Goal: Transaction & Acquisition: Book appointment/travel/reservation

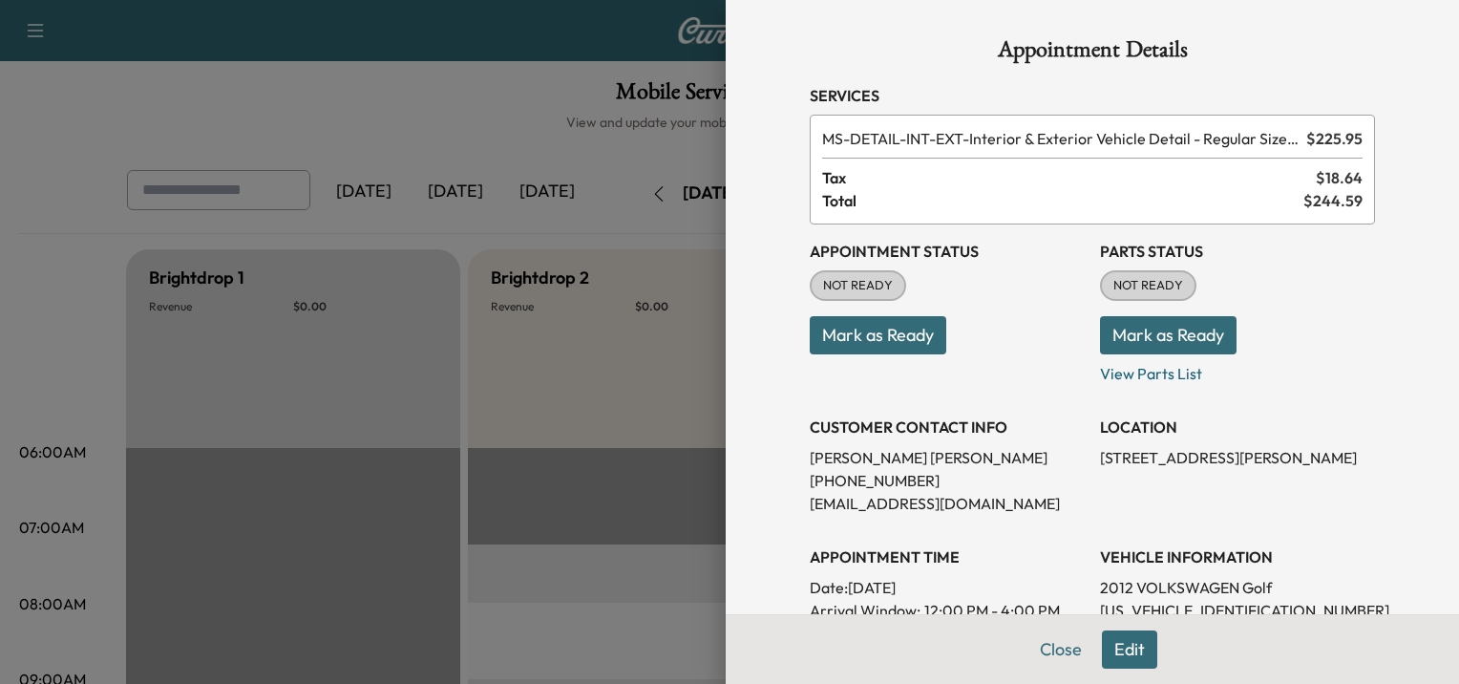
scroll to position [636, 0]
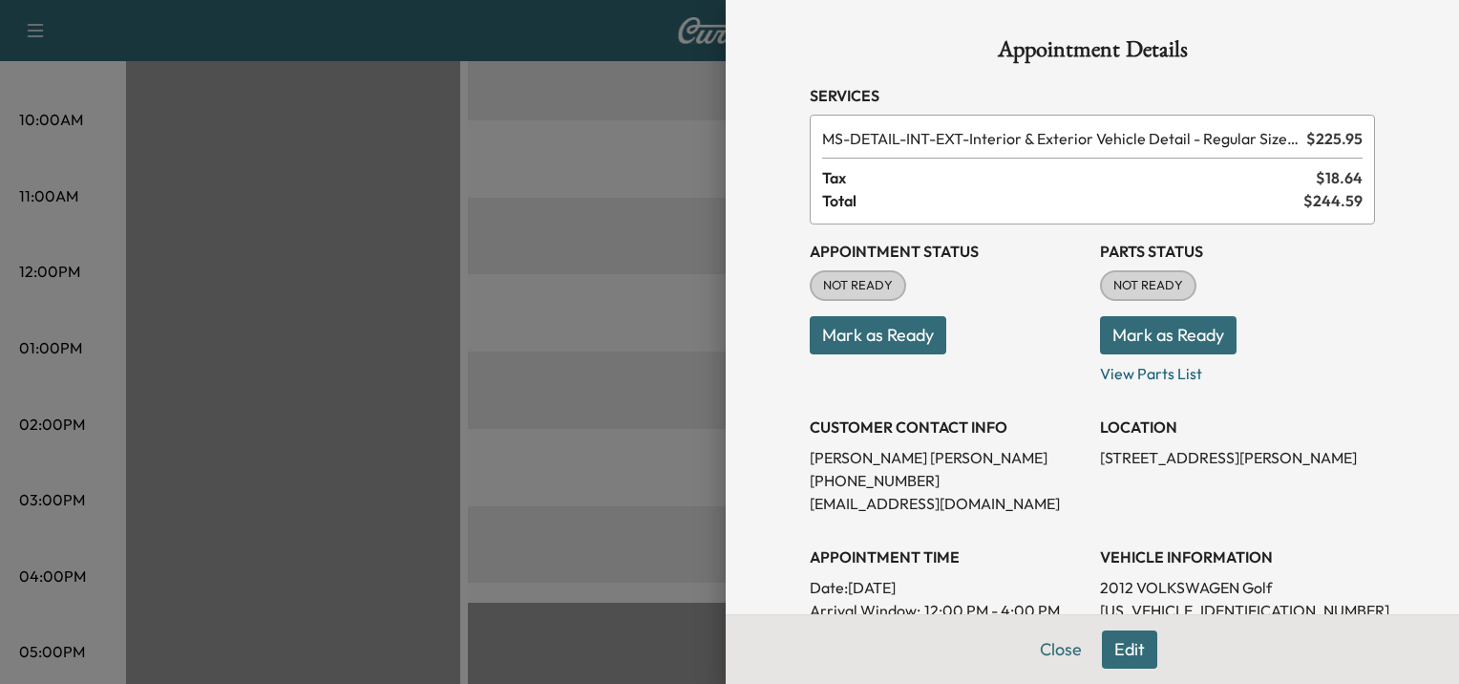
click at [1115, 648] on button "Edit" at bounding box center [1129, 649] width 55 height 38
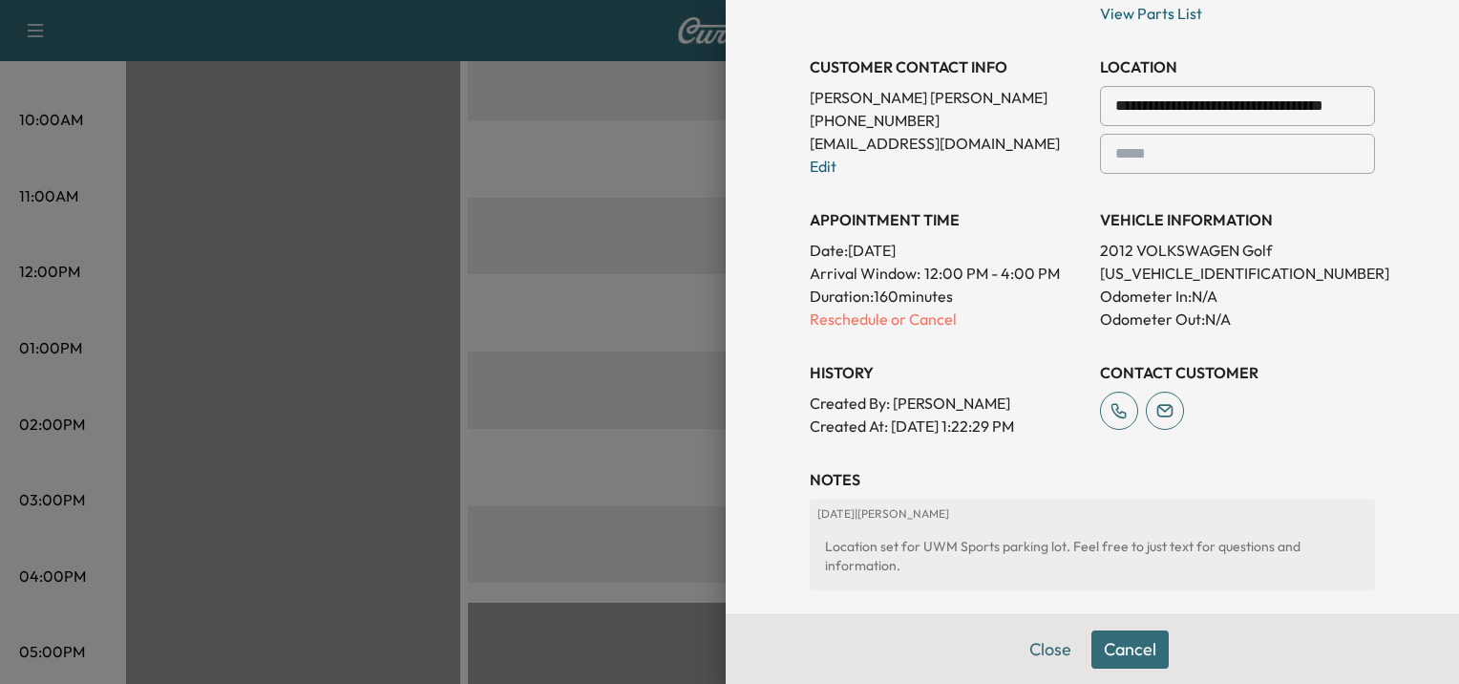
scroll to position [665, 0]
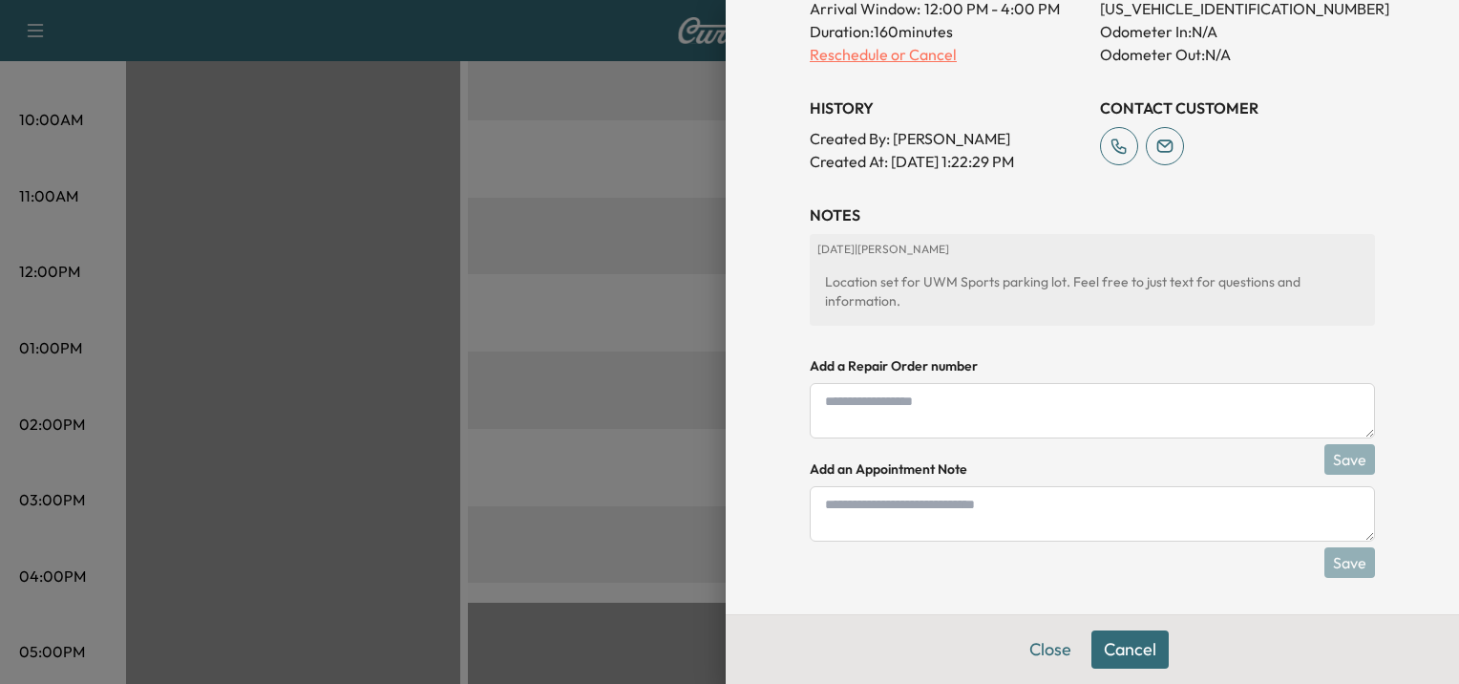
click at [865, 54] on p "Reschedule or Cancel" at bounding box center [947, 54] width 275 height 23
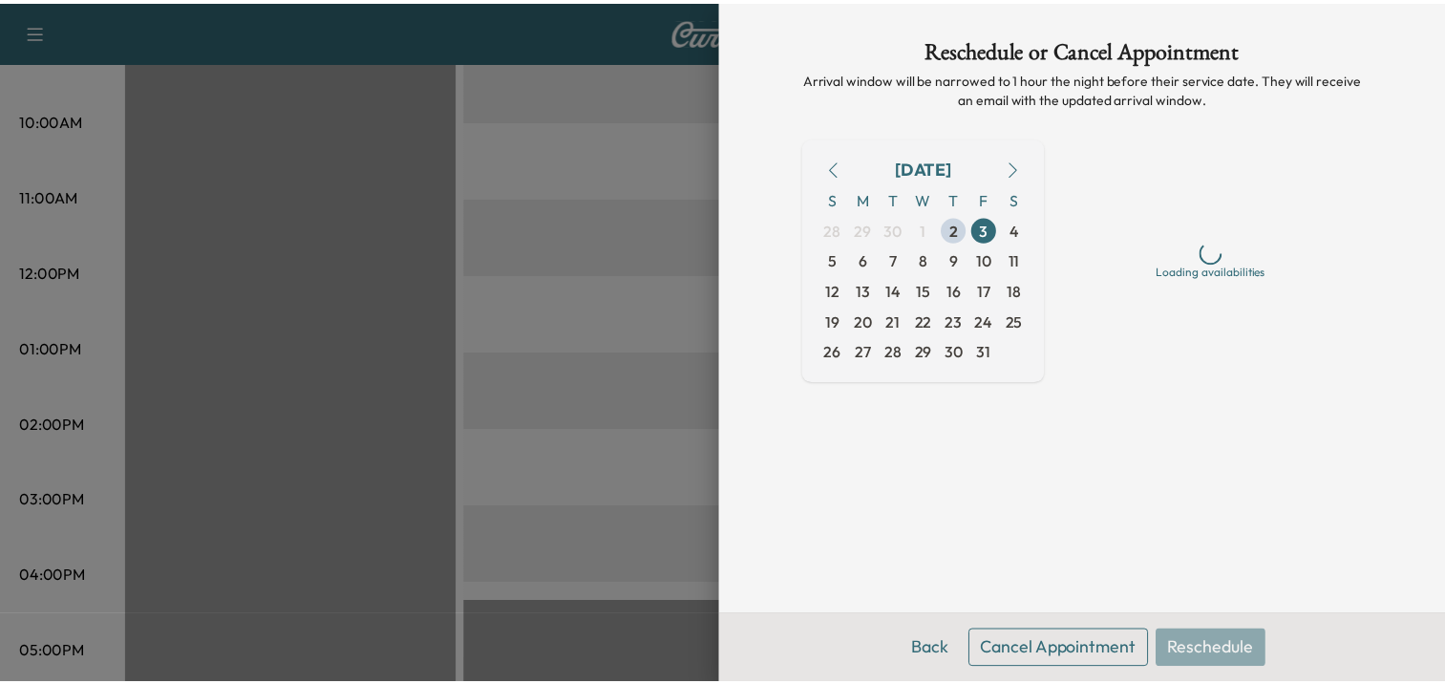
scroll to position [0, 0]
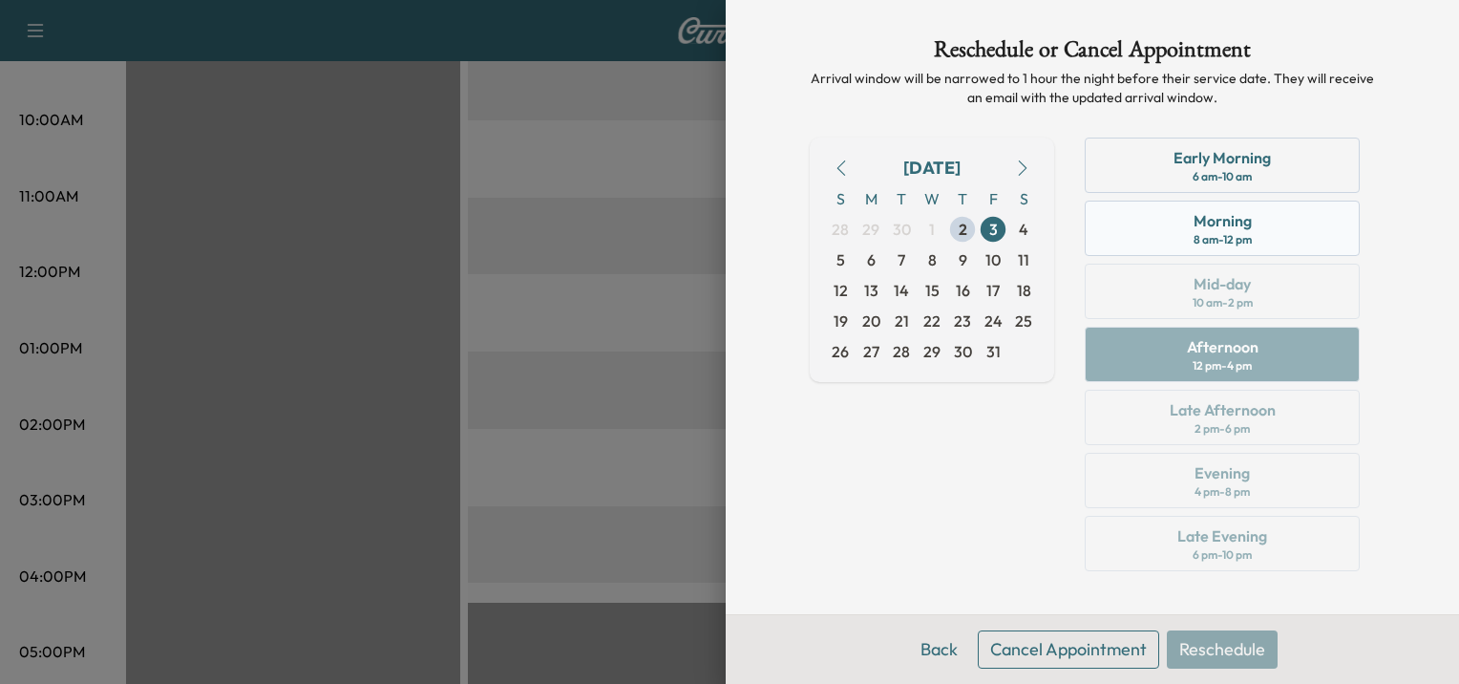
click at [1185, 233] on div "Morning 8 am - 12 pm" at bounding box center [1222, 228] width 275 height 55
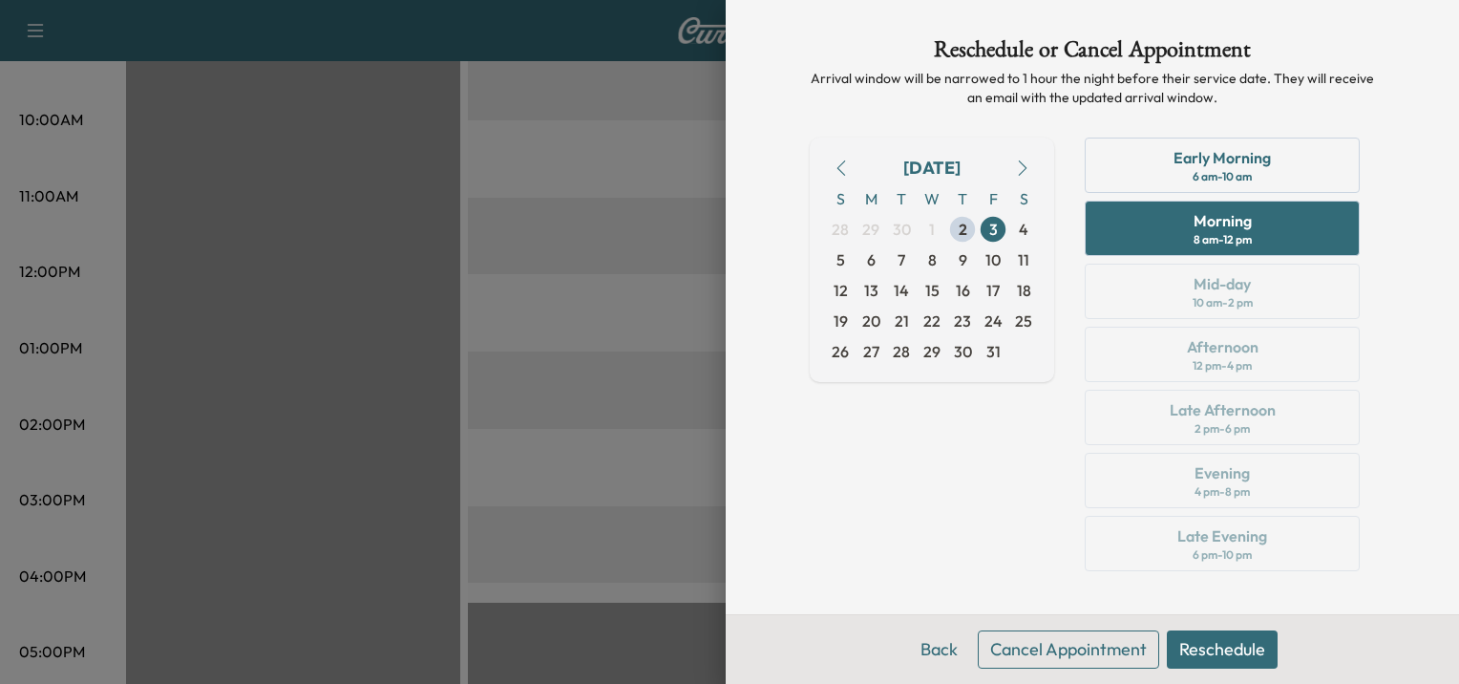
click at [1265, 657] on button "Reschedule" at bounding box center [1222, 649] width 111 height 38
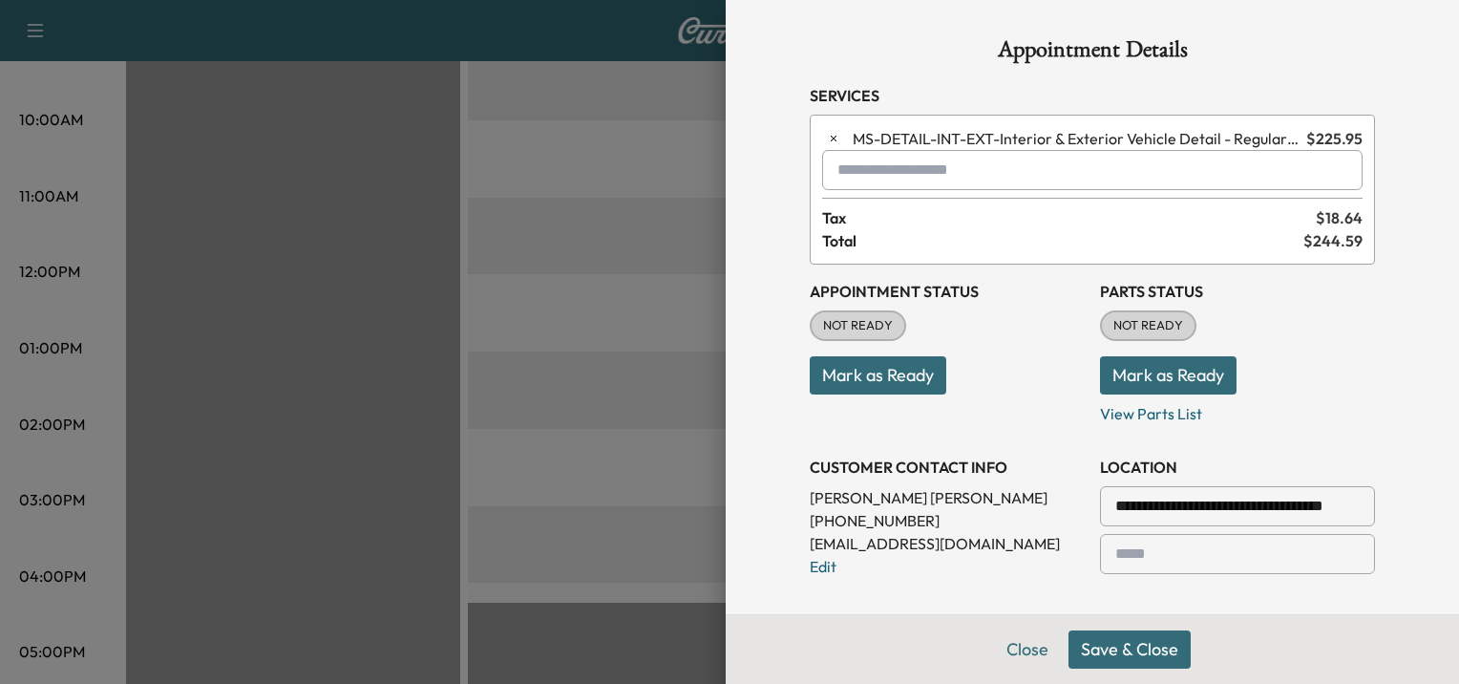
click at [1116, 650] on button "Save & Close" at bounding box center [1130, 649] width 122 height 38
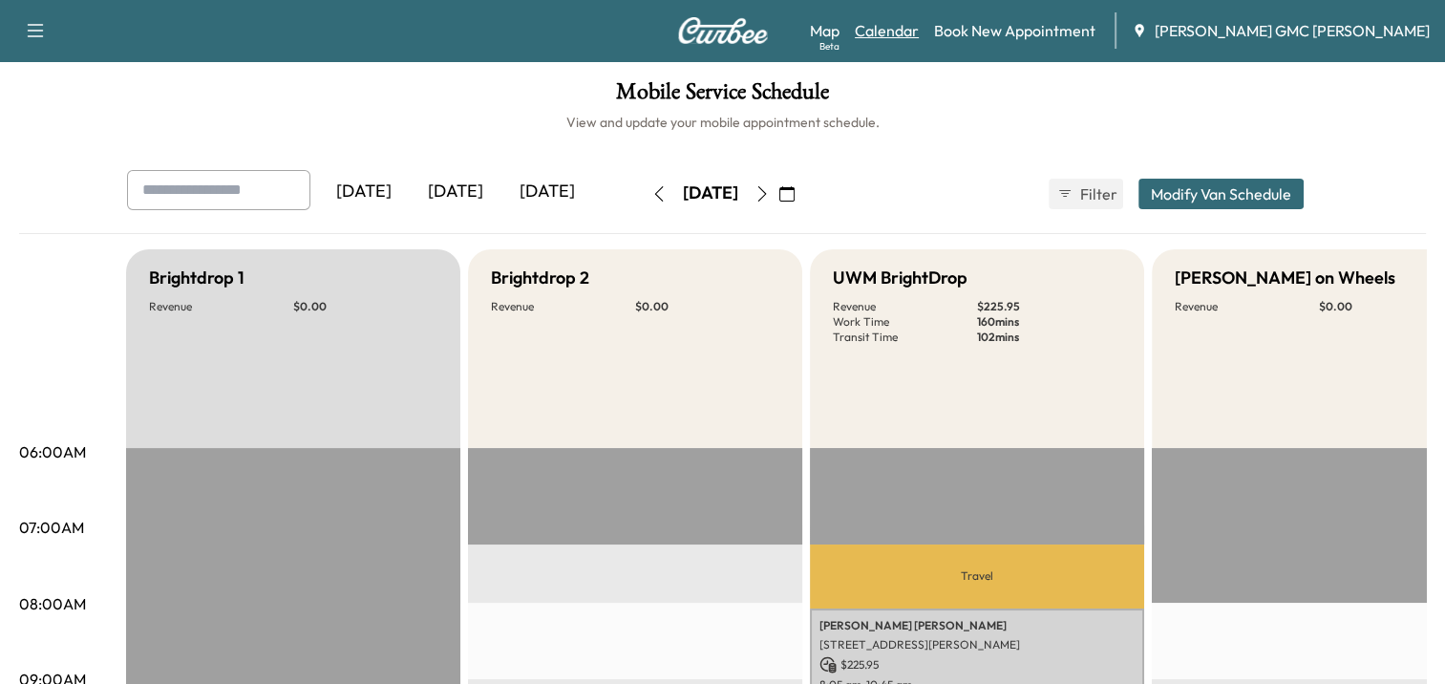
click at [919, 34] on link "Calendar" at bounding box center [887, 30] width 64 height 23
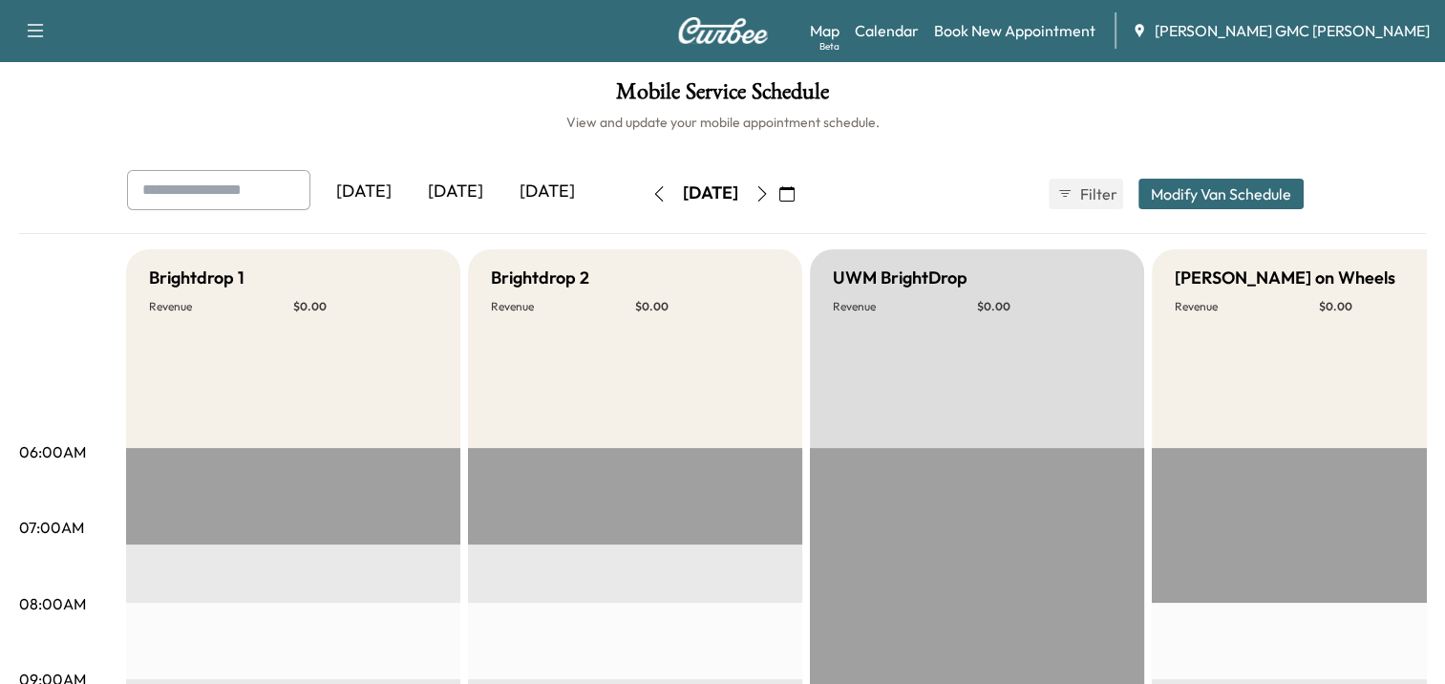
click at [719, 28] on img at bounding box center [723, 30] width 92 height 27
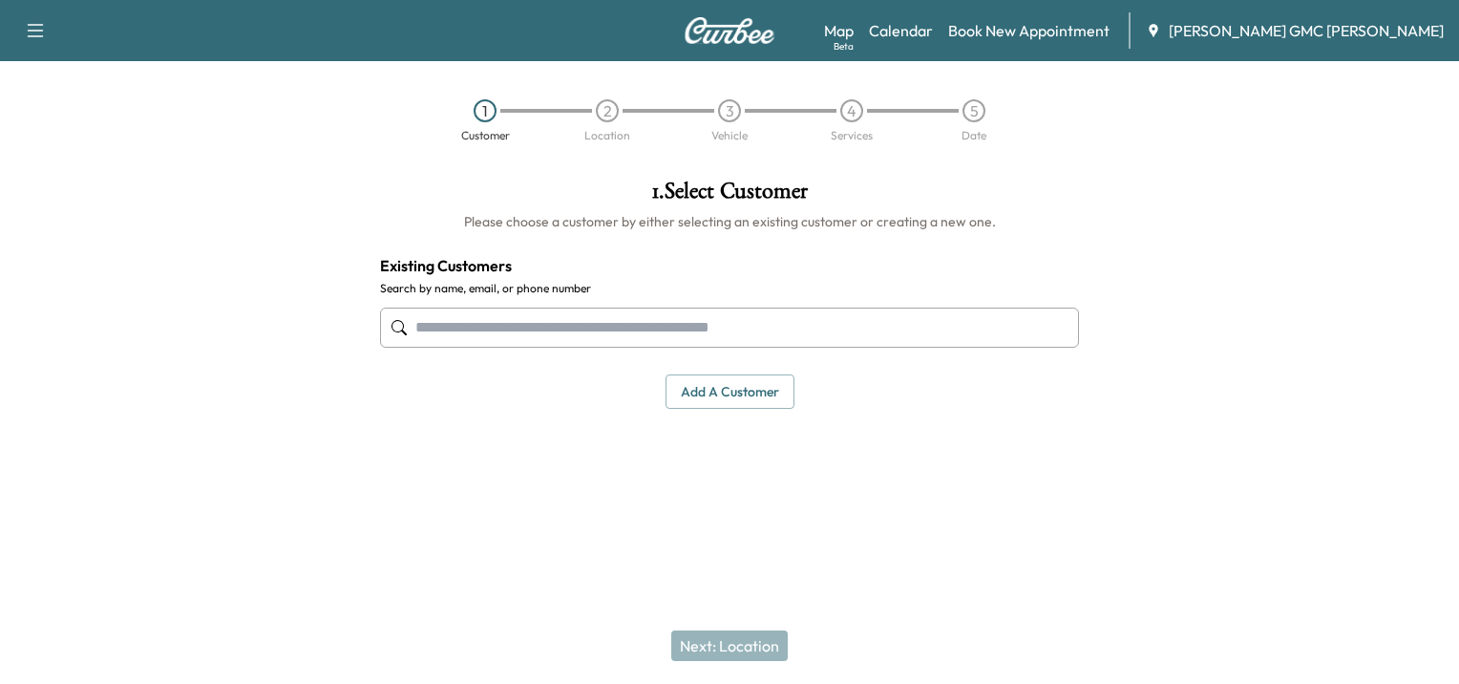
click at [737, 389] on button "Add a customer" at bounding box center [730, 391] width 129 height 35
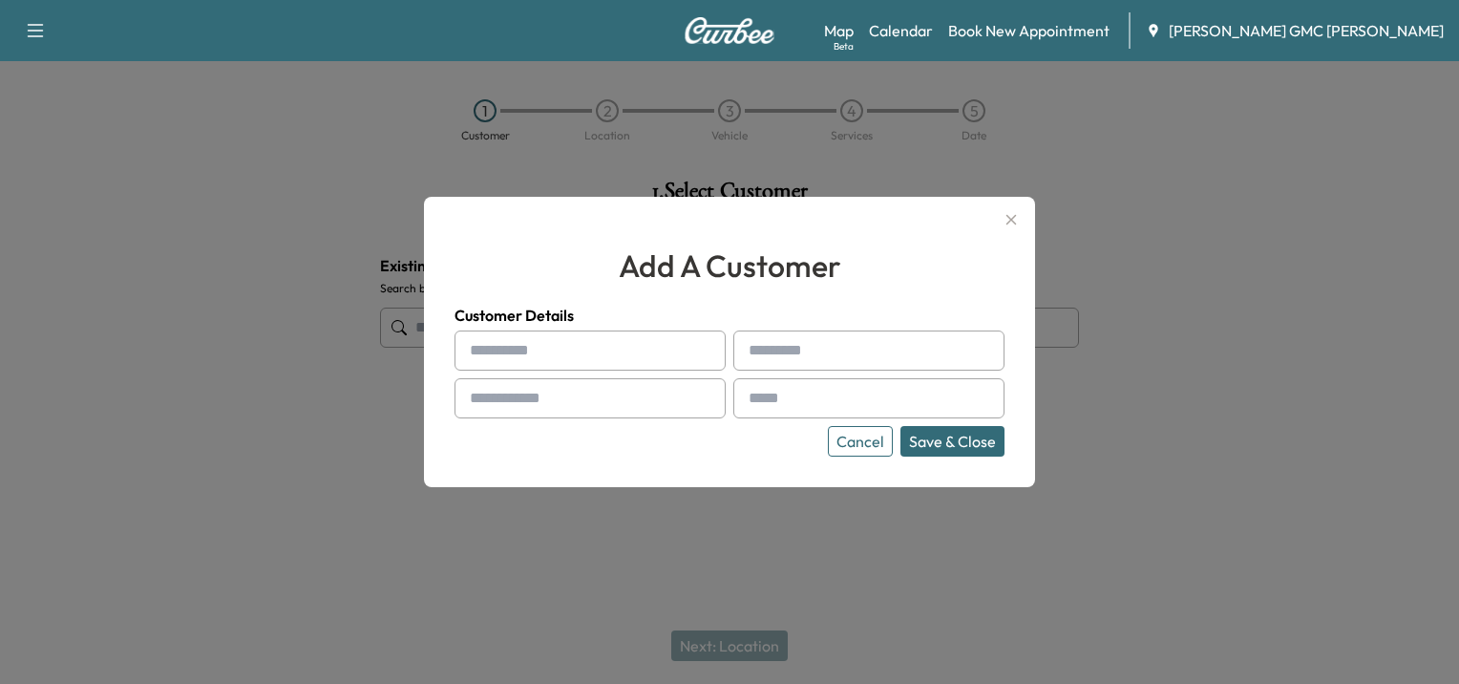
drag, startPoint x: 627, startPoint y: 342, endPoint x: 531, endPoint y: 343, distance: 95.5
click at [627, 342] on input "text" at bounding box center [590, 350] width 271 height 40
type input "*****"
type input "**********"
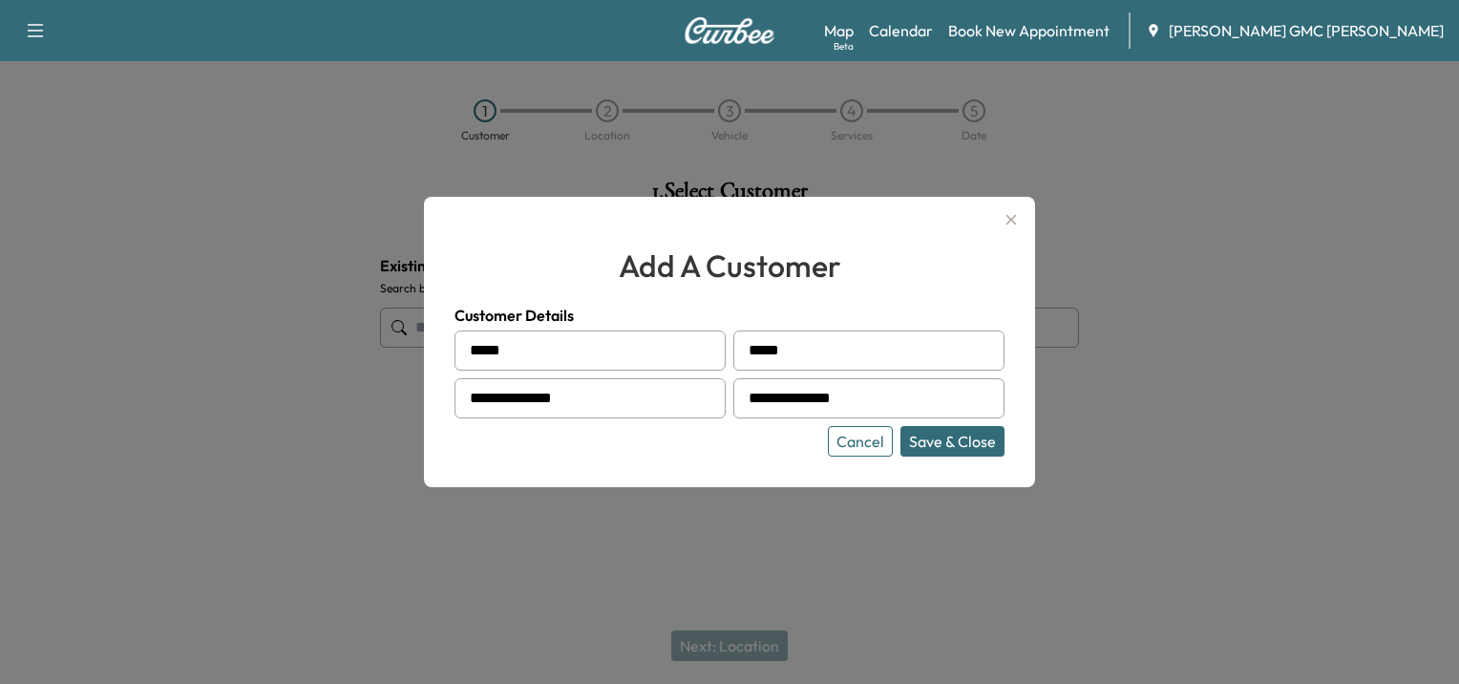
type input "**********"
click at [981, 436] on button "Save & Close" at bounding box center [953, 441] width 104 height 31
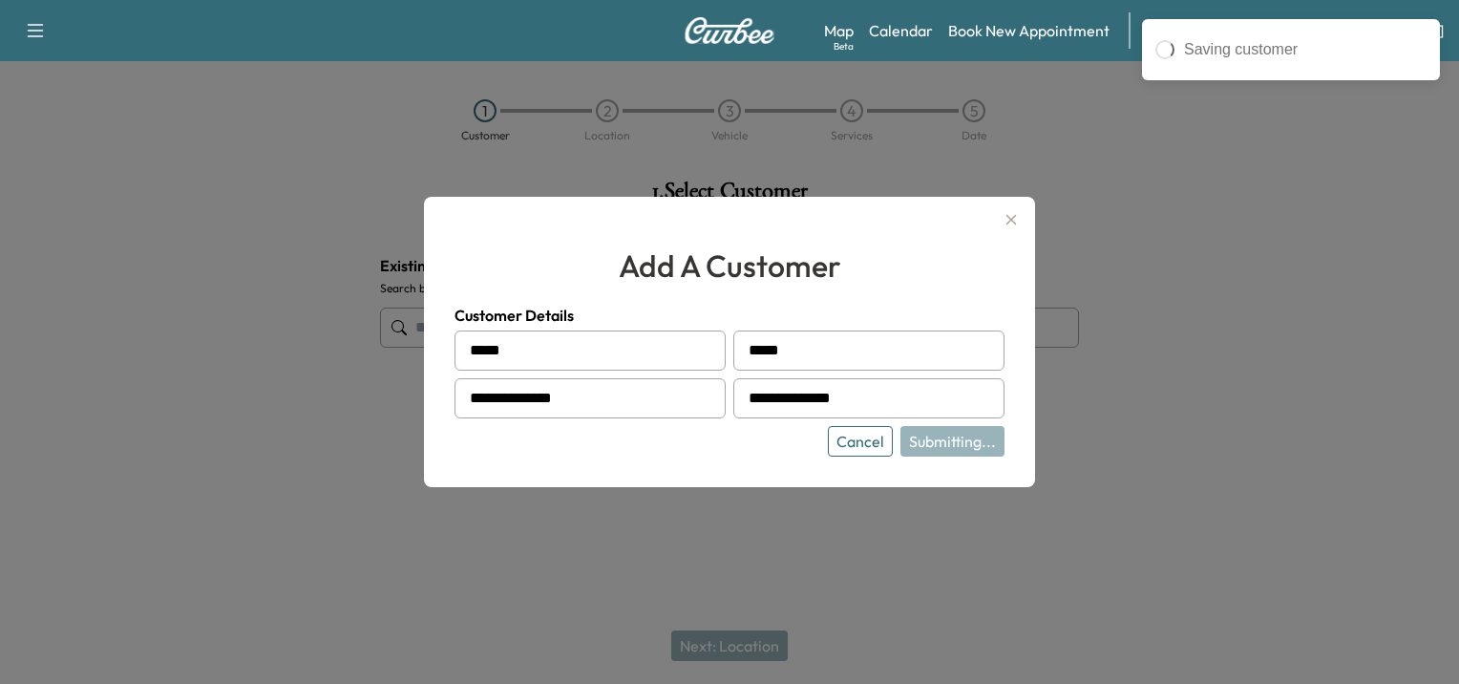
type input "**********"
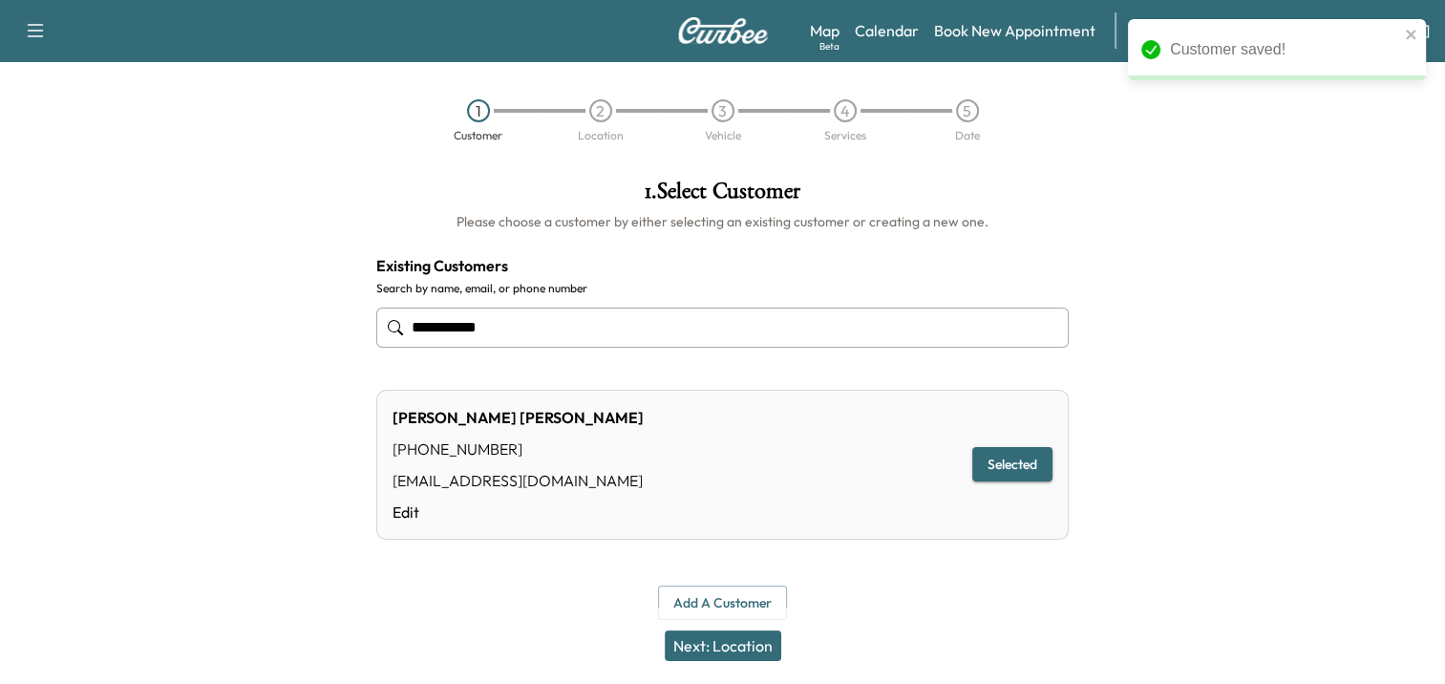
click at [737, 644] on button "Next: Location" at bounding box center [723, 645] width 117 height 31
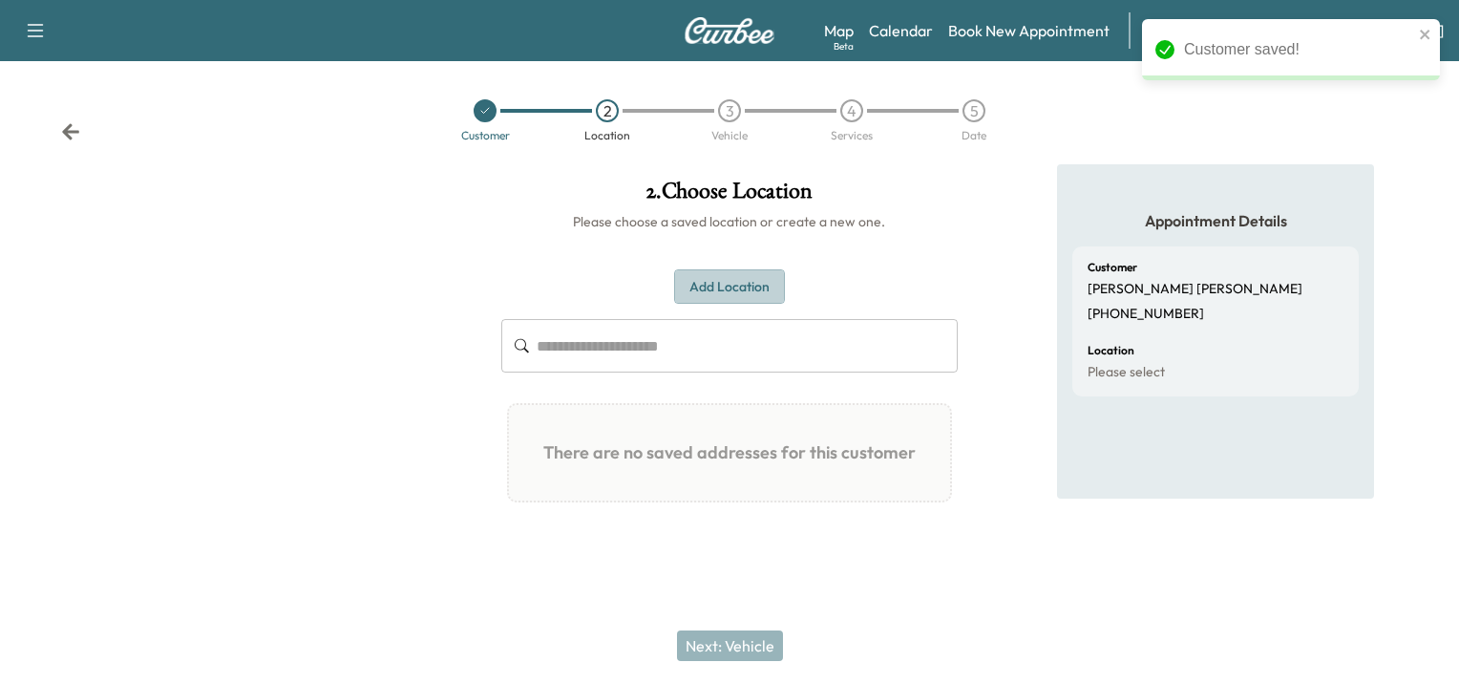
click at [733, 287] on button "Add Location" at bounding box center [729, 286] width 111 height 35
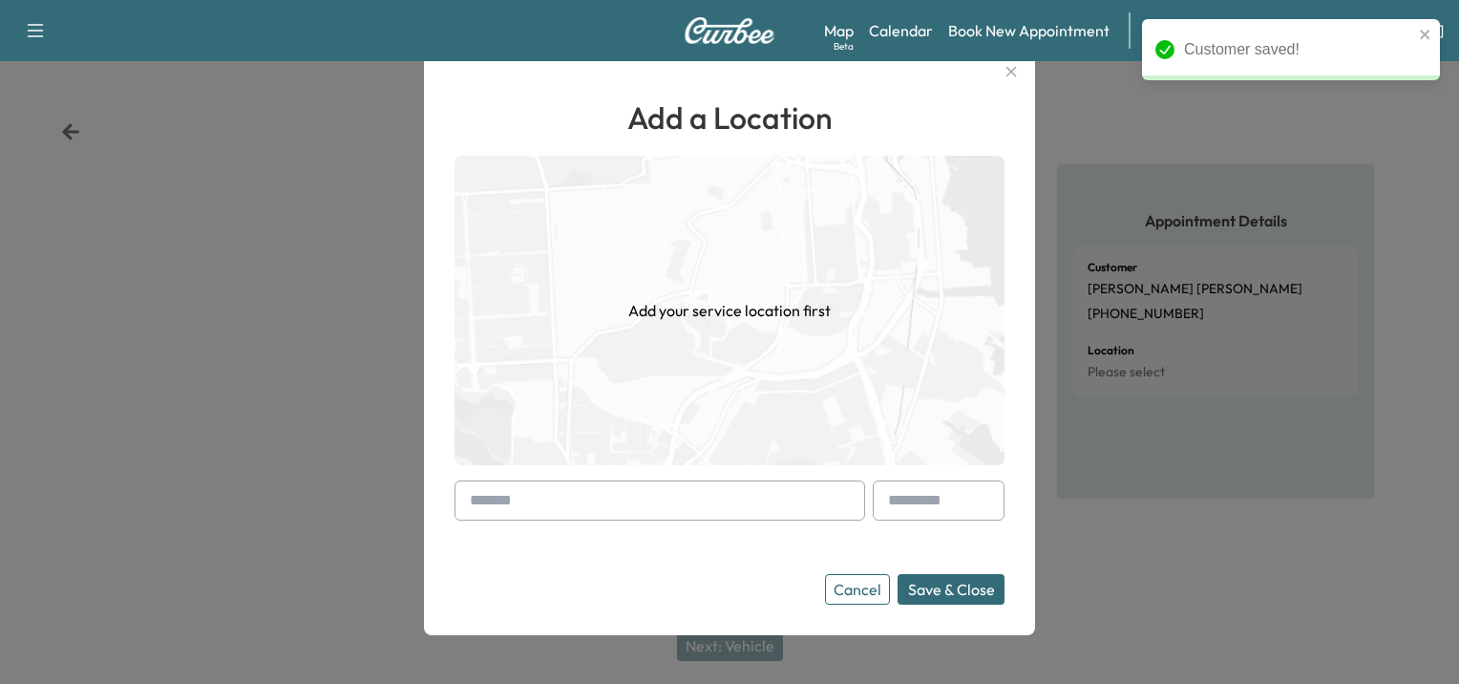
click at [609, 497] on input "text" at bounding box center [660, 500] width 411 height 40
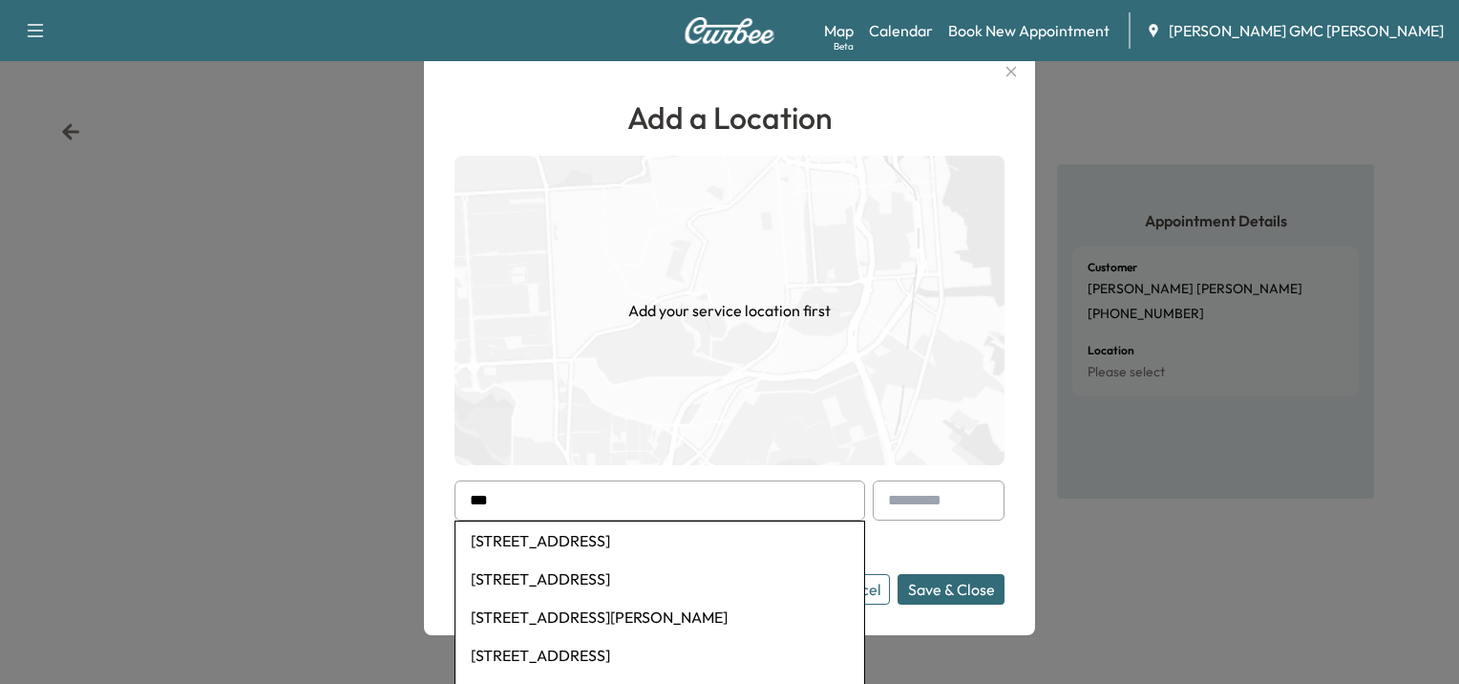
click at [622, 542] on li "[STREET_ADDRESS]" at bounding box center [660, 540] width 409 height 38
type input "**********"
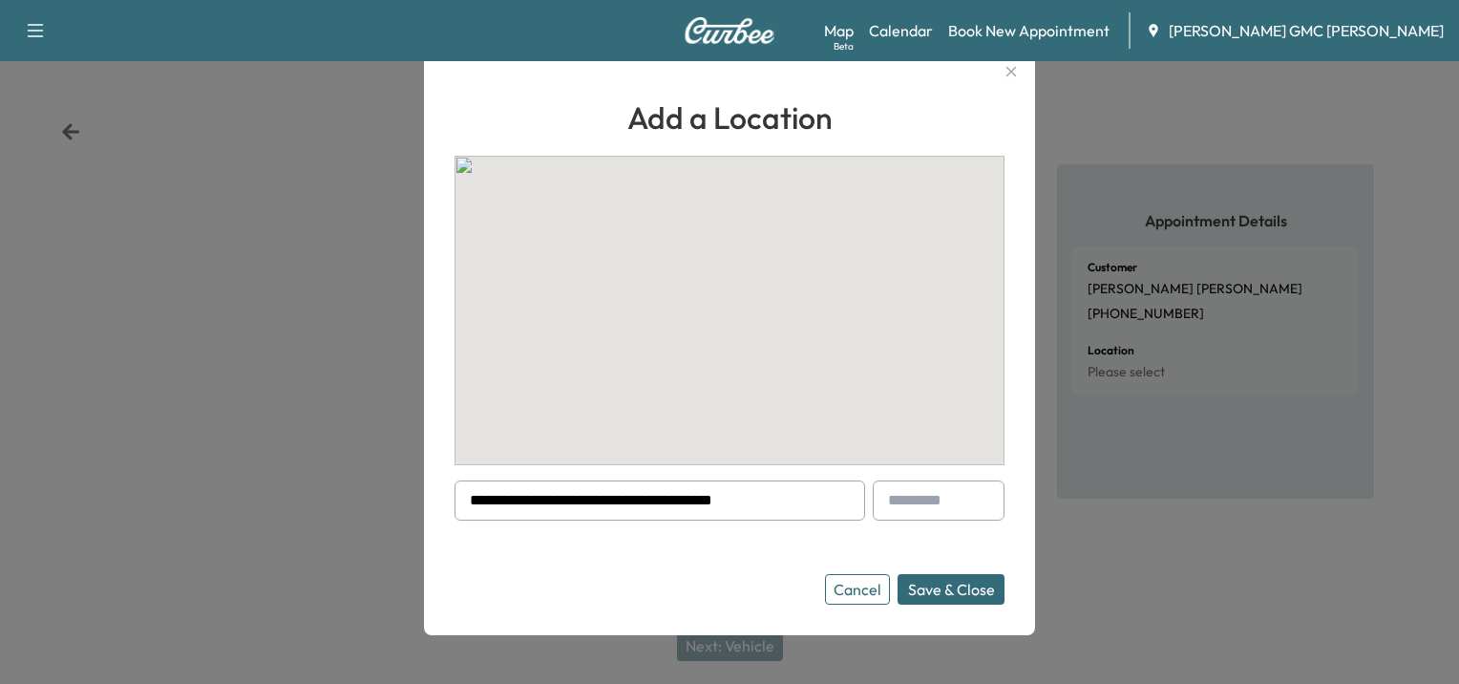
click at [973, 588] on button "Save & Close" at bounding box center [951, 589] width 107 height 31
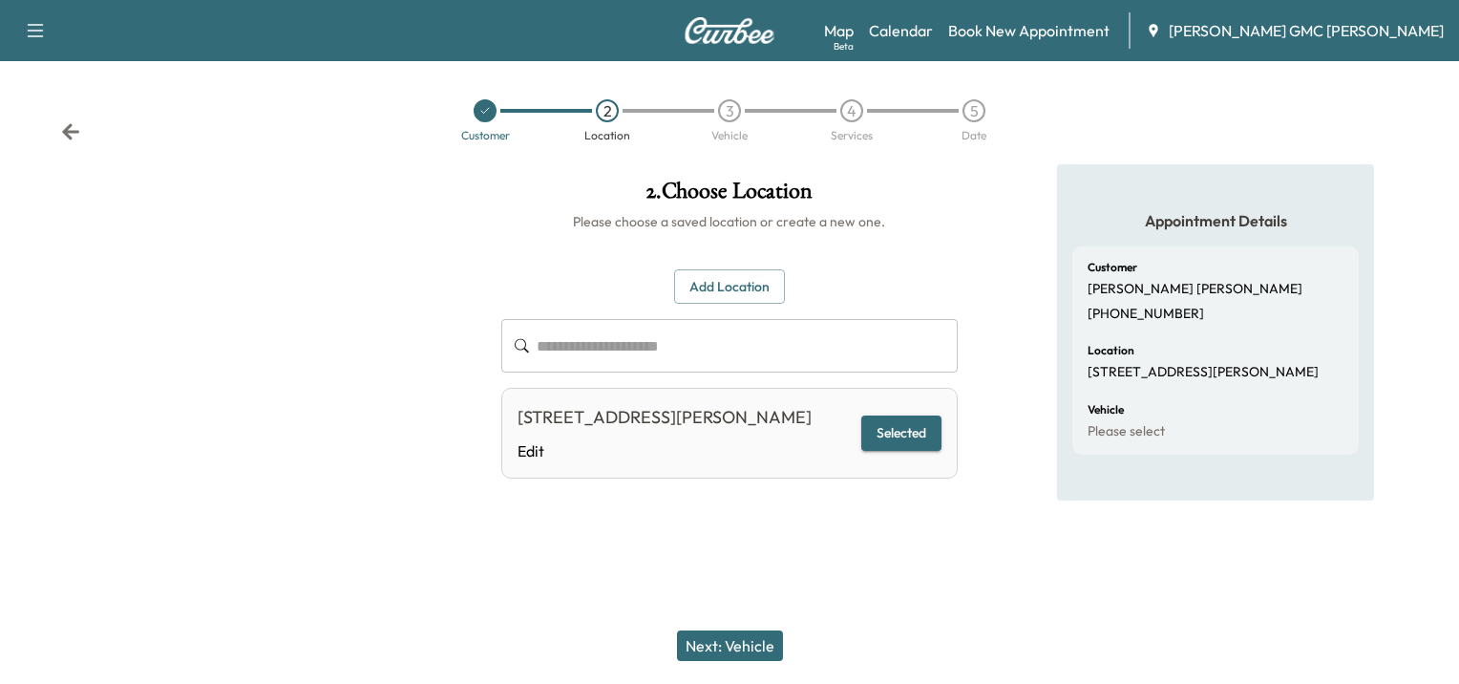
click at [750, 646] on button "Next: Vehicle" at bounding box center [730, 645] width 106 height 31
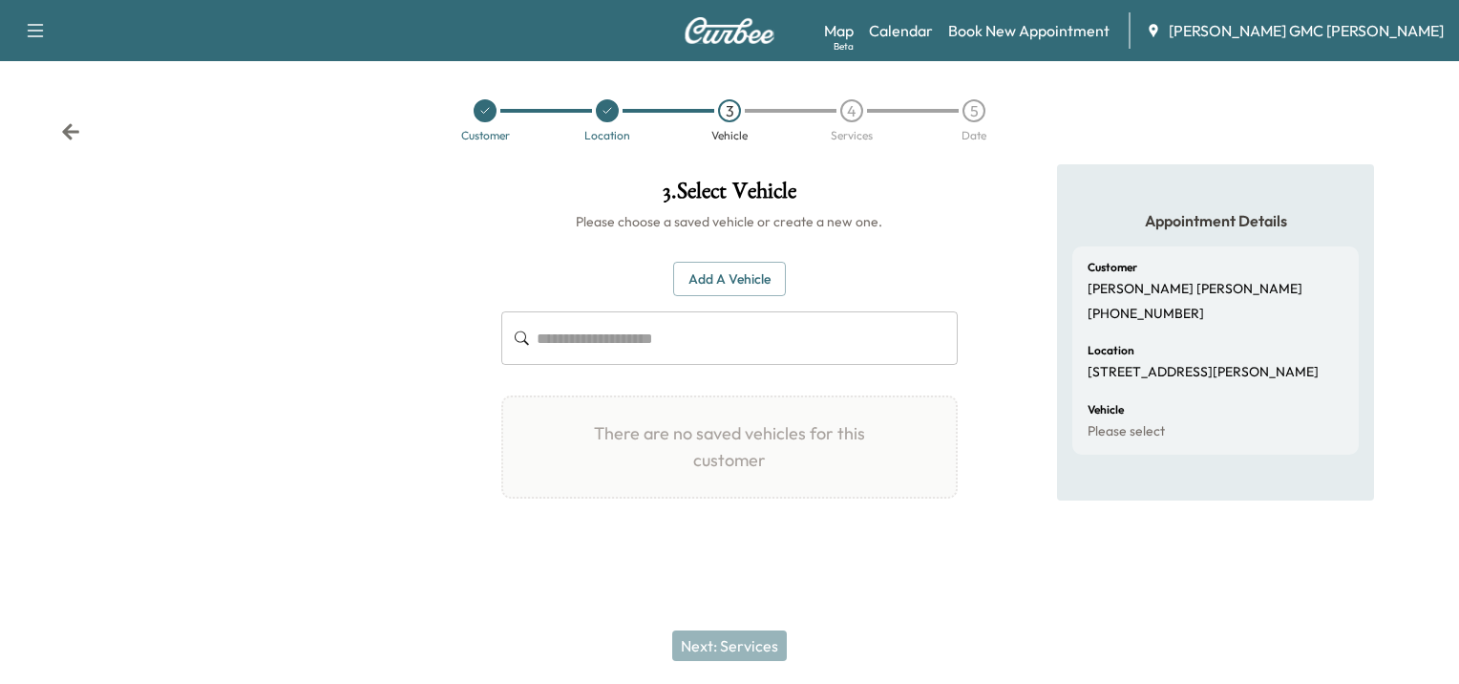
click at [714, 274] on button "Add a Vehicle" at bounding box center [729, 279] width 113 height 35
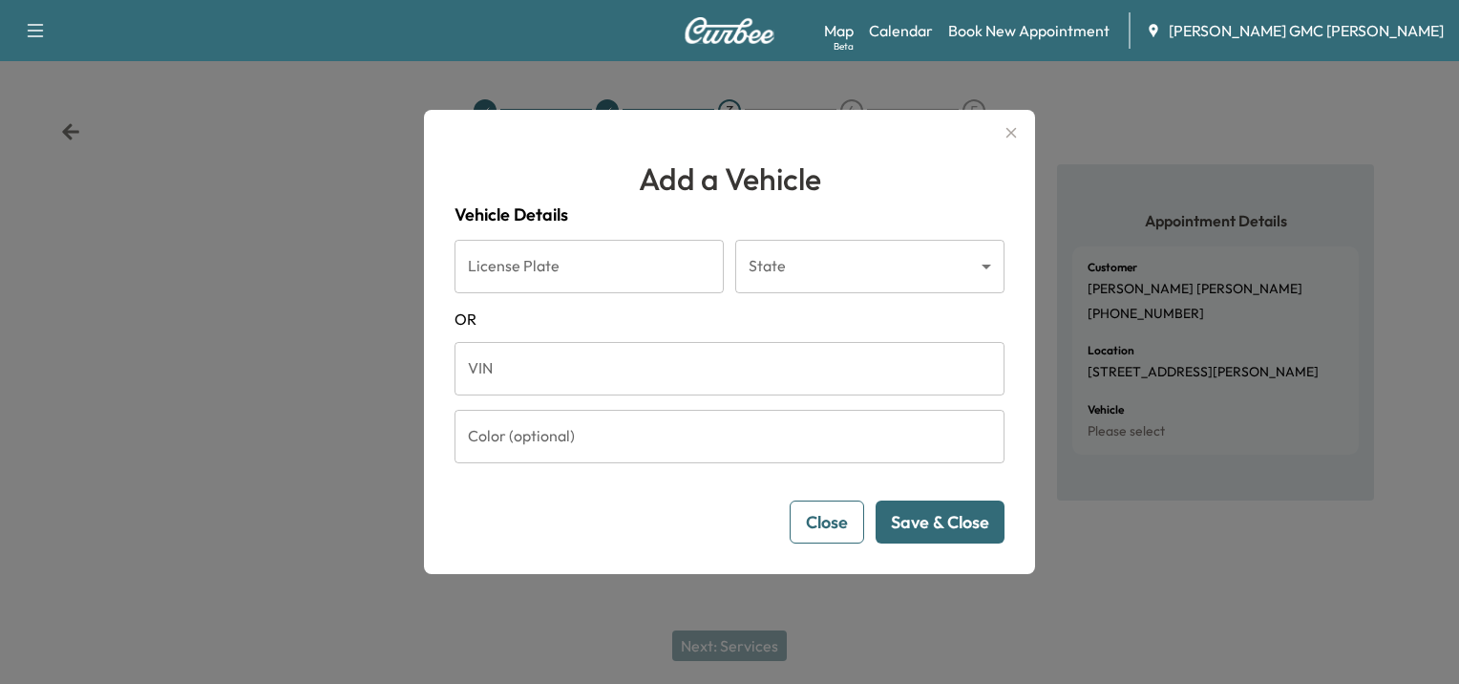
click at [596, 276] on input "License Plate" at bounding box center [589, 266] width 269 height 53
type input "******"
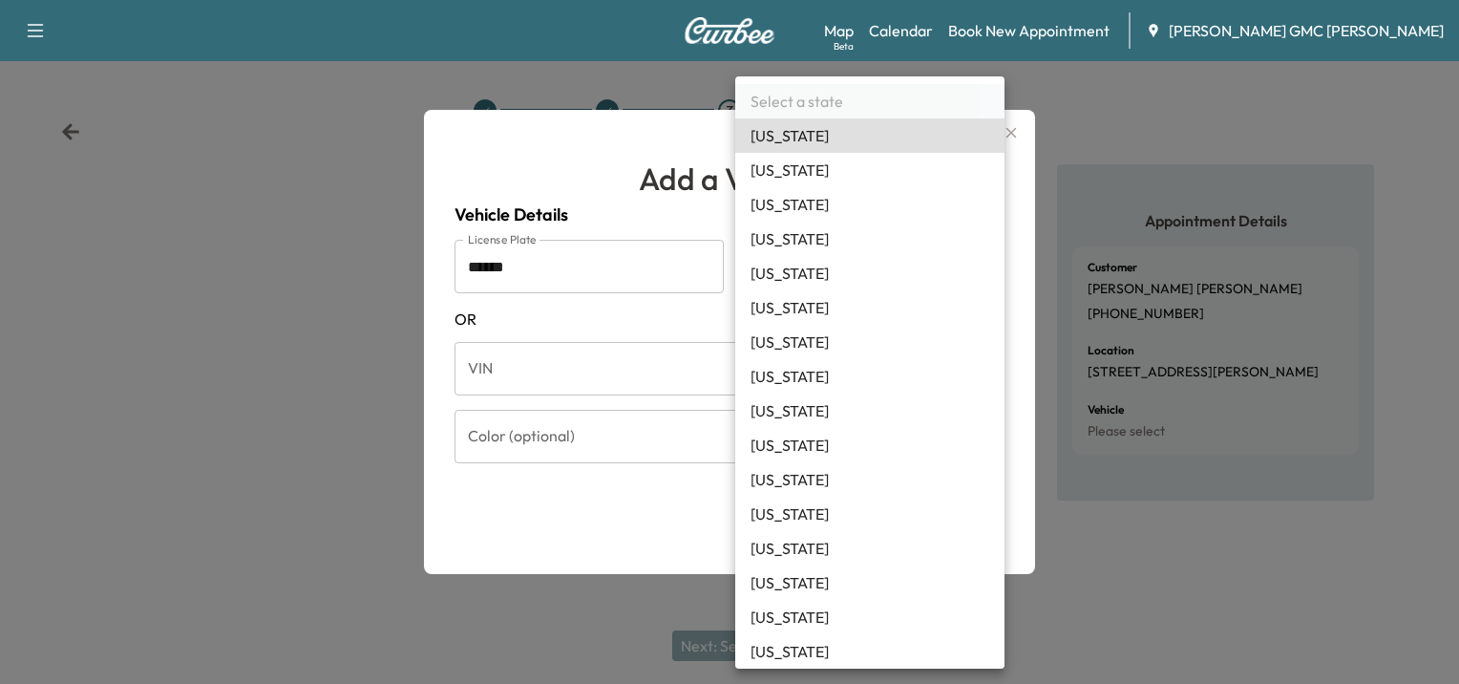
click at [834, 273] on body "Support Log Out Map Beta Calendar Book New Appointment [PERSON_NAME] GMC [PERSO…" at bounding box center [729, 342] width 1459 height 684
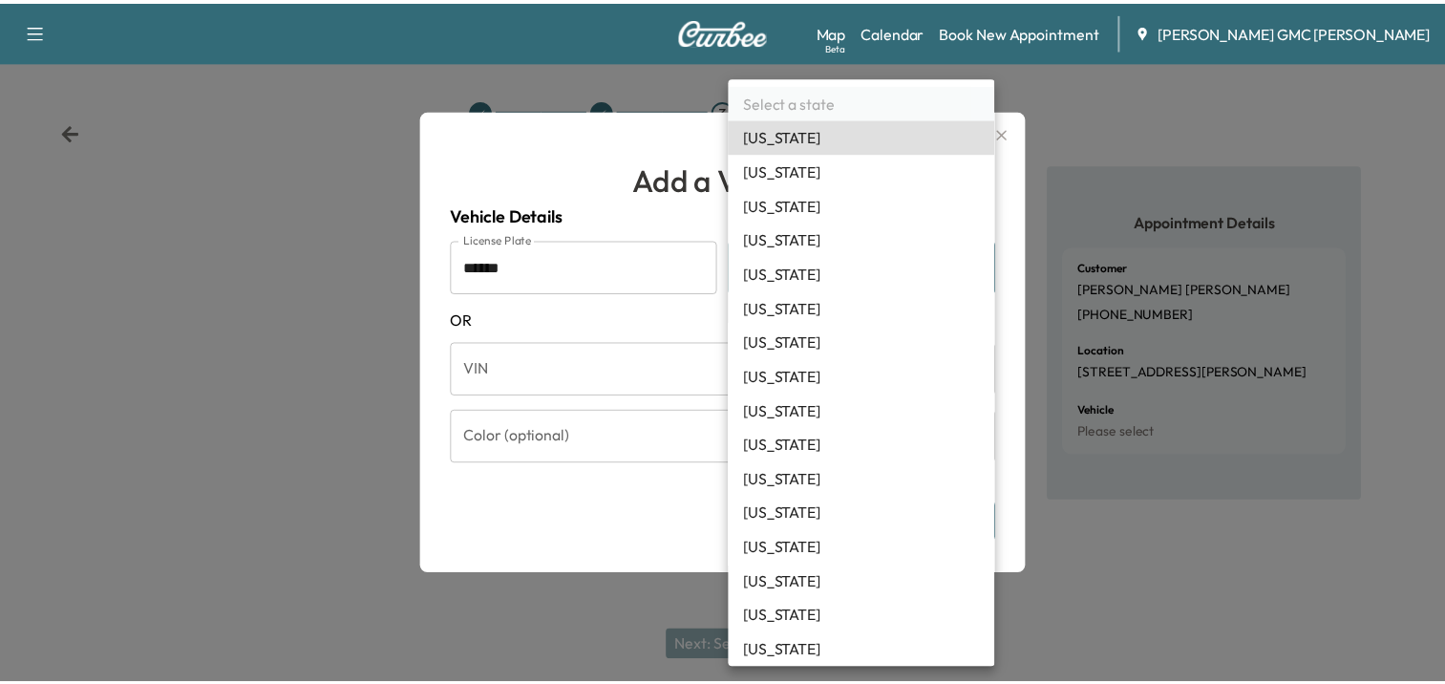
scroll to position [520, 0]
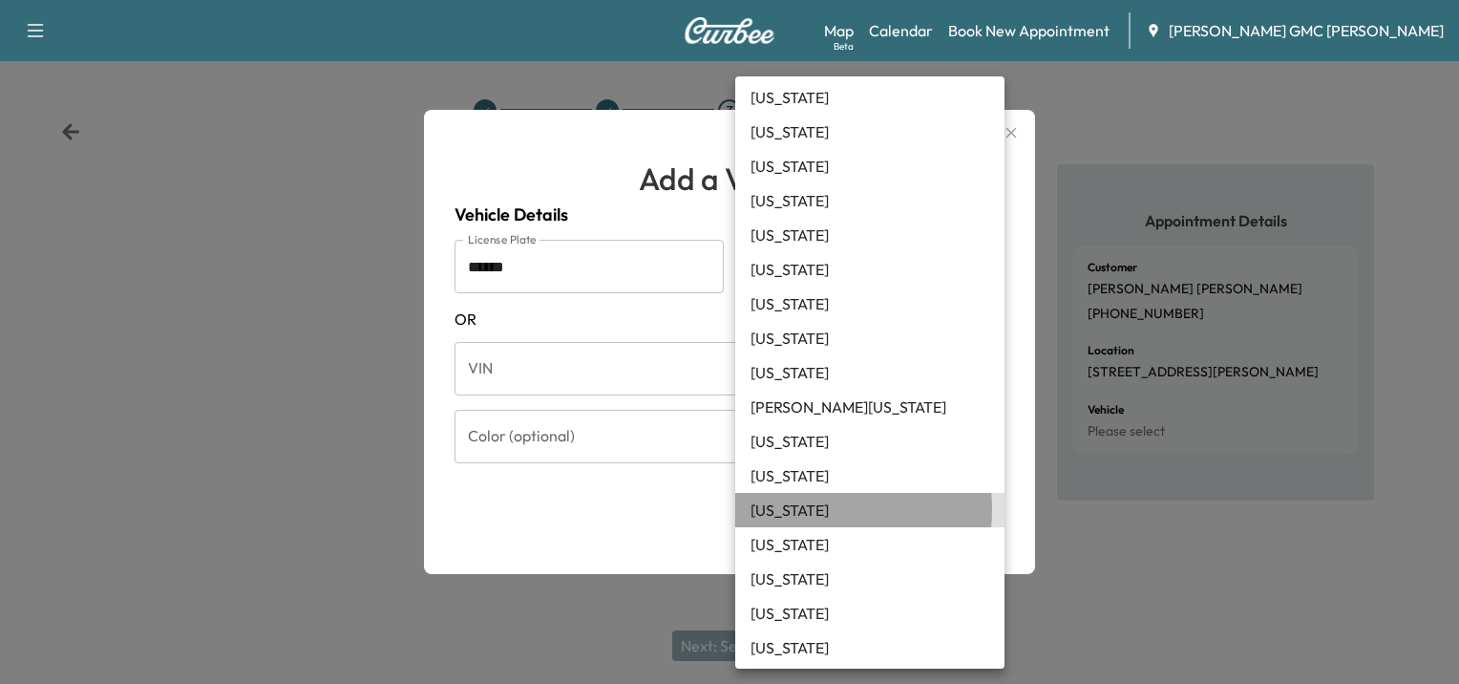
click at [794, 509] on li "[US_STATE]" at bounding box center [869, 510] width 269 height 34
type input "**"
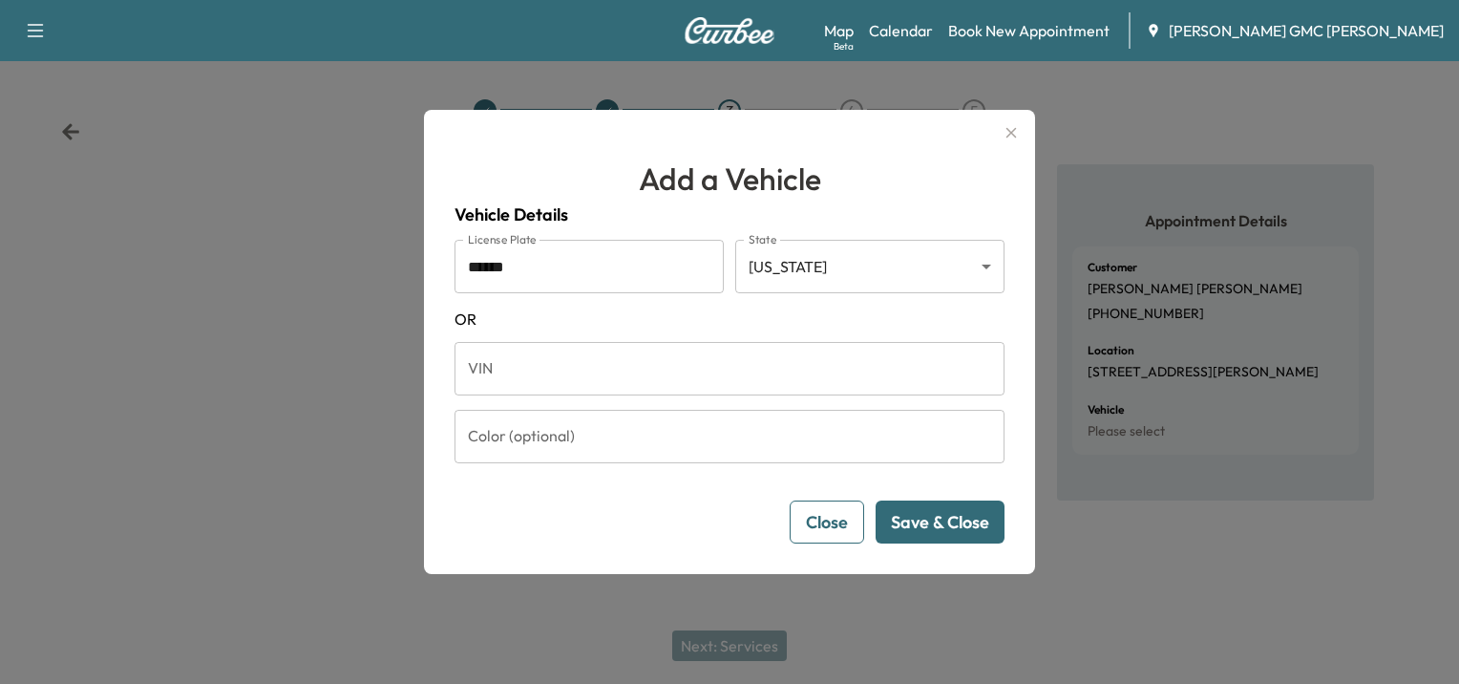
click at [944, 517] on button "Save & Close" at bounding box center [940, 521] width 129 height 43
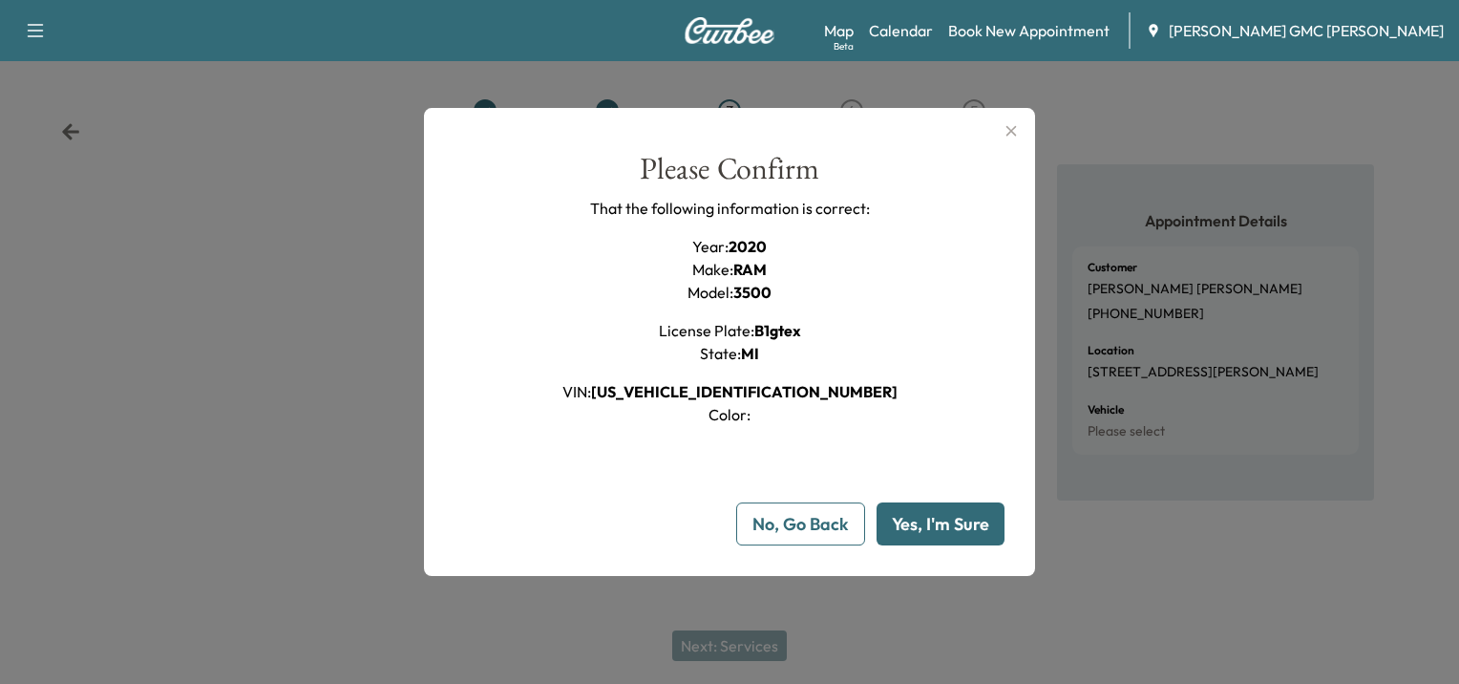
click at [912, 527] on button "Yes, I'm Sure" at bounding box center [941, 523] width 128 height 43
type input "**"
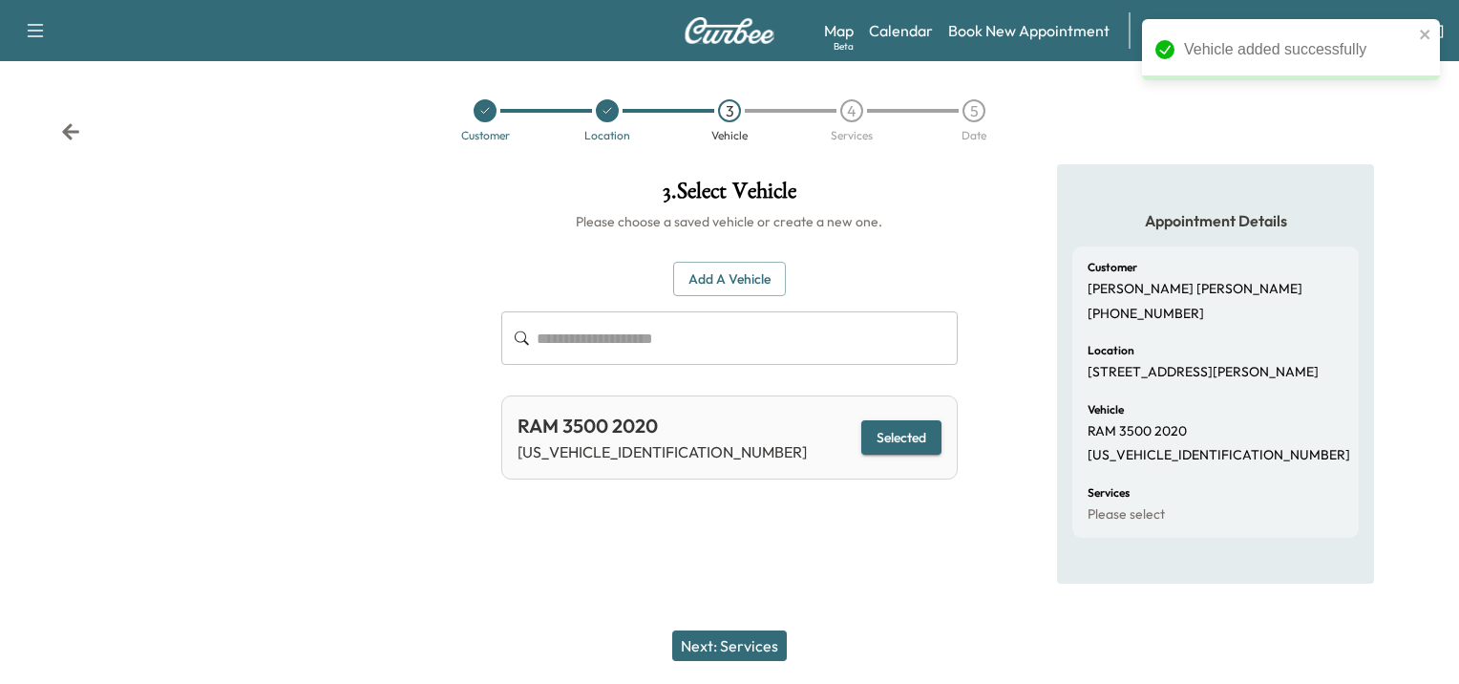
click at [741, 646] on button "Next: Services" at bounding box center [729, 645] width 115 height 31
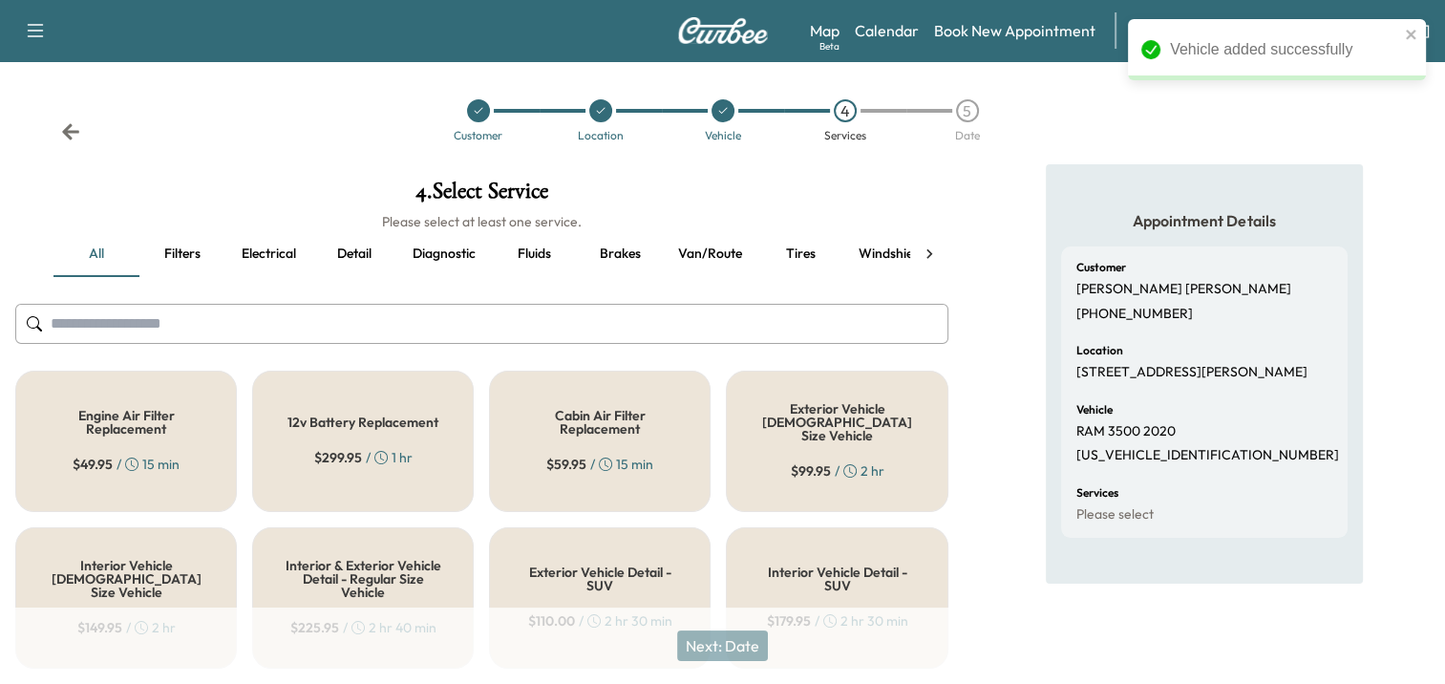
click at [354, 257] on button "Detail" at bounding box center [354, 254] width 86 height 46
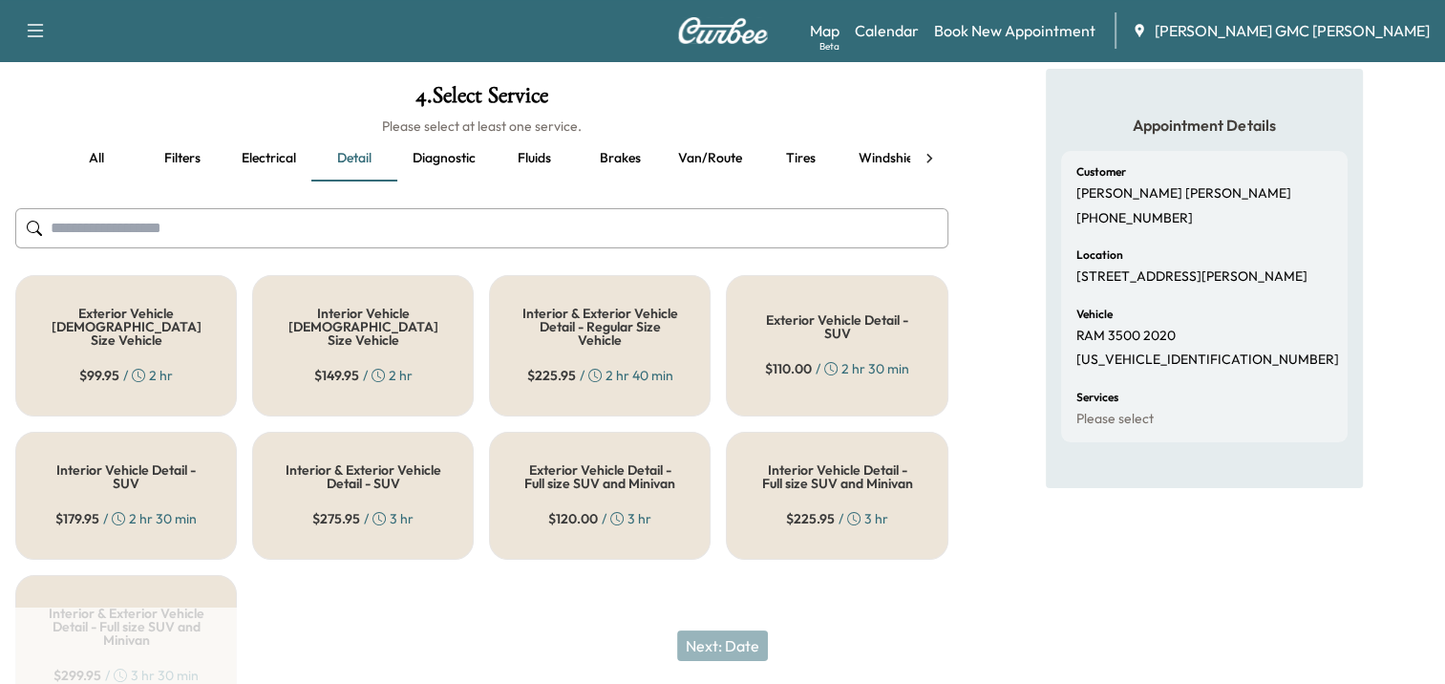
scroll to position [202, 0]
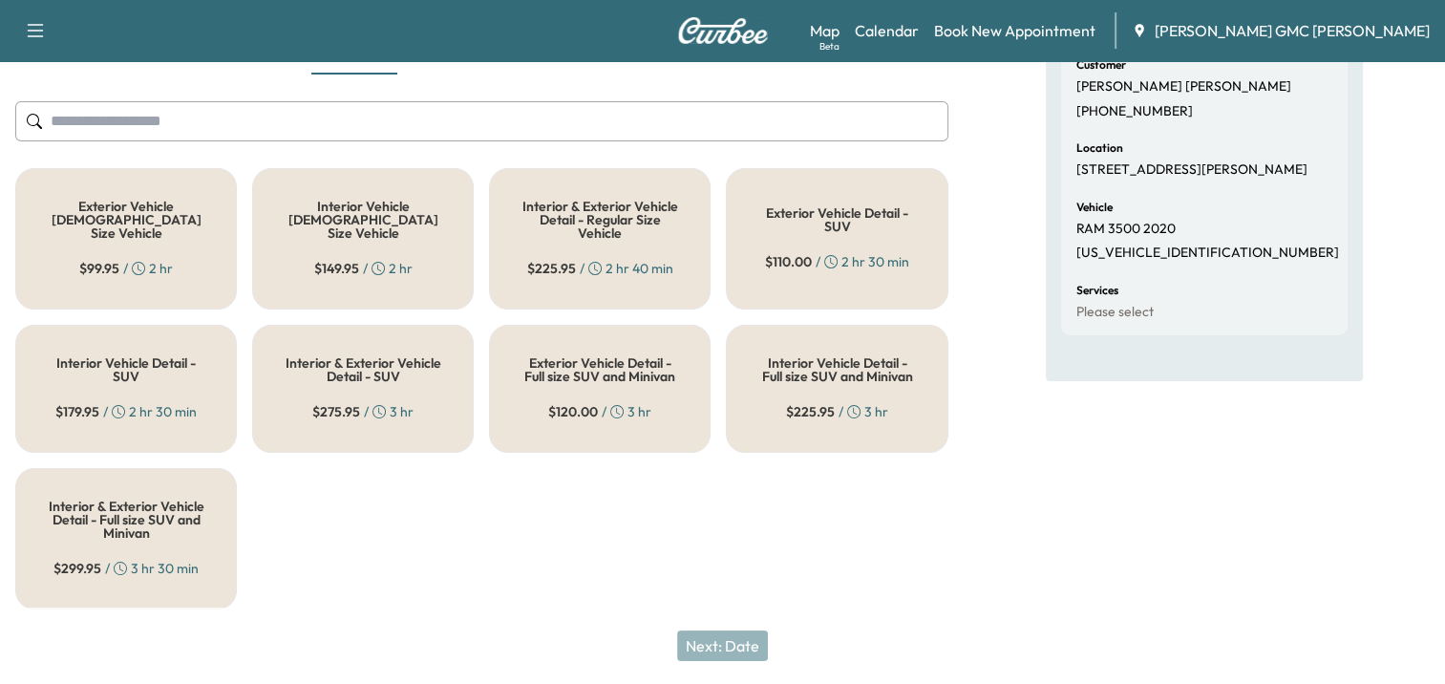
click at [380, 362] on h5 "Interior & Exterior Vehicle Detail - SUV" at bounding box center [363, 369] width 159 height 27
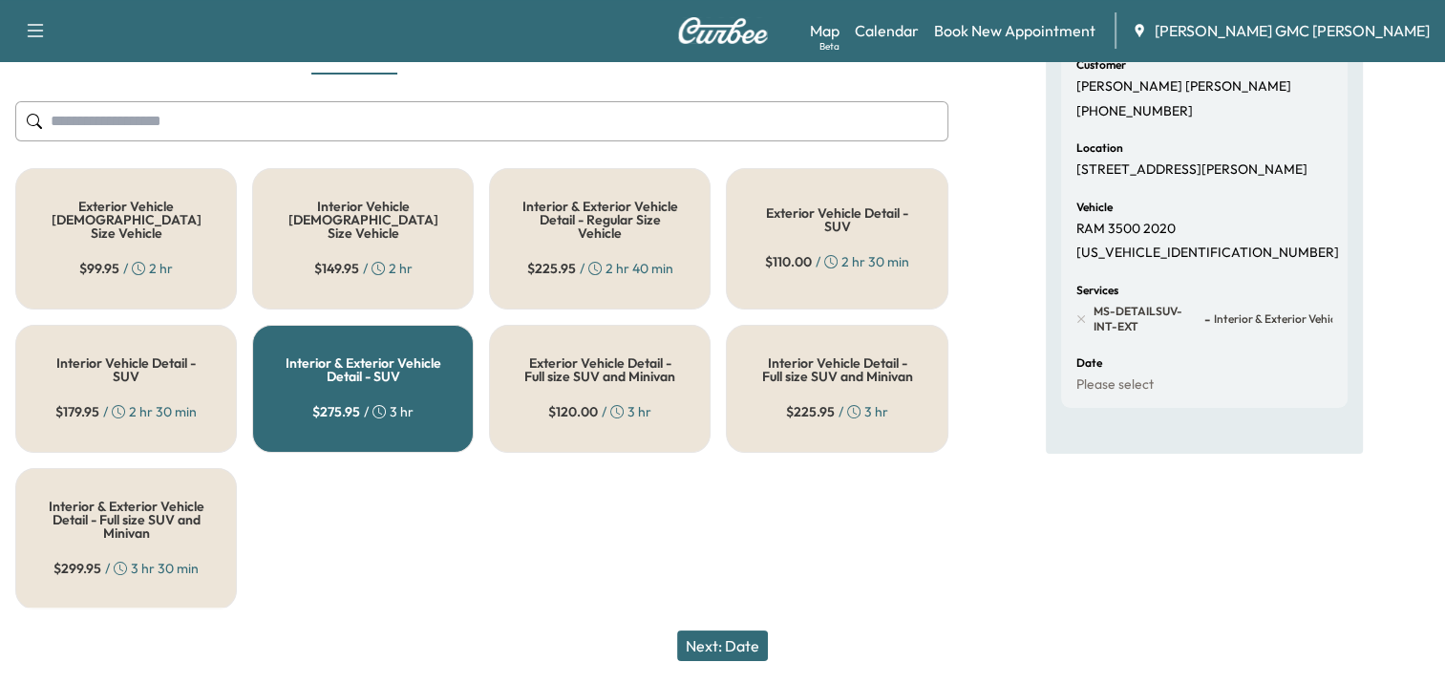
click at [747, 638] on button "Next: Date" at bounding box center [722, 645] width 91 height 31
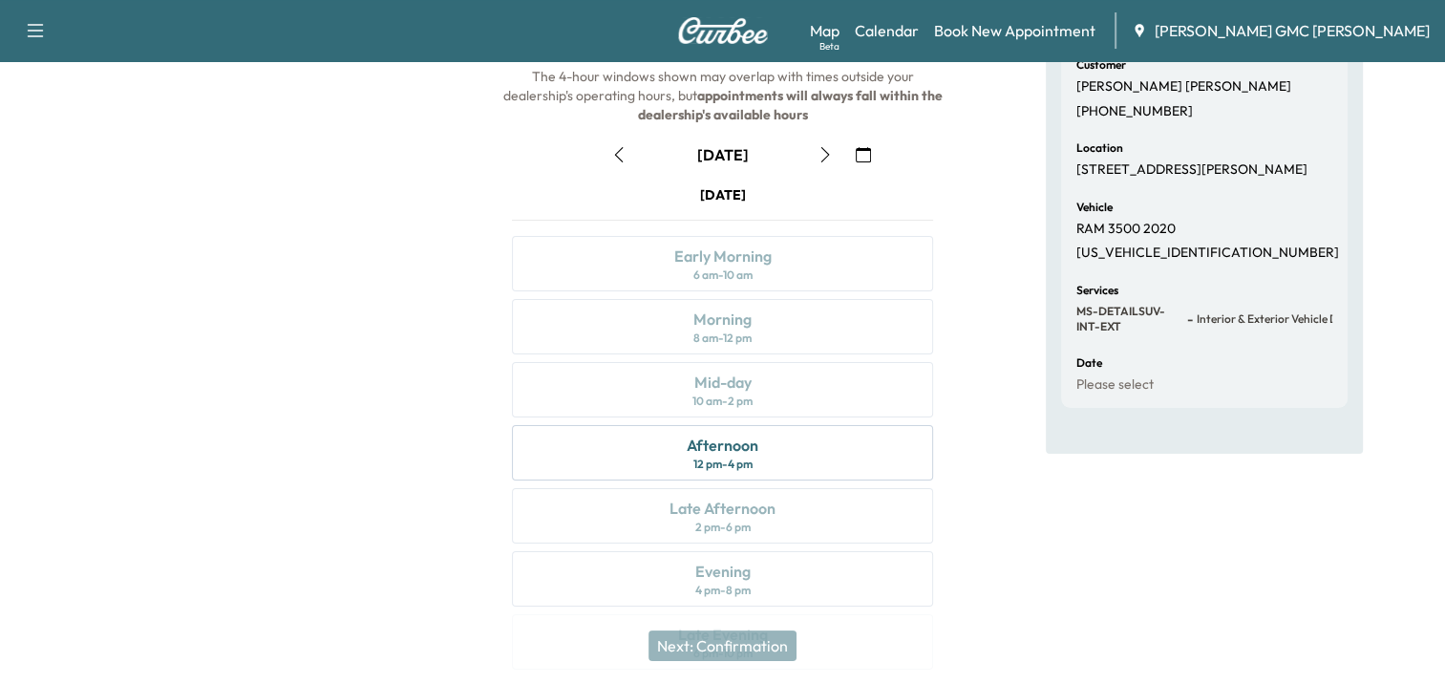
click at [867, 147] on icon "button" at bounding box center [863, 154] width 15 height 15
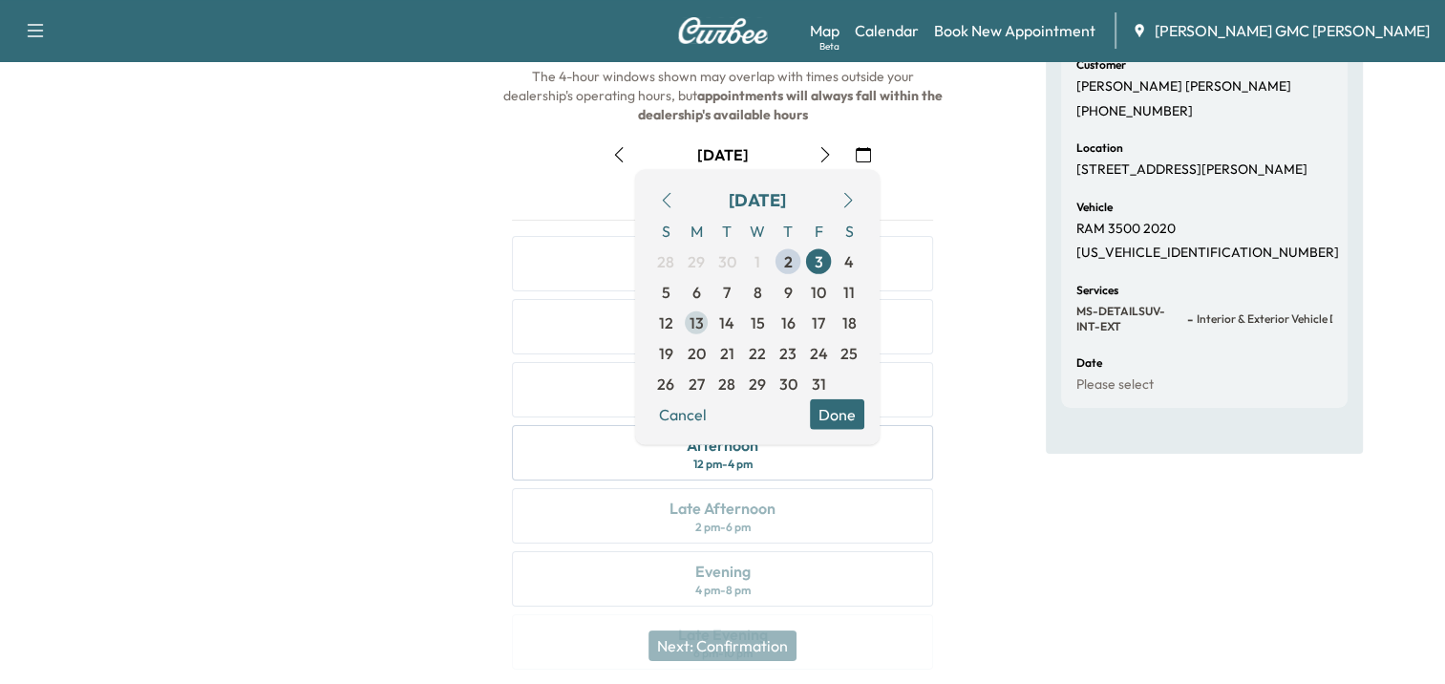
click at [697, 321] on span "13" at bounding box center [697, 322] width 14 height 23
click at [846, 405] on button "Done" at bounding box center [837, 414] width 54 height 31
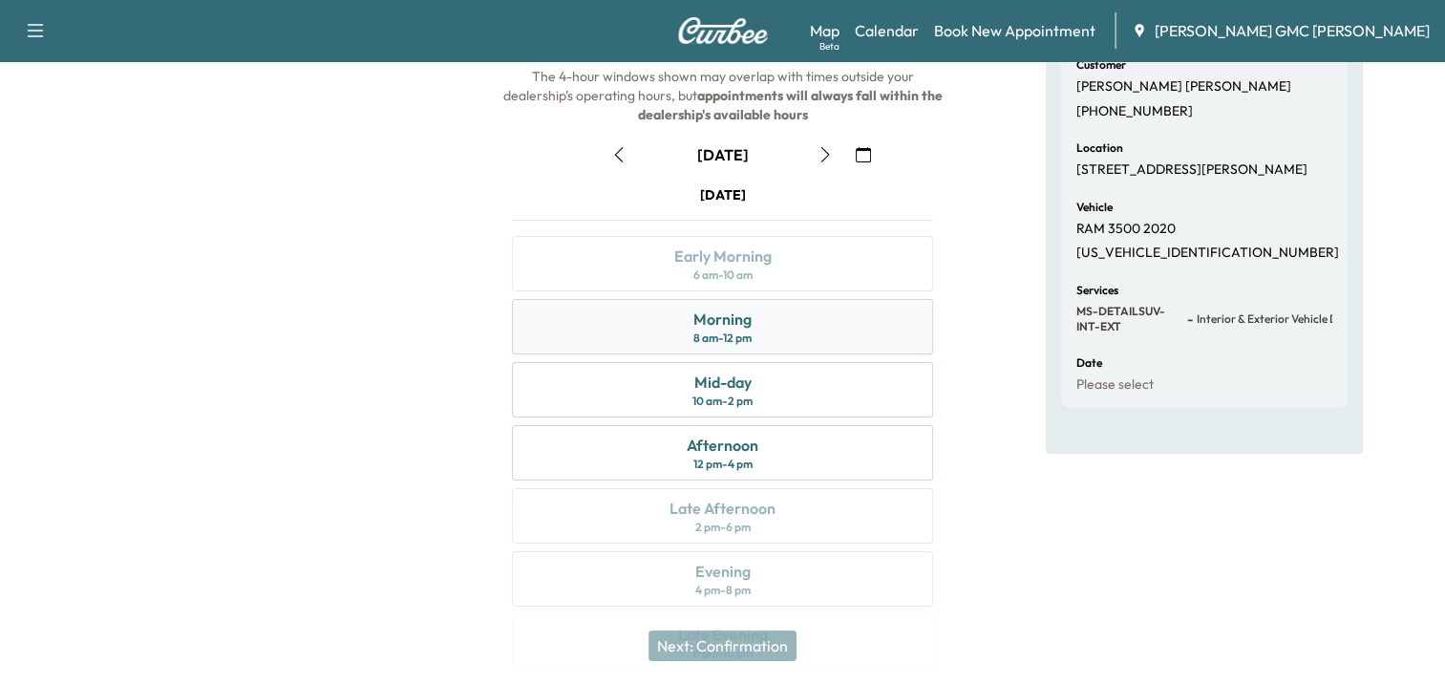
click at [726, 332] on div "8 am - 12 pm" at bounding box center [722, 337] width 58 height 15
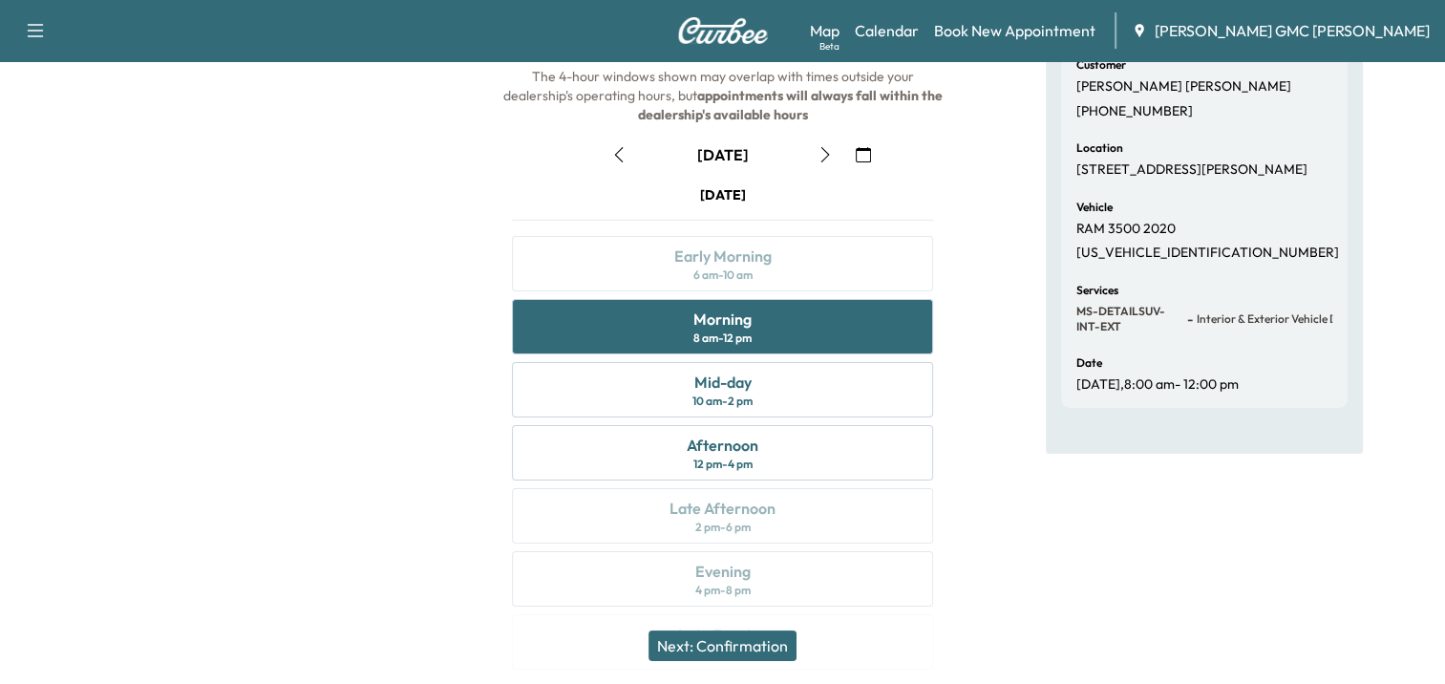
click at [701, 650] on button "Next: Confirmation" at bounding box center [722, 645] width 148 height 31
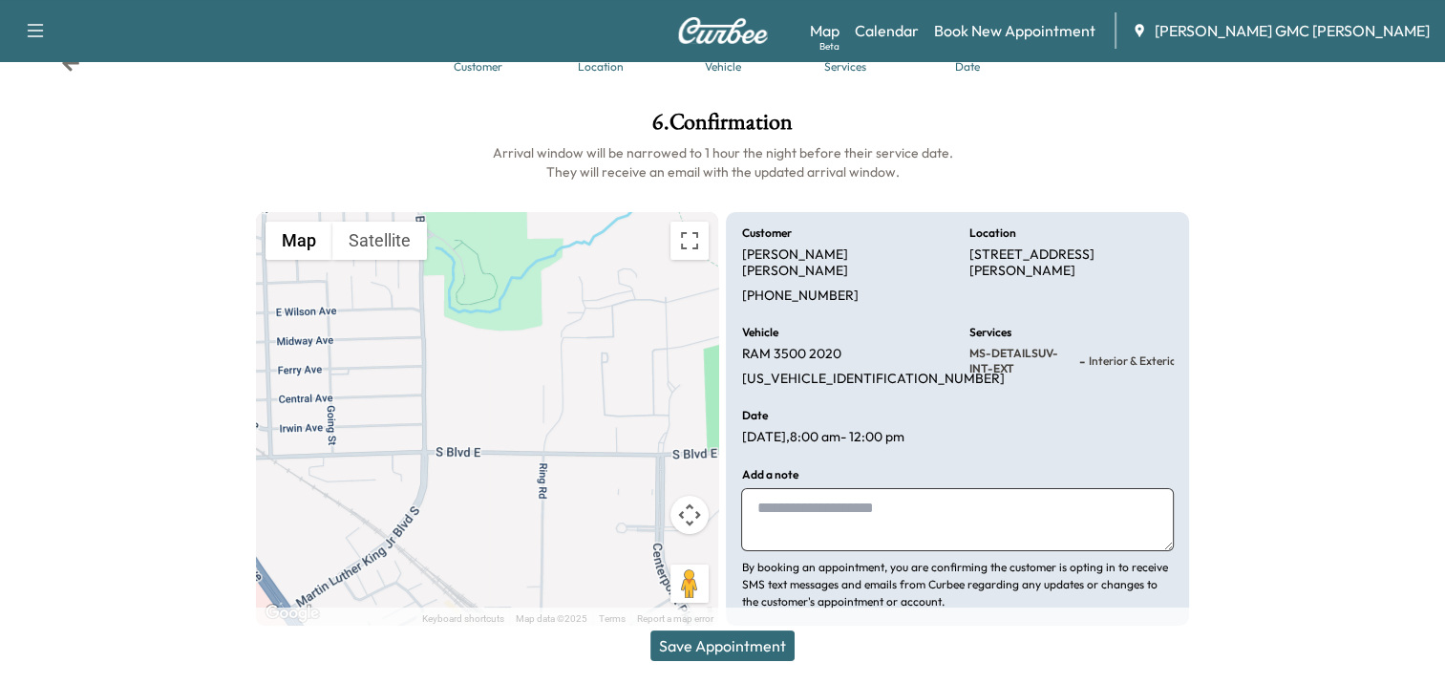
click at [734, 649] on button "Save Appointment" at bounding box center [722, 645] width 144 height 31
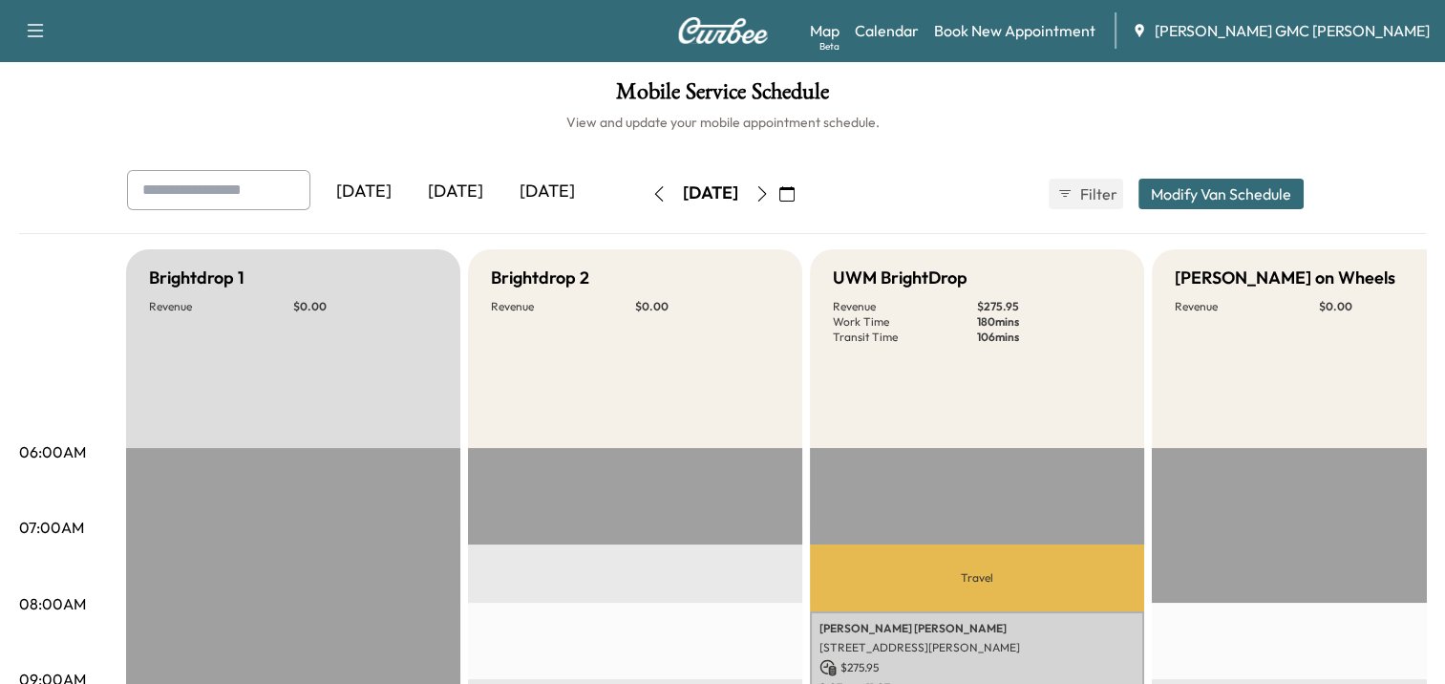
click at [712, 30] on img at bounding box center [723, 30] width 92 height 27
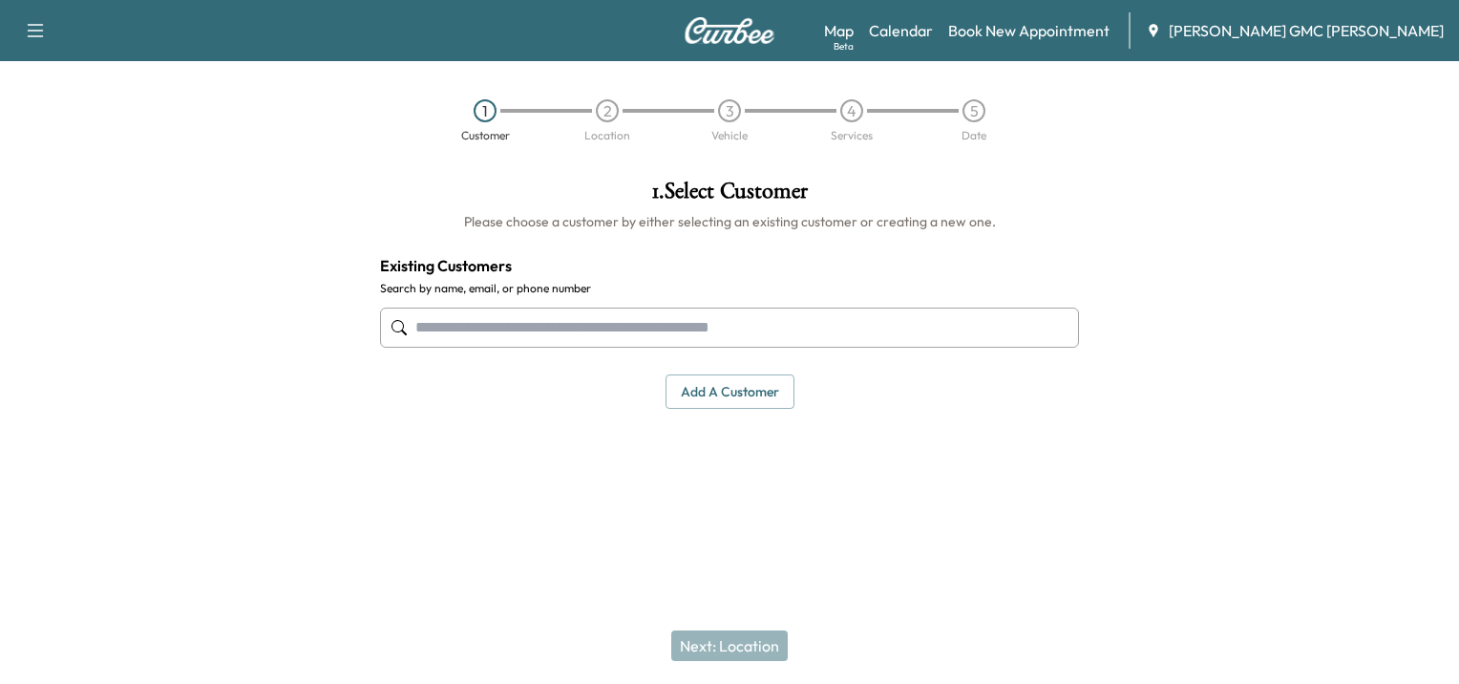
click at [739, 391] on button "Add a customer" at bounding box center [730, 391] width 129 height 35
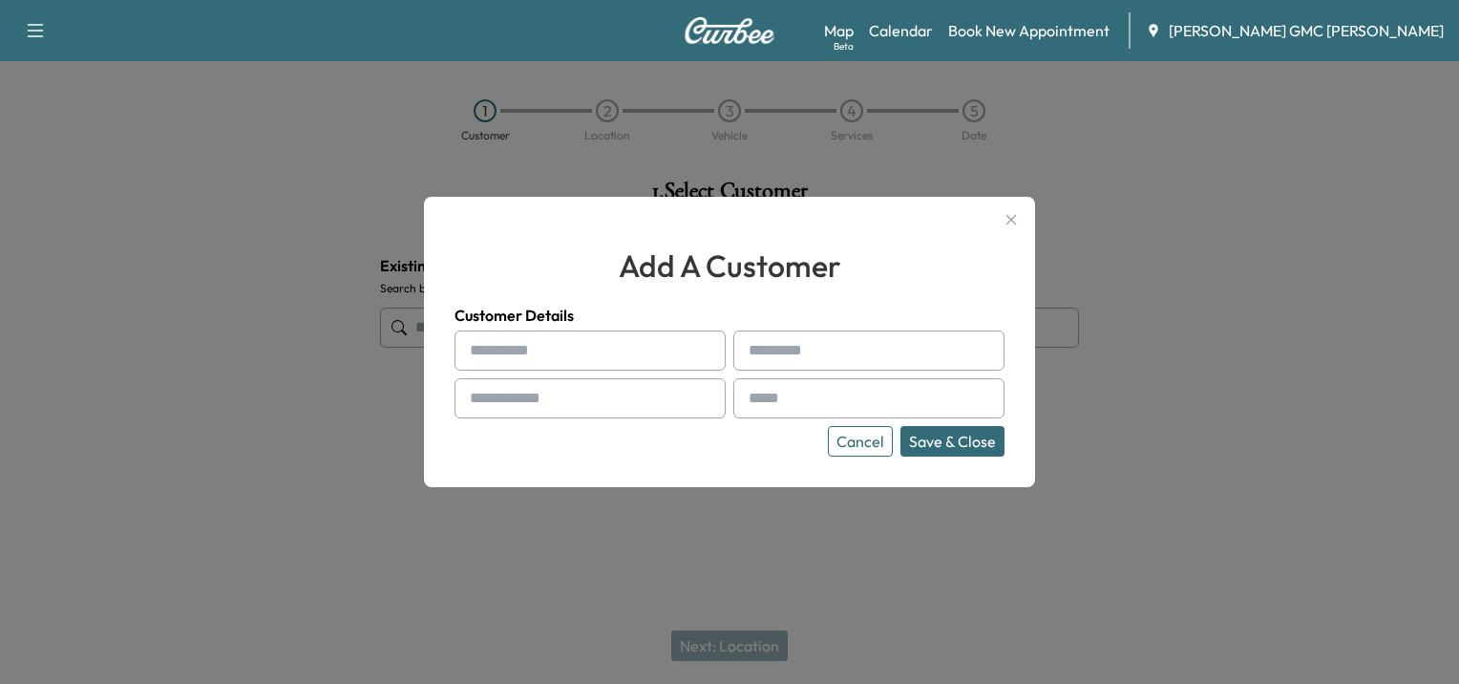
click at [551, 355] on input "text" at bounding box center [590, 350] width 271 height 40
type input "*****"
type input "**********"
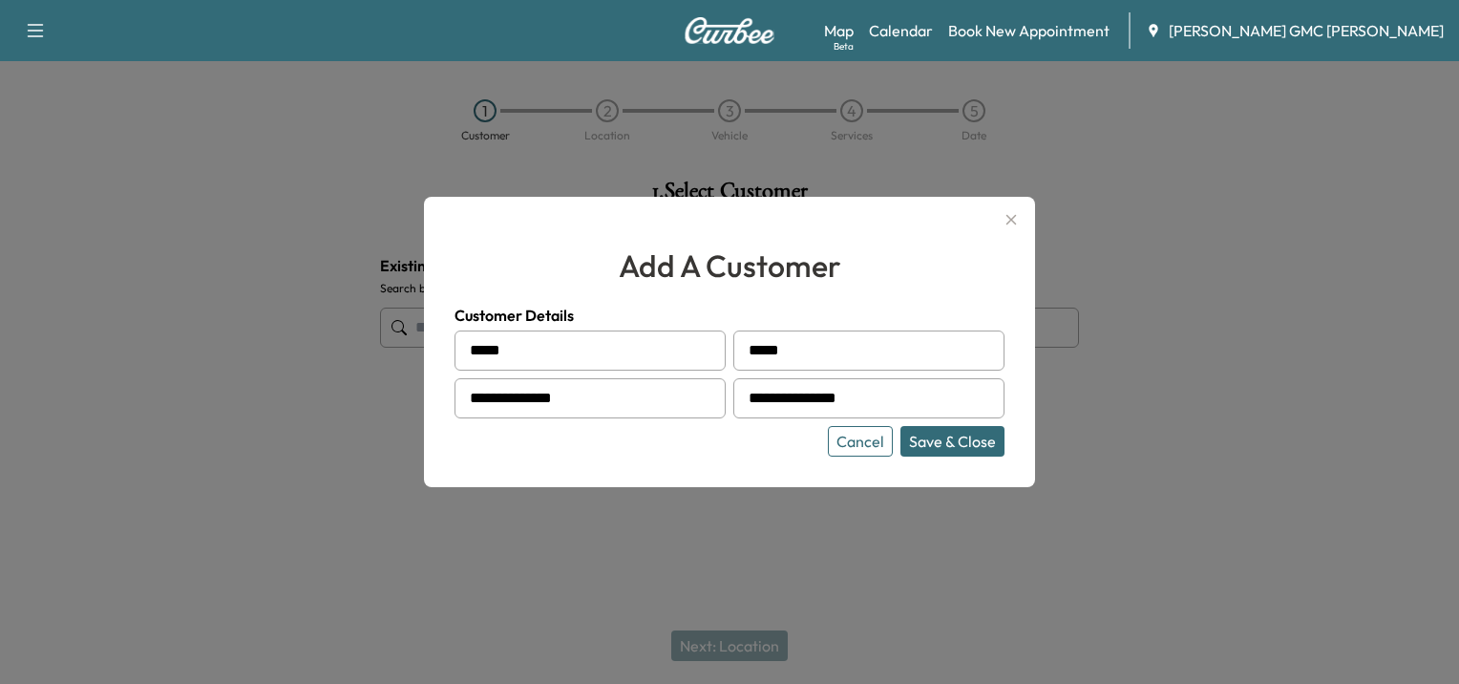
click at [953, 440] on button "Save & Close" at bounding box center [953, 441] width 104 height 31
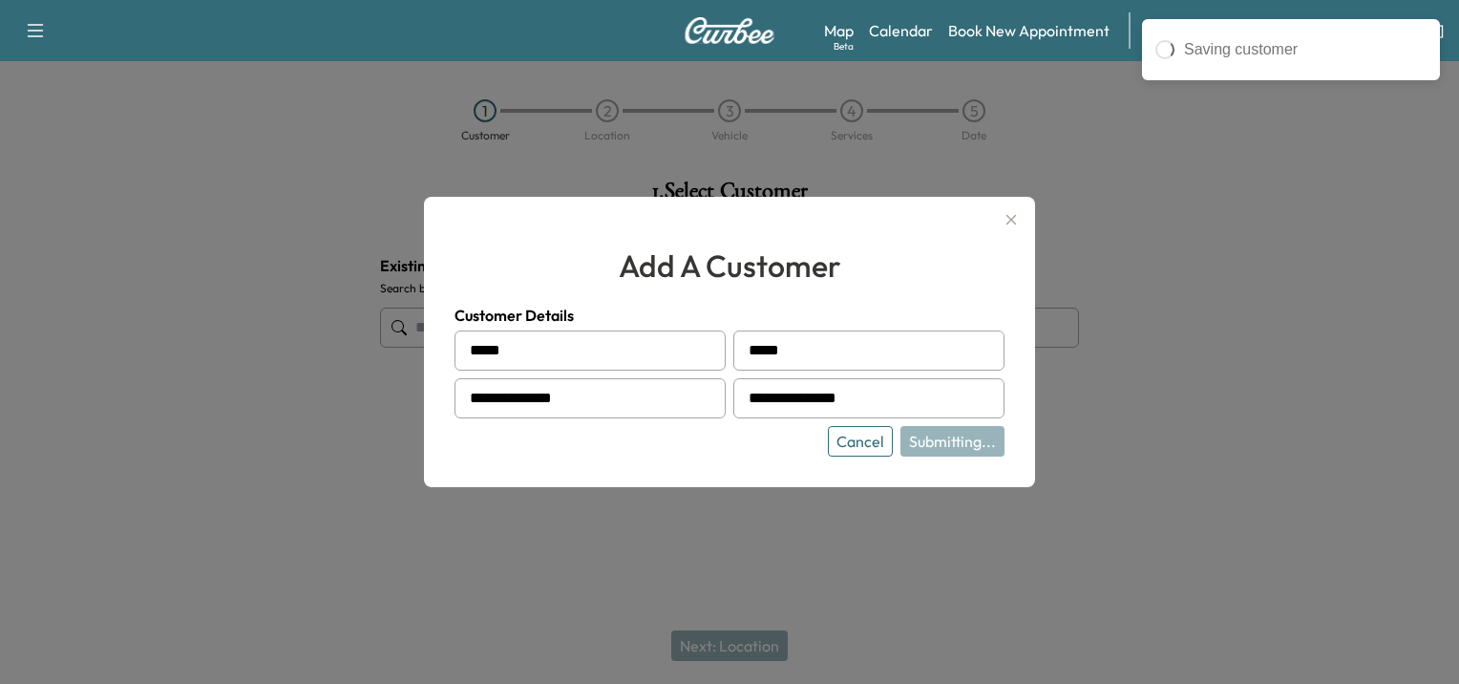
type input "**********"
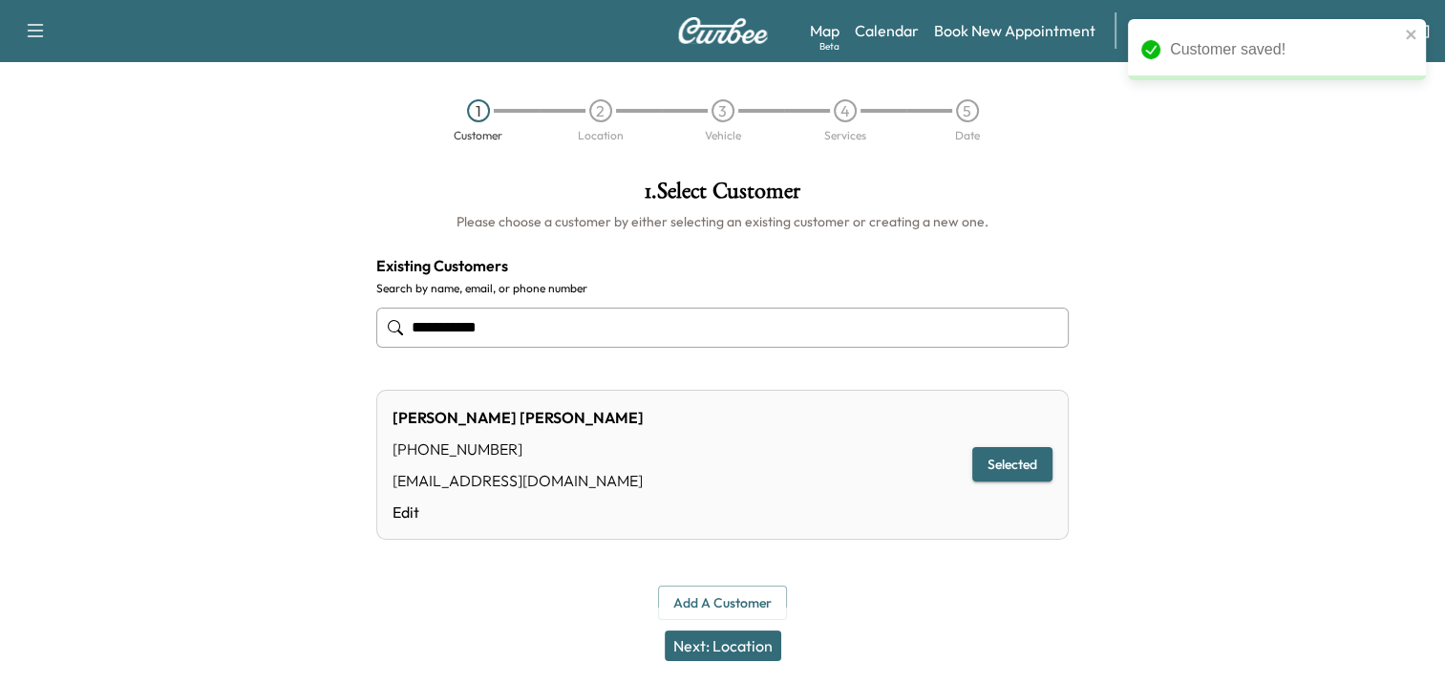
click at [735, 651] on button "Next: Location" at bounding box center [723, 645] width 117 height 31
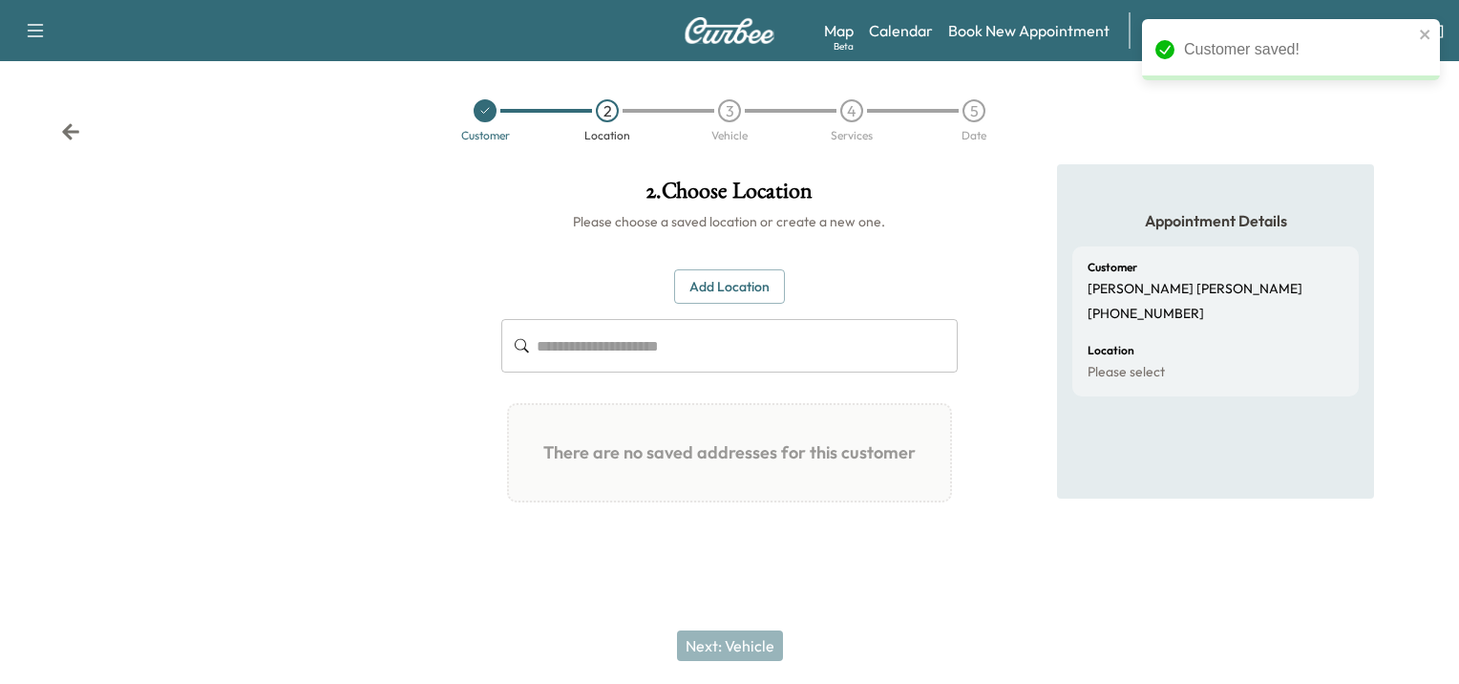
click at [739, 289] on button "Add Location" at bounding box center [729, 286] width 111 height 35
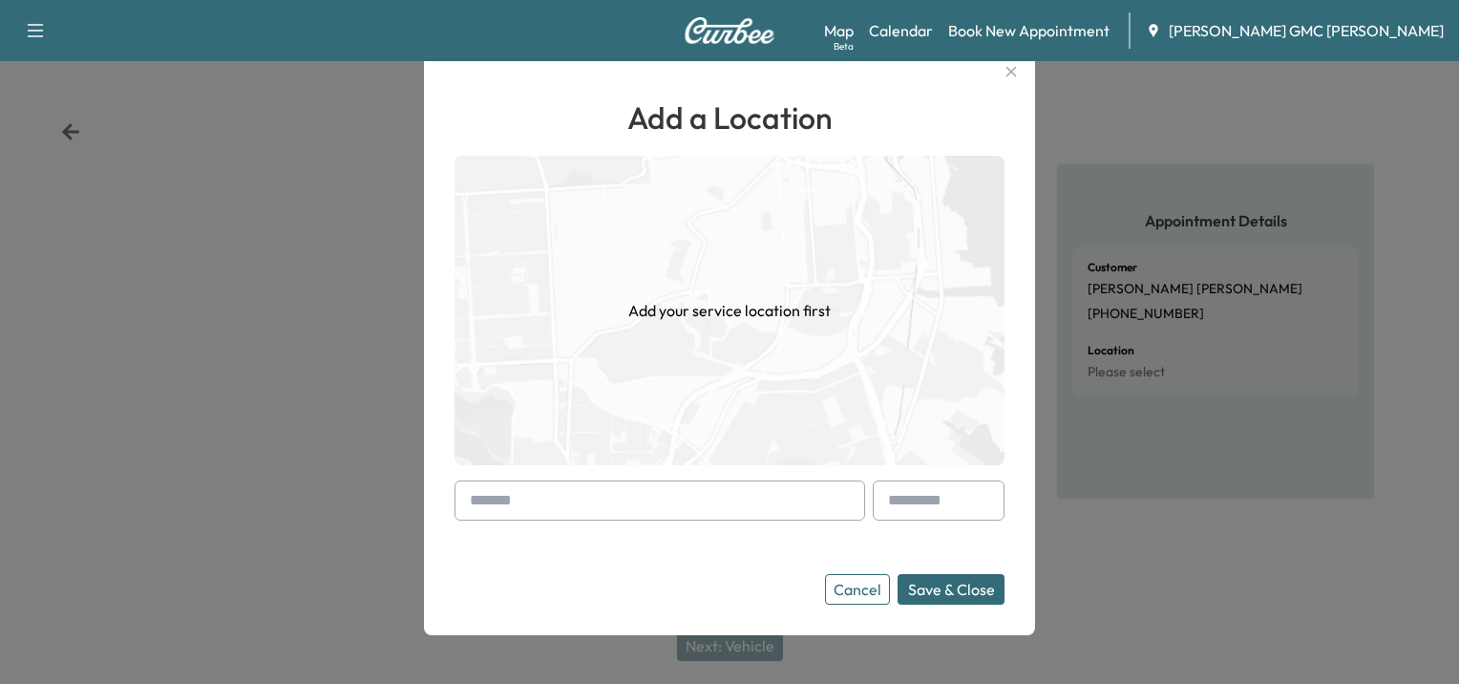
click at [1014, 74] on icon "button" at bounding box center [1012, 72] width 11 height 11
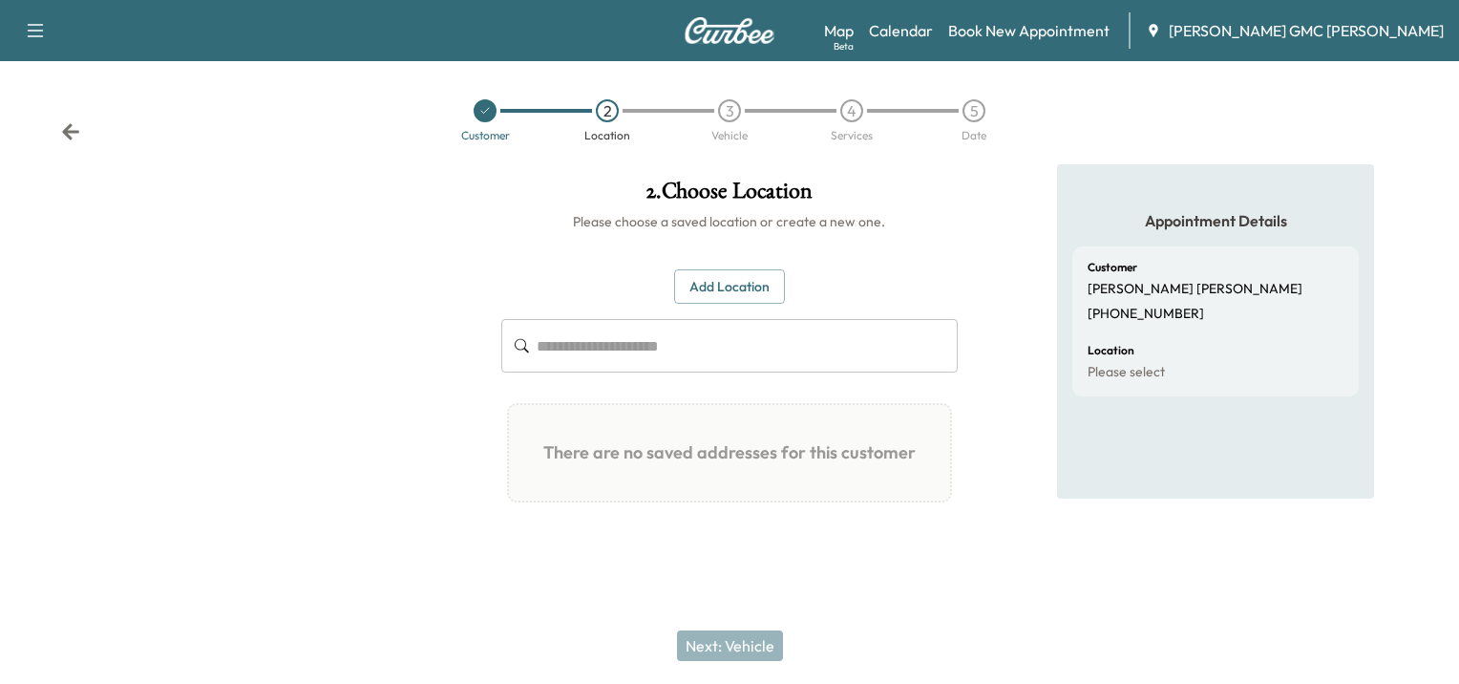
click at [65, 137] on icon at bounding box center [70, 131] width 19 height 19
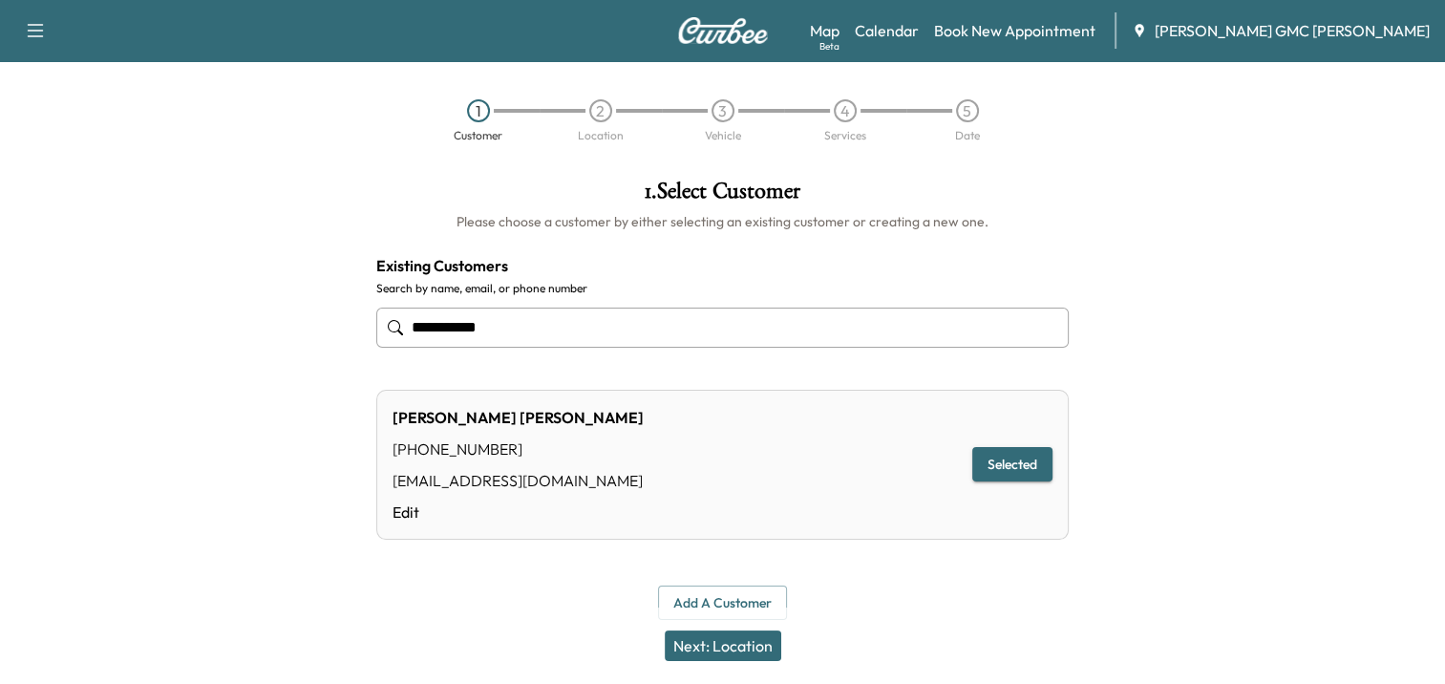
click at [726, 652] on button "Next: Location" at bounding box center [723, 645] width 117 height 31
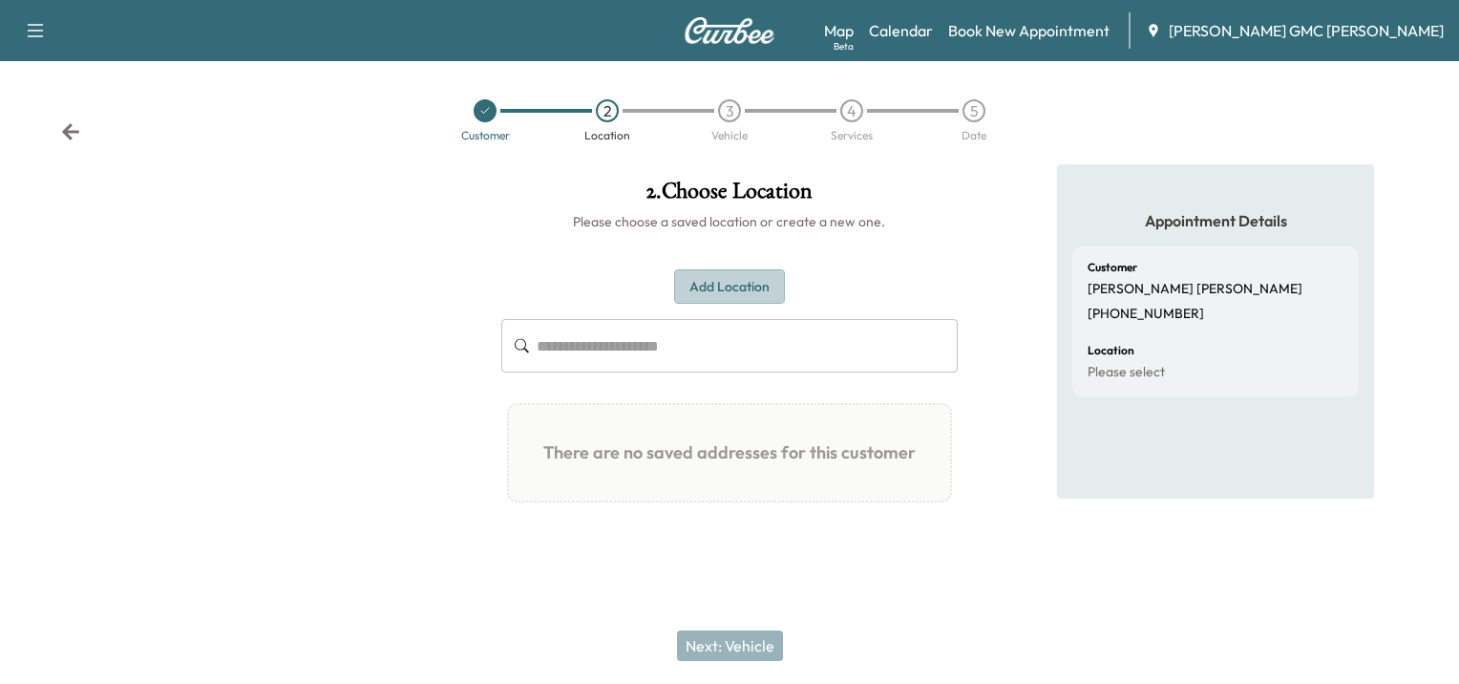
click at [700, 287] on button "Add Location" at bounding box center [729, 286] width 111 height 35
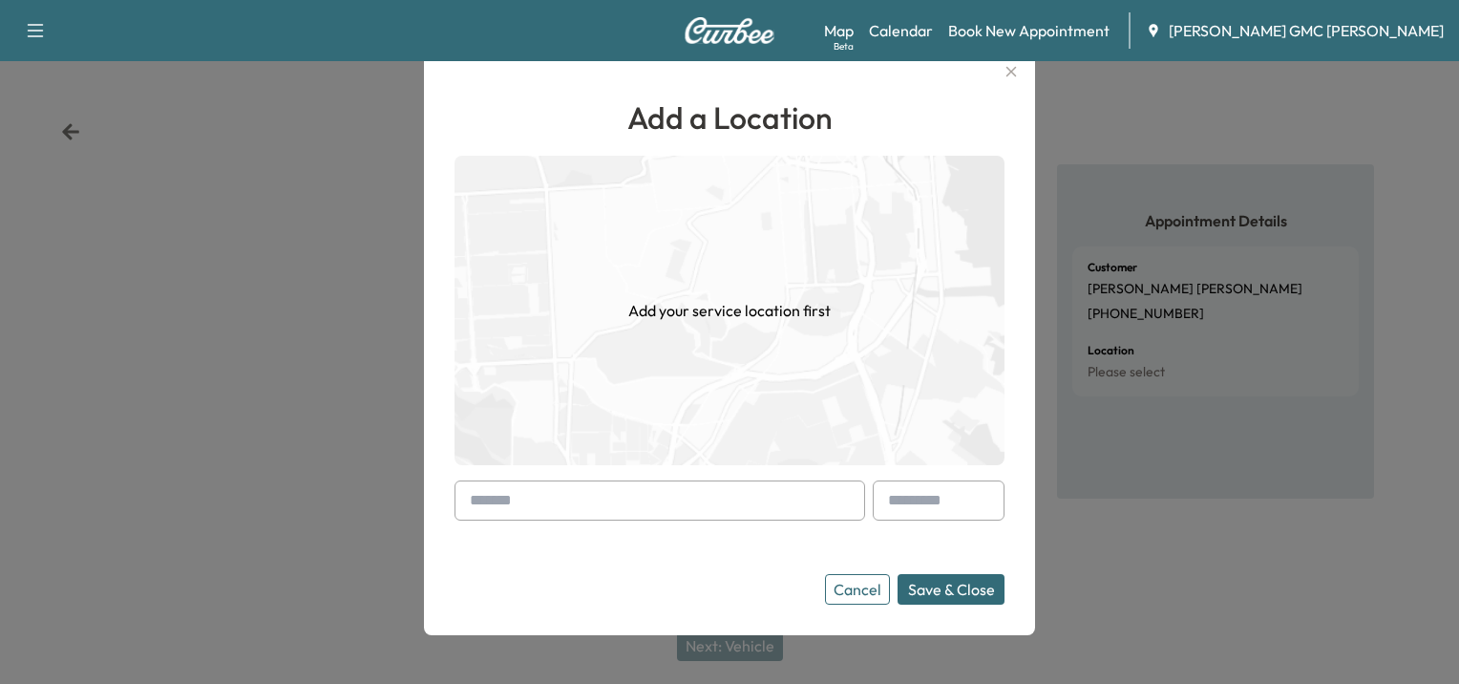
click at [693, 500] on input "text" at bounding box center [660, 500] width 411 height 40
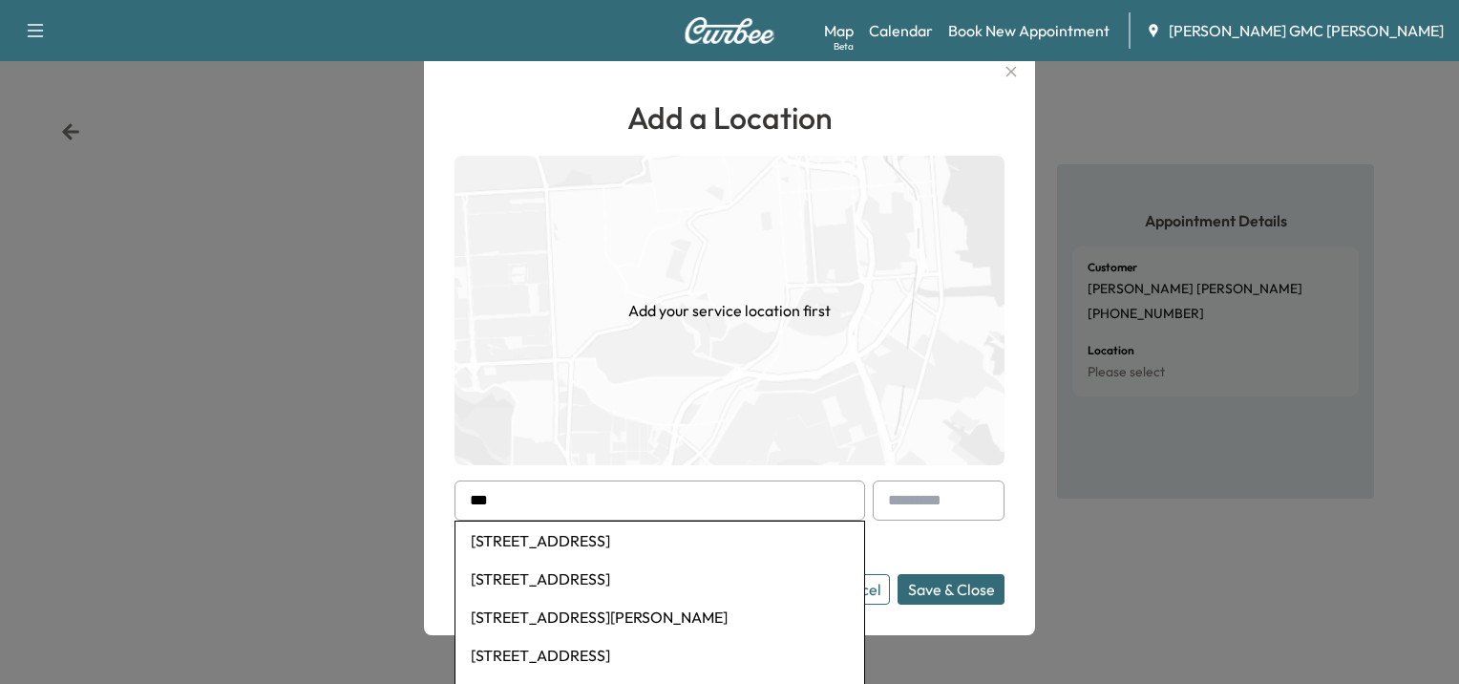
click at [663, 535] on li "[STREET_ADDRESS]" at bounding box center [660, 540] width 409 height 38
type input "**********"
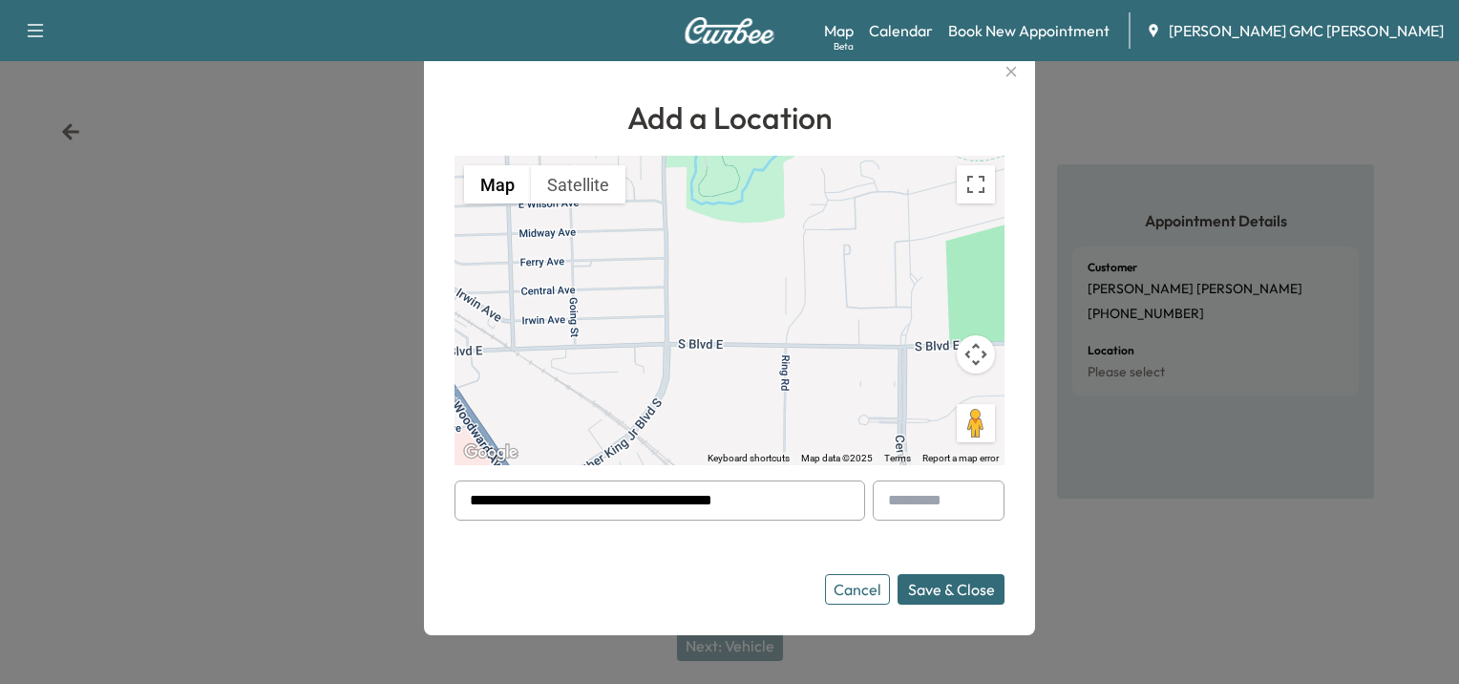
click at [962, 588] on button "Save & Close" at bounding box center [951, 589] width 107 height 31
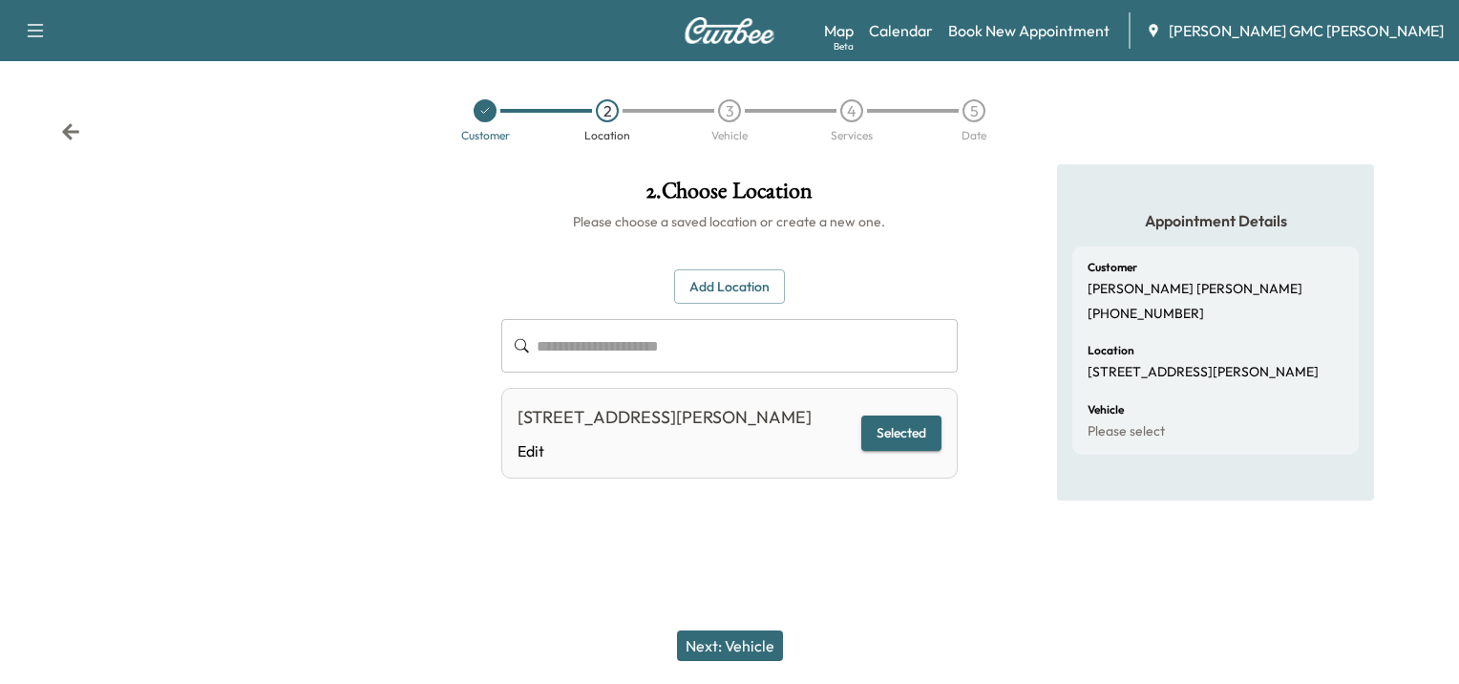
click at [739, 647] on button "Next: Vehicle" at bounding box center [730, 645] width 106 height 31
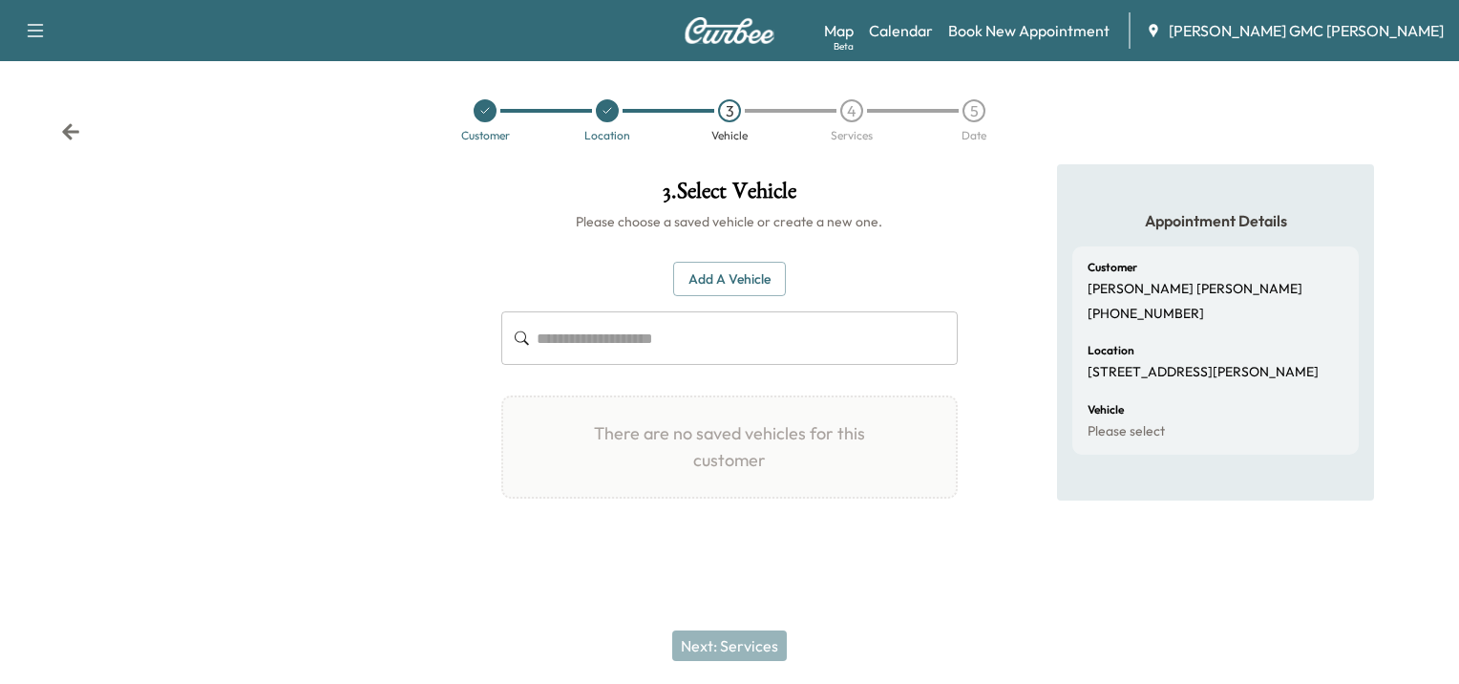
click at [733, 280] on button "Add a Vehicle" at bounding box center [729, 279] width 113 height 35
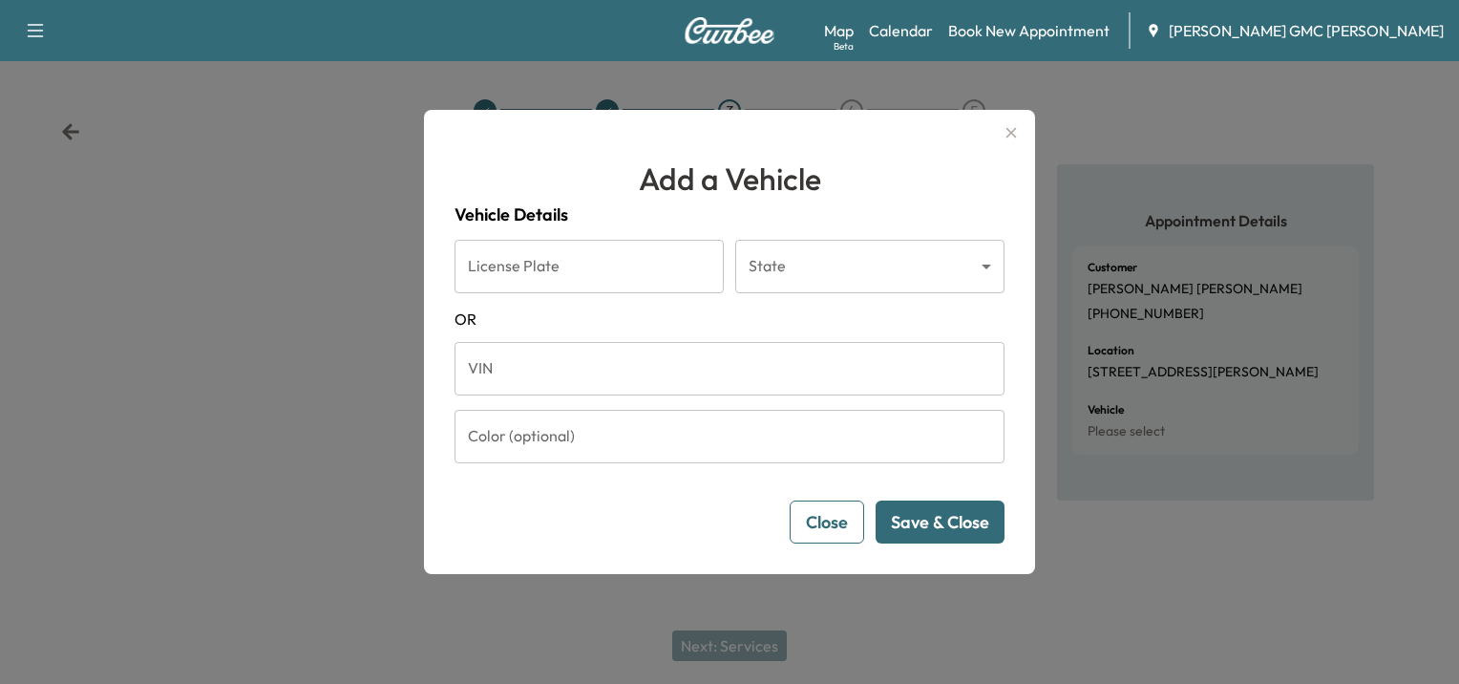
click at [521, 271] on input "License Plate" at bounding box center [589, 266] width 269 height 53
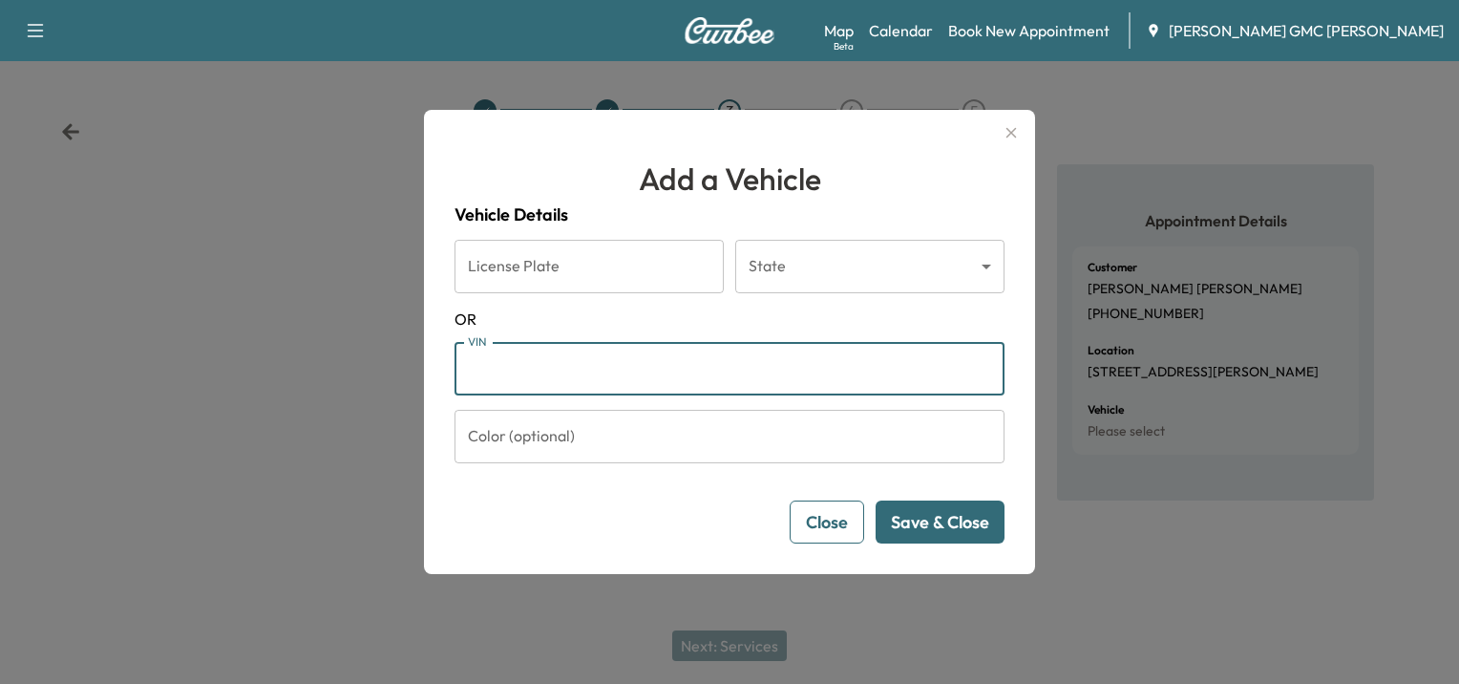
click at [907, 371] on input "VIN" at bounding box center [730, 368] width 550 height 53
type input "**********"
click at [959, 520] on button "Save & Close" at bounding box center [940, 521] width 129 height 43
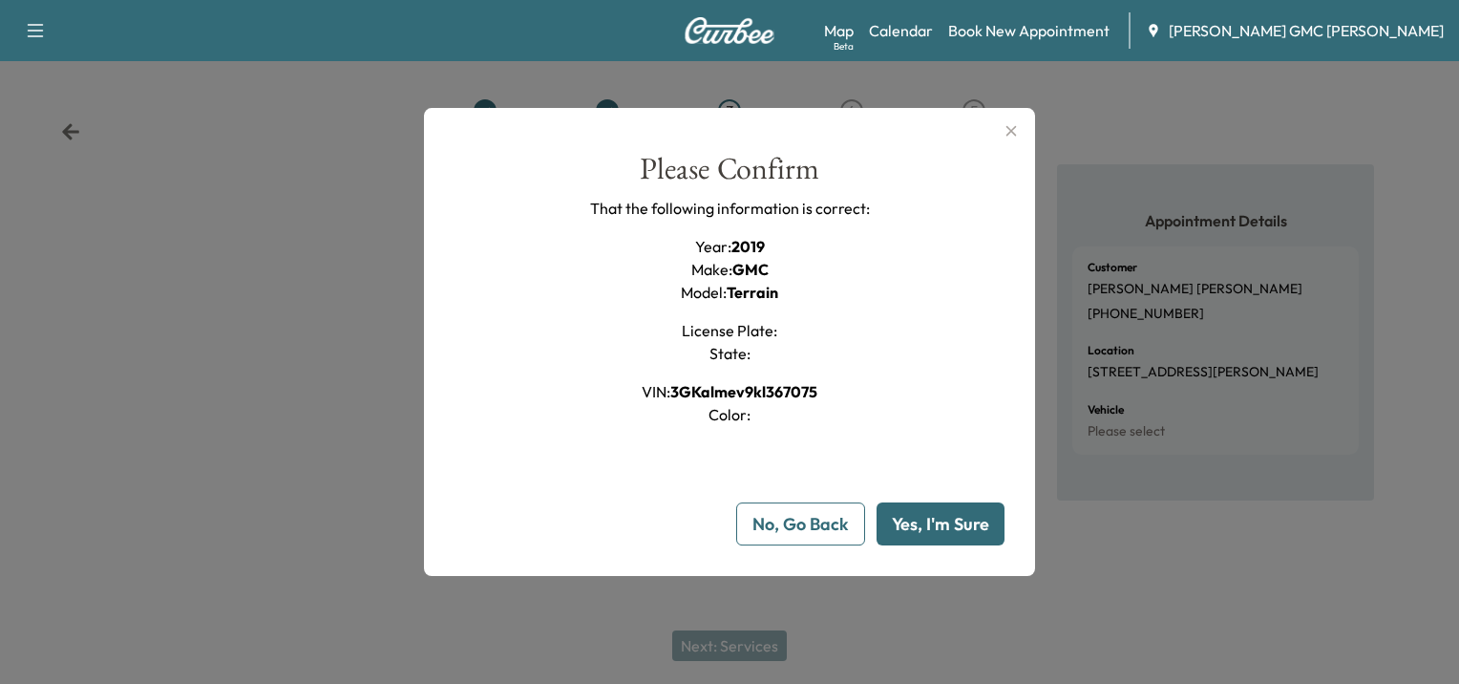
click at [963, 525] on button "Yes, I'm Sure" at bounding box center [941, 523] width 128 height 43
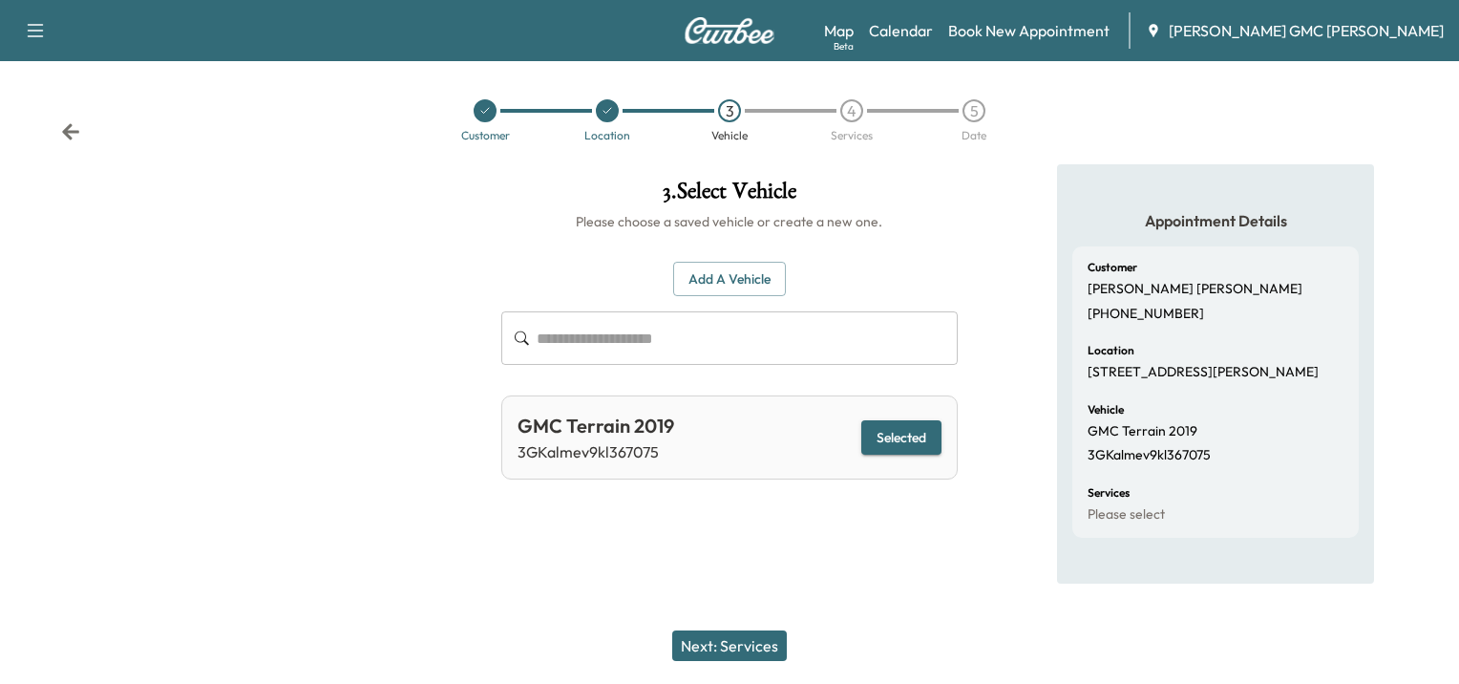
click at [747, 648] on button "Next: Services" at bounding box center [729, 645] width 115 height 31
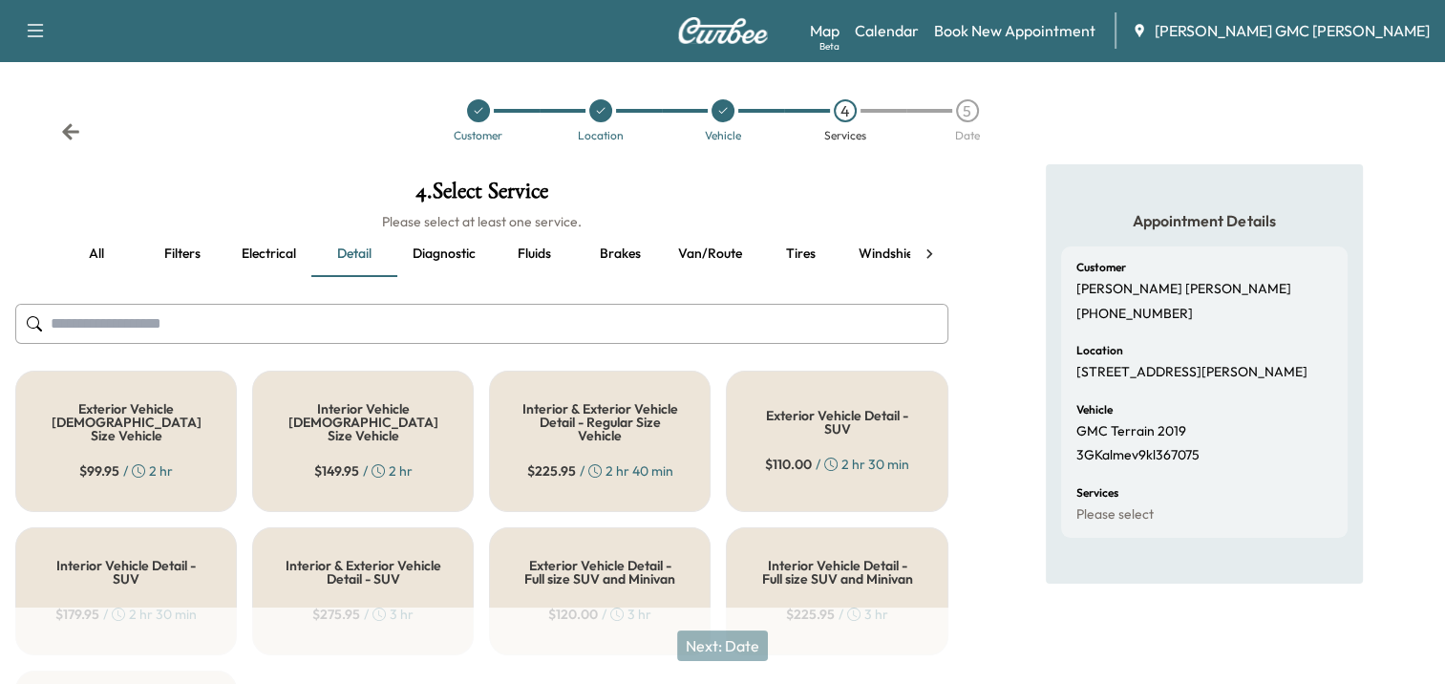
click at [228, 321] on input "text" at bounding box center [481, 324] width 933 height 40
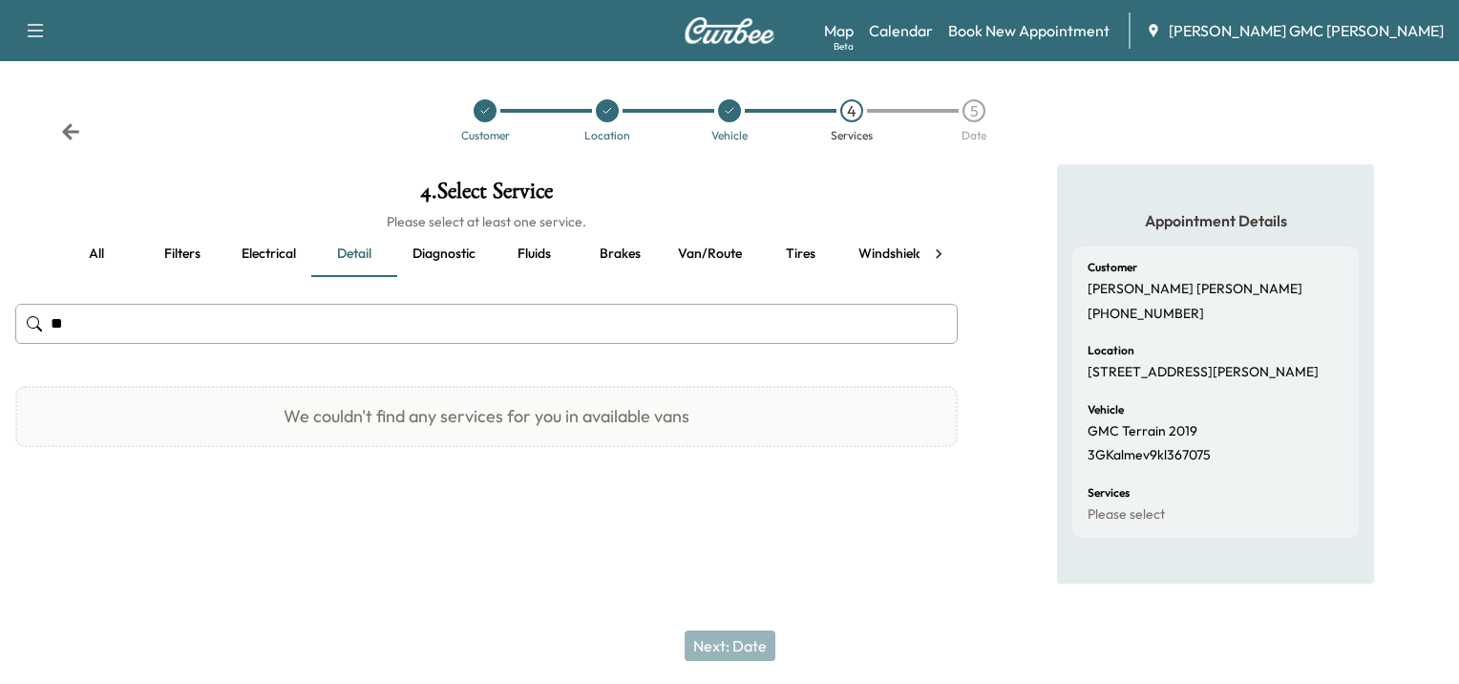
type input "*"
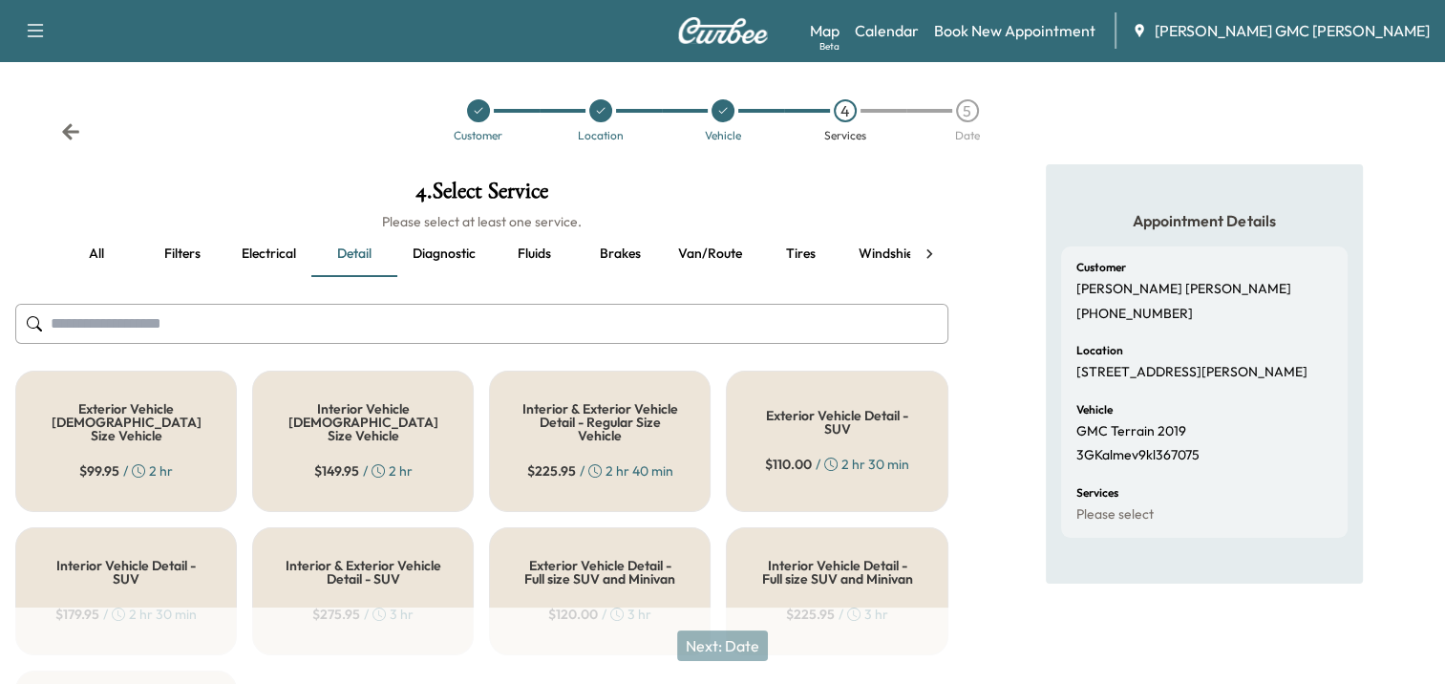
click at [107, 248] on button "all" at bounding box center [96, 254] width 86 height 46
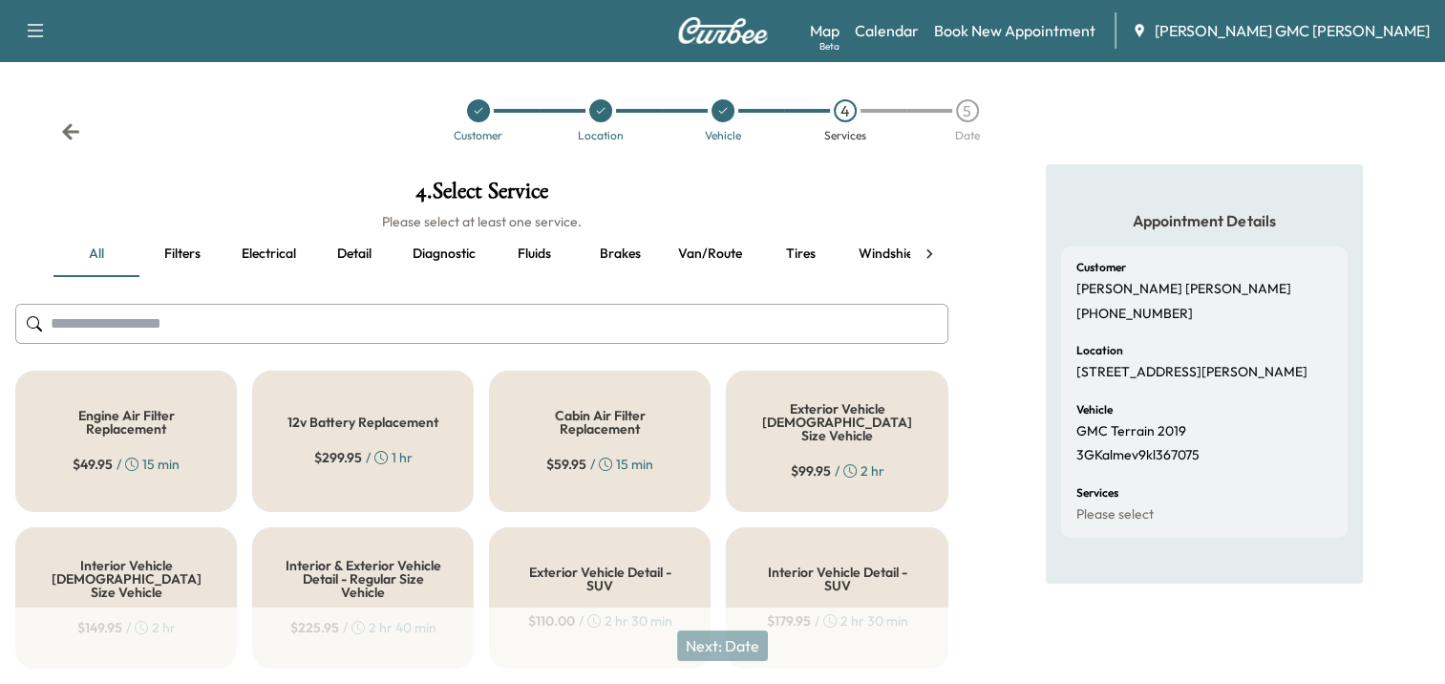
click at [214, 323] on input "text" at bounding box center [481, 324] width 933 height 40
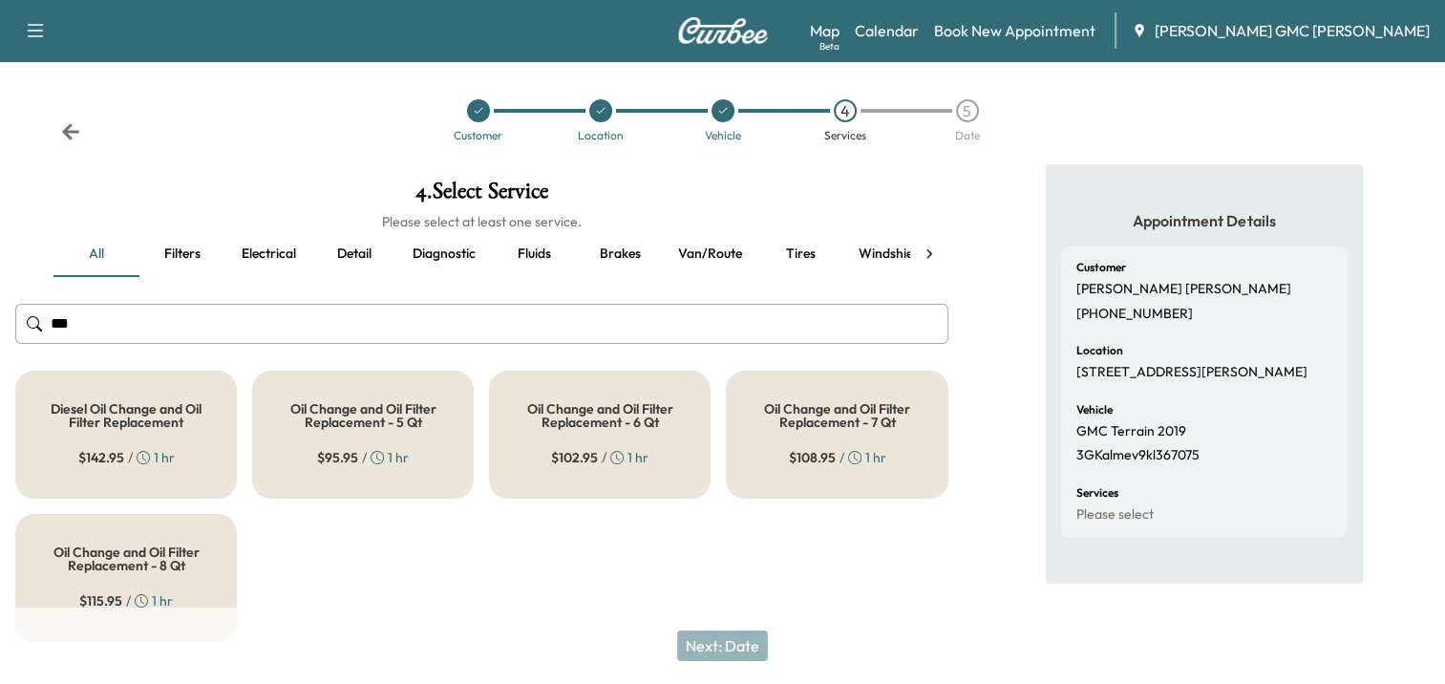
click at [350, 416] on h5 "Oil Change and Oil Filter Replacement - 5 Qt" at bounding box center [363, 415] width 159 height 27
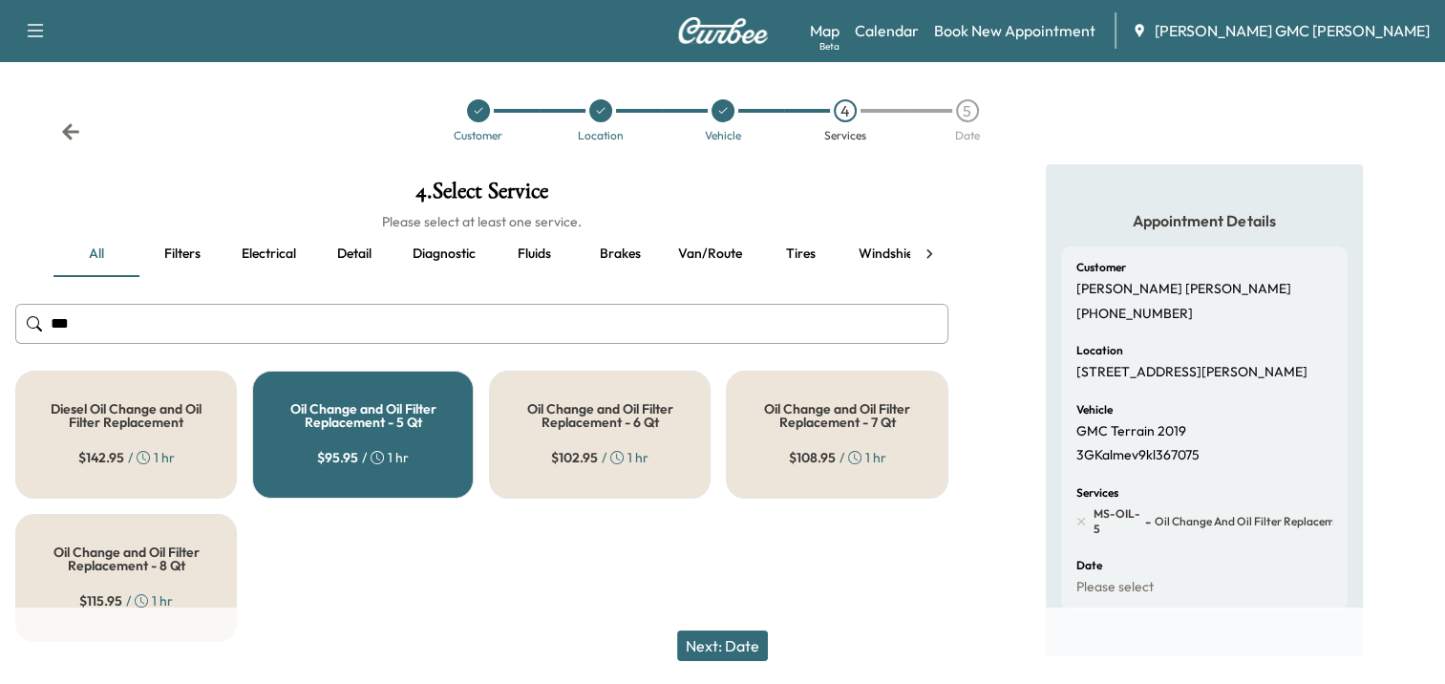
click at [173, 327] on input "***" at bounding box center [481, 324] width 933 height 40
type input "*"
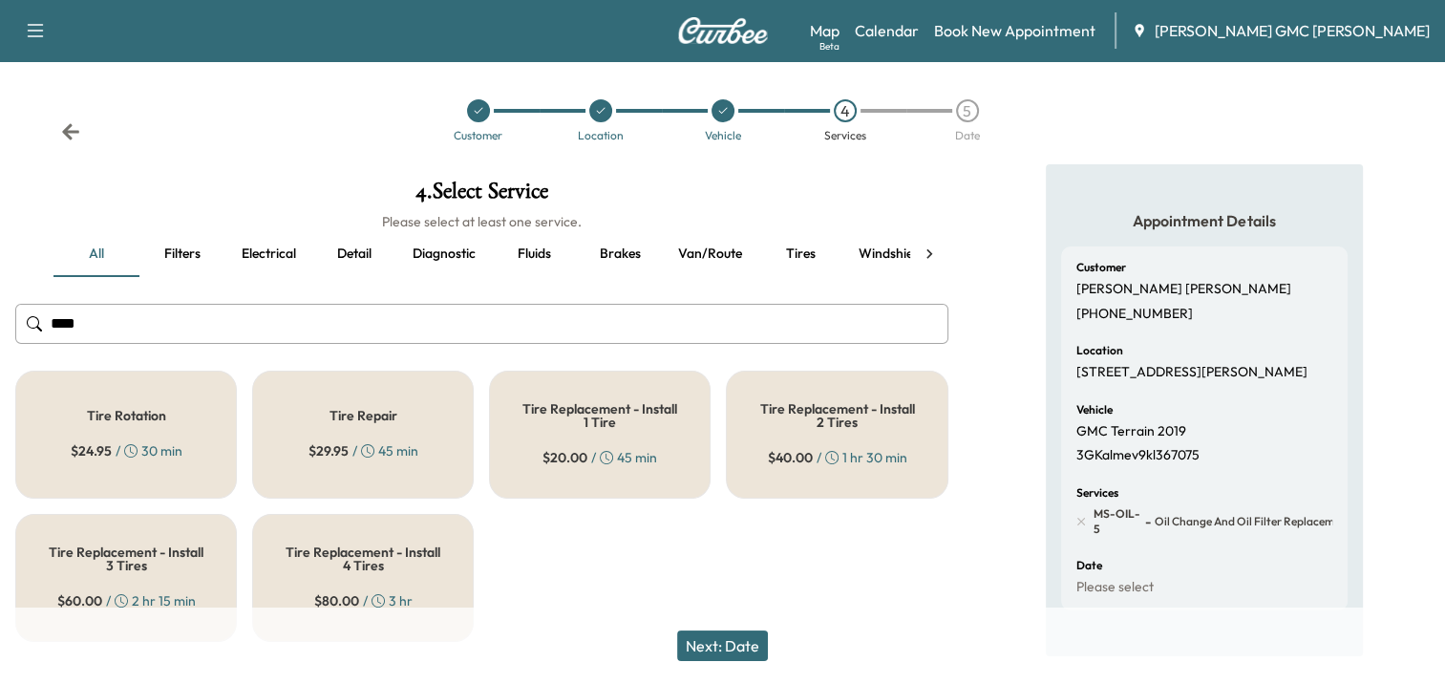
click at [125, 413] on h5 "Tire Rotation" at bounding box center [126, 415] width 79 height 13
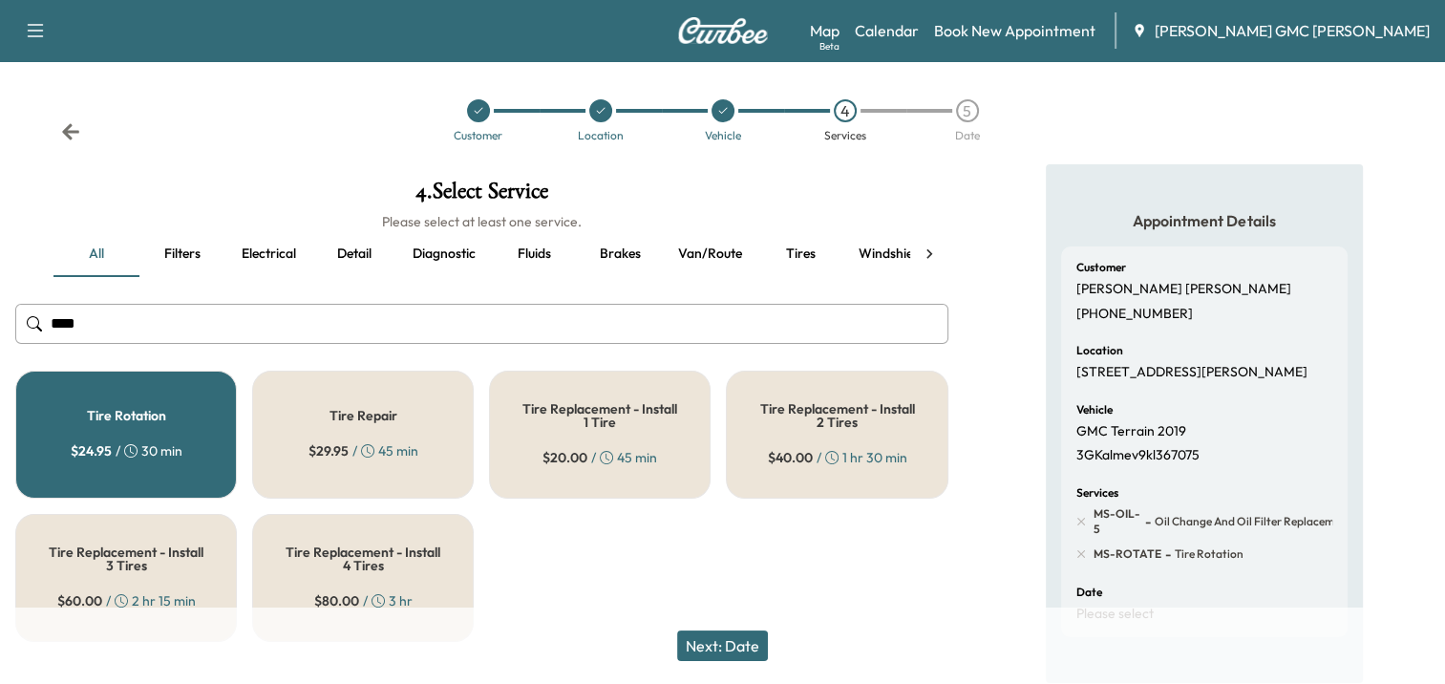
click at [330, 317] on input "****" at bounding box center [481, 324] width 933 height 40
type input "*"
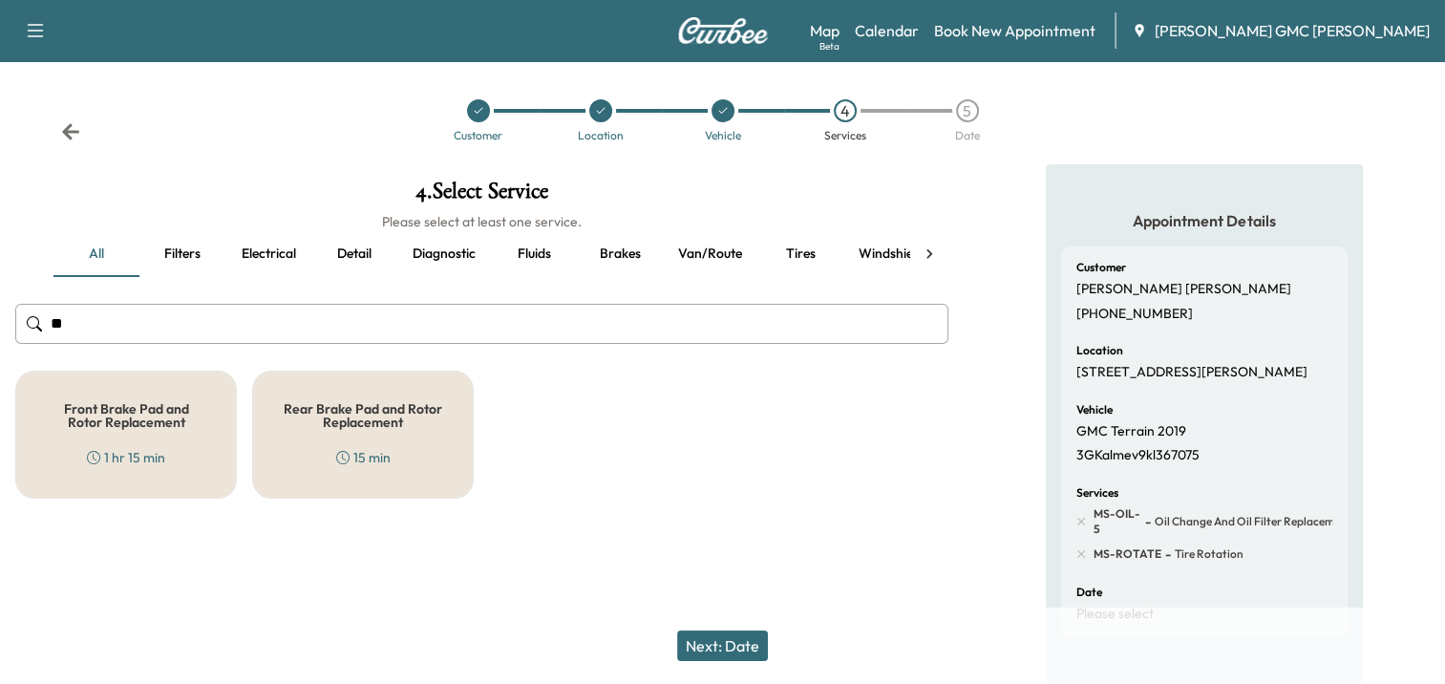
type input "*"
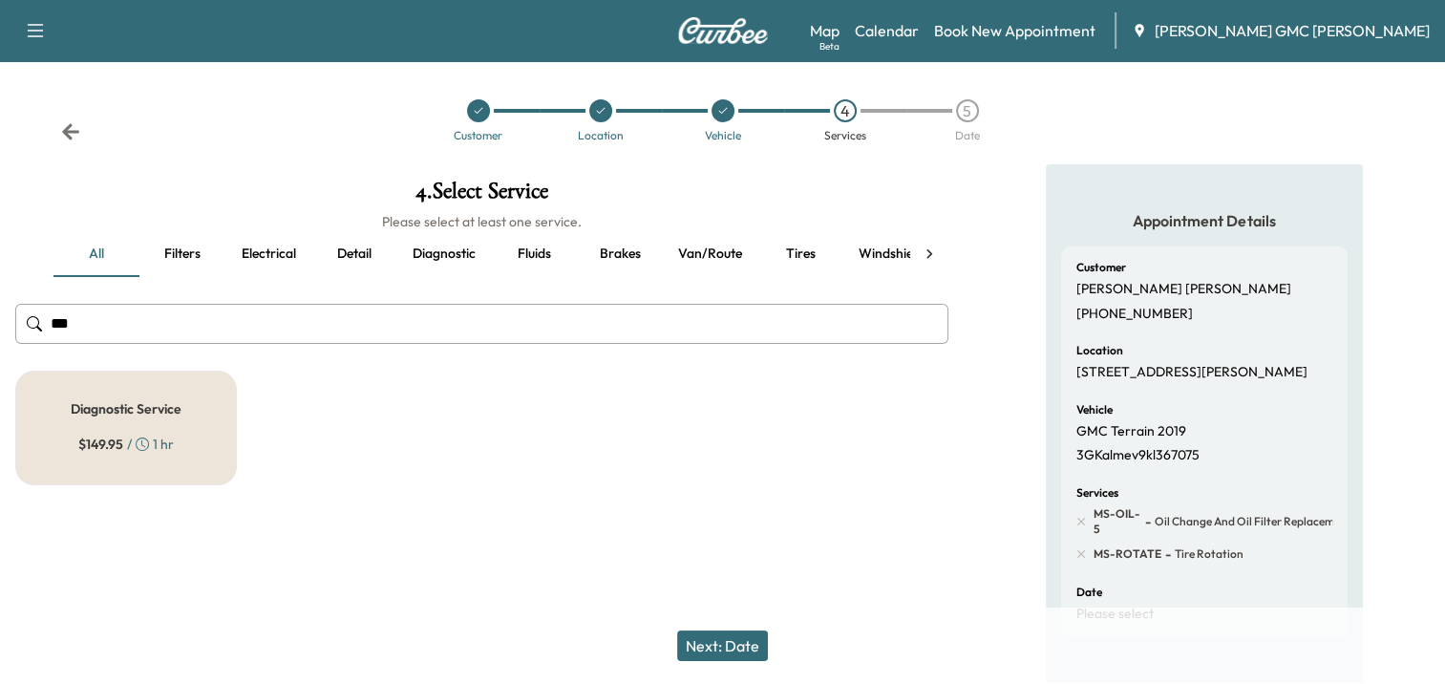
type input "***"
click at [92, 409] on h5 "Diagnostic Service" at bounding box center [126, 408] width 111 height 13
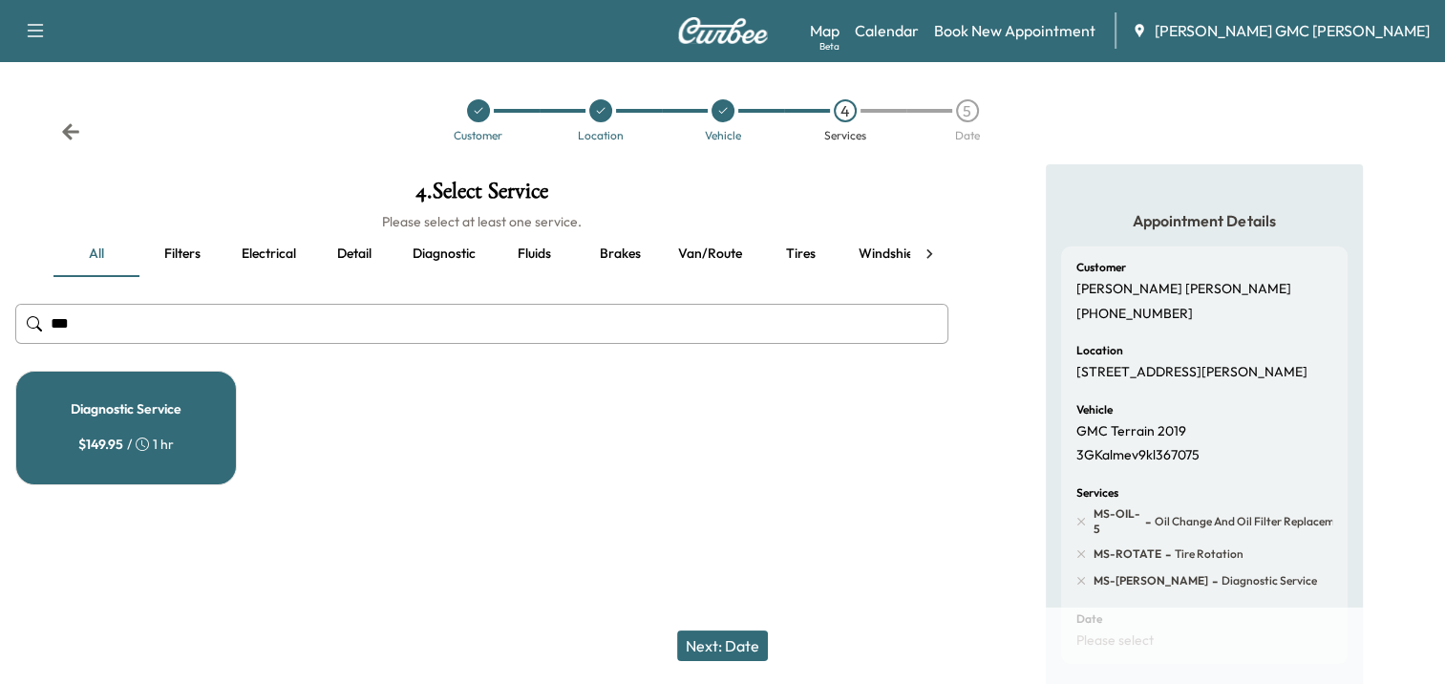
click at [750, 648] on button "Next: Date" at bounding box center [722, 645] width 91 height 31
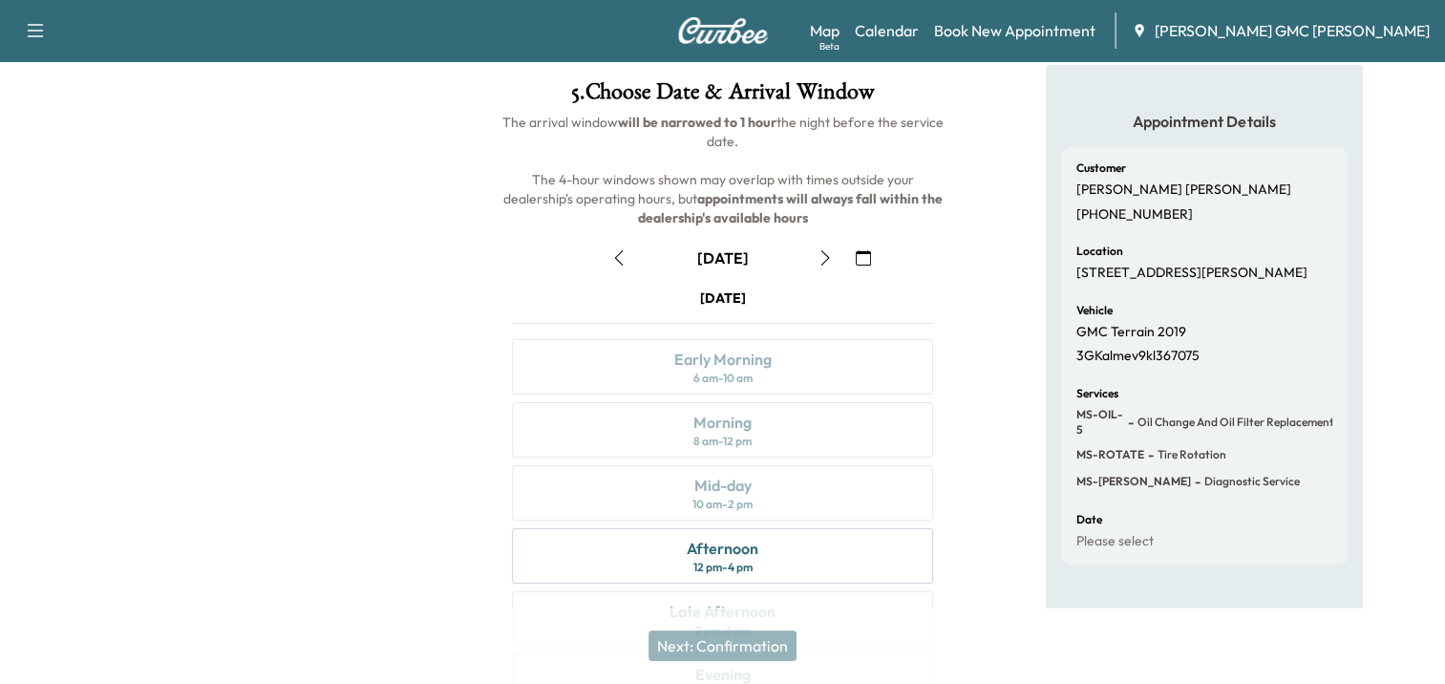
scroll to position [254, 0]
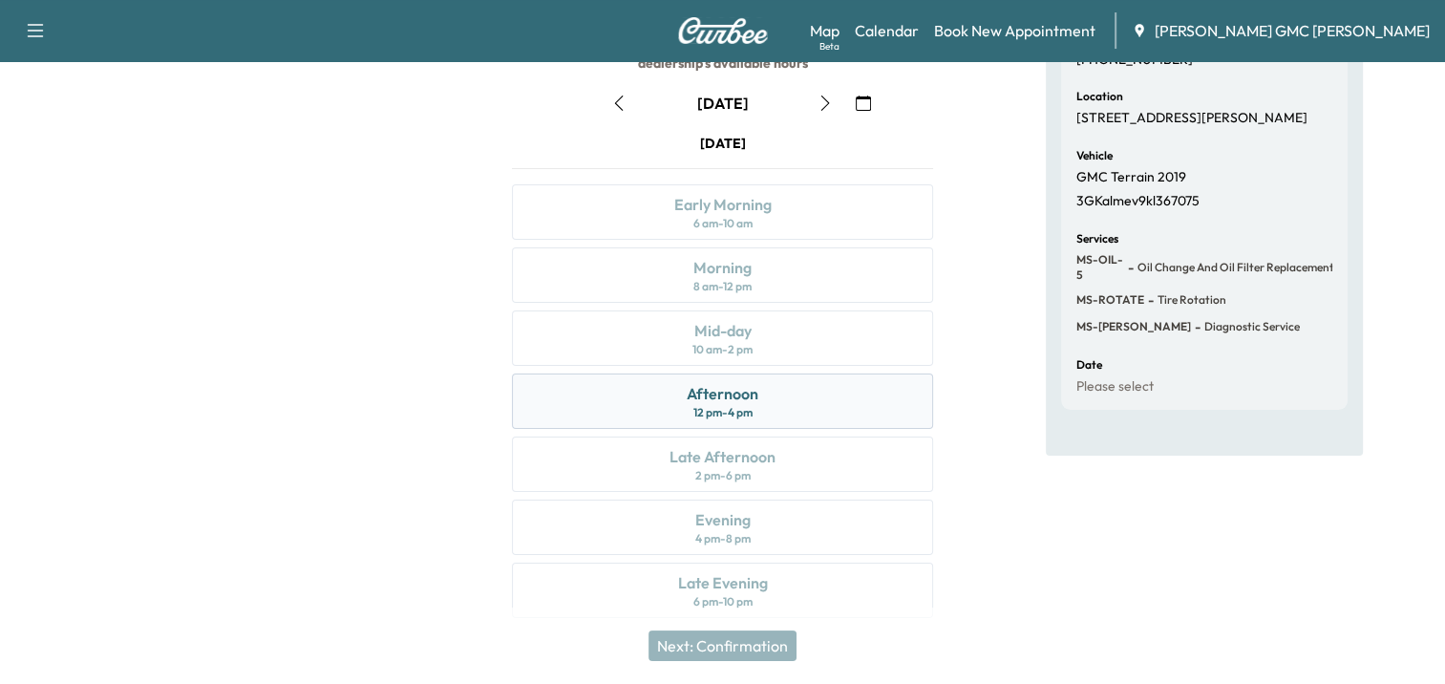
click at [745, 398] on div "Afternoon" at bounding box center [723, 393] width 72 height 23
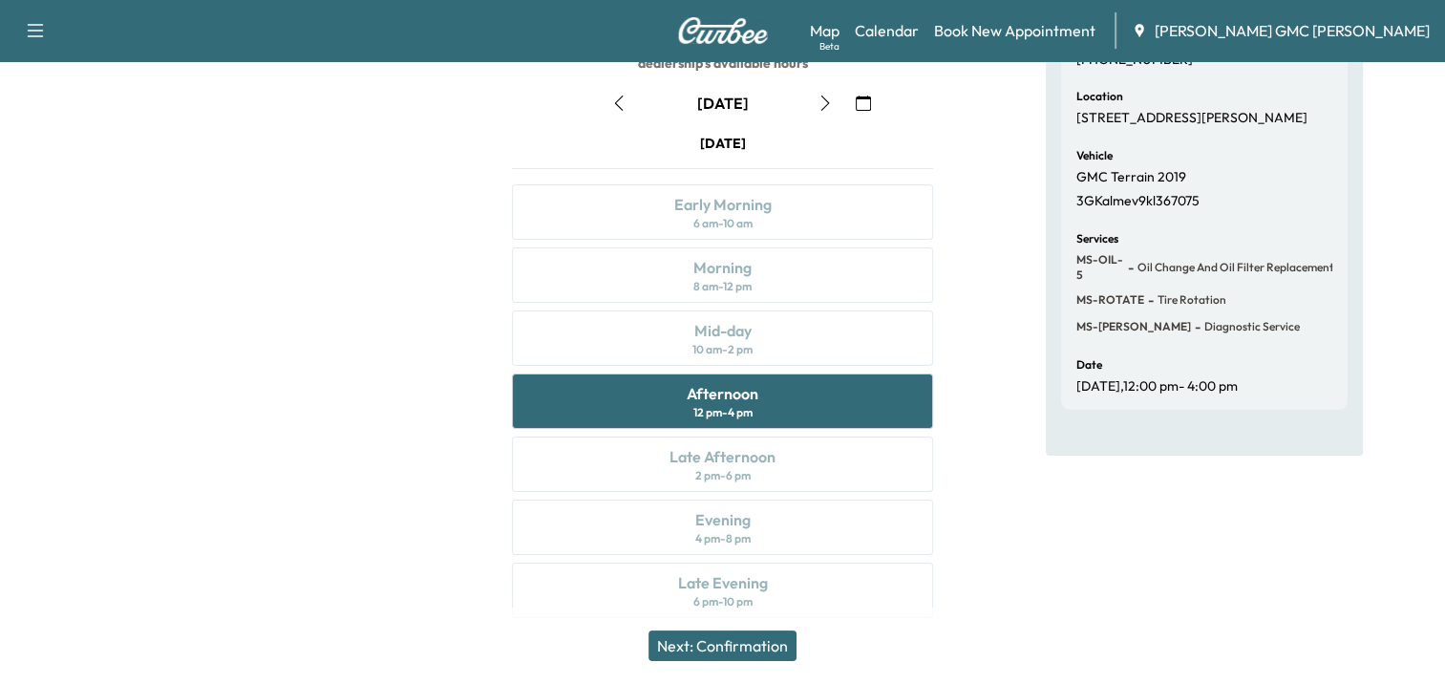
click at [764, 642] on button "Next: Confirmation" at bounding box center [722, 645] width 148 height 31
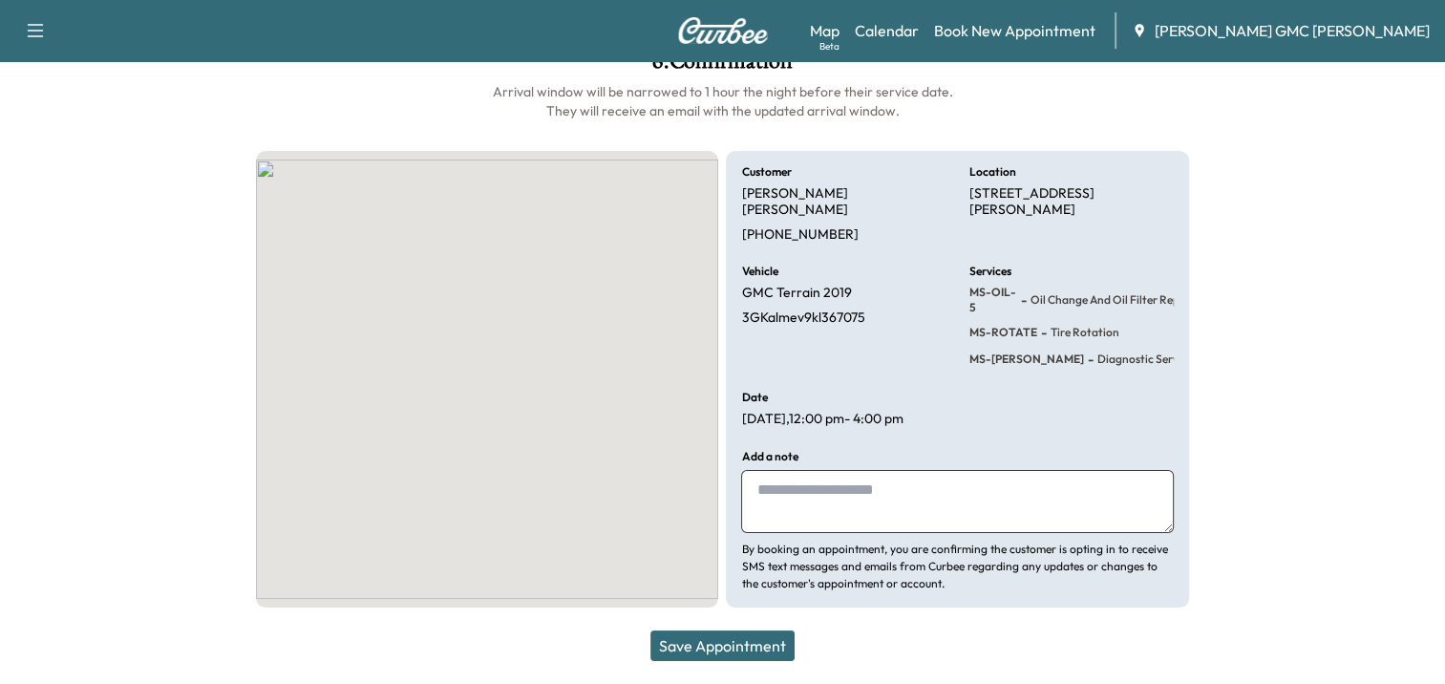
scroll to position [112, 0]
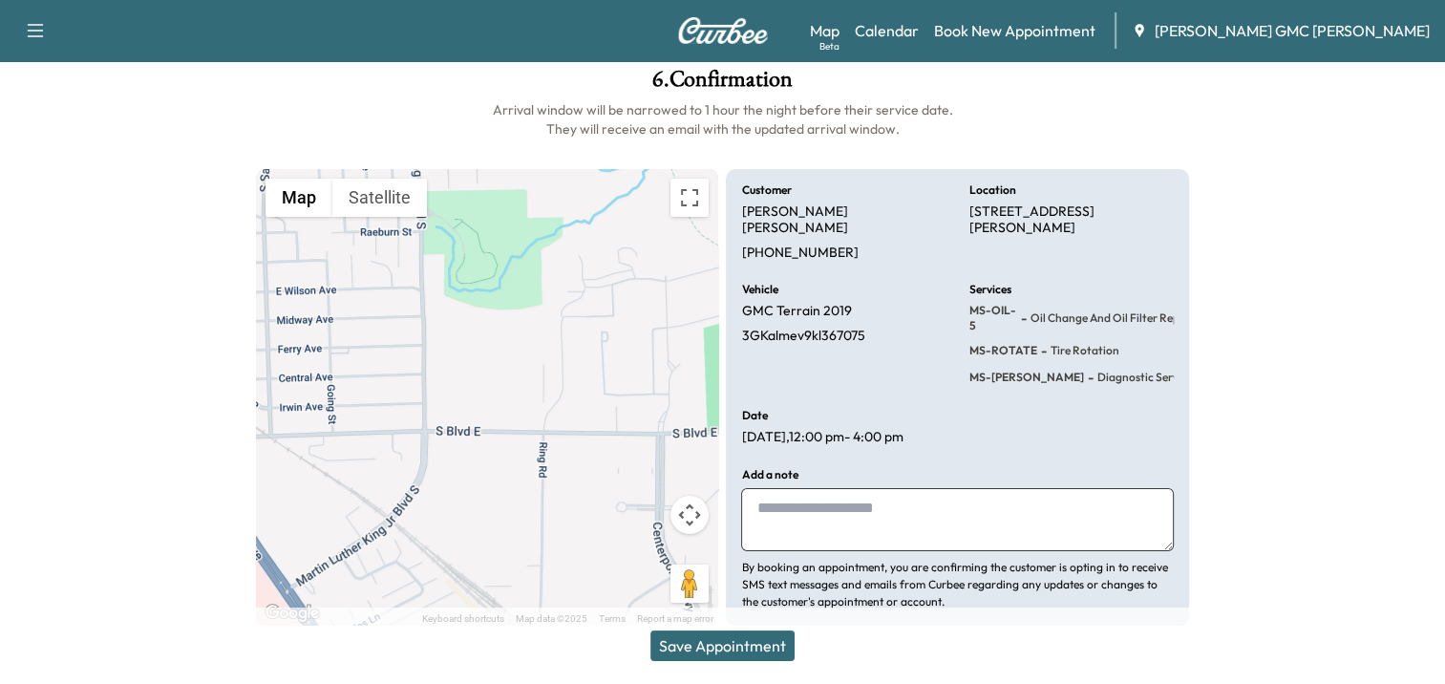
click at [787, 507] on textarea at bounding box center [957, 519] width 432 height 63
type textarea "**********"
click at [760, 638] on button "Save Appointment" at bounding box center [722, 645] width 144 height 31
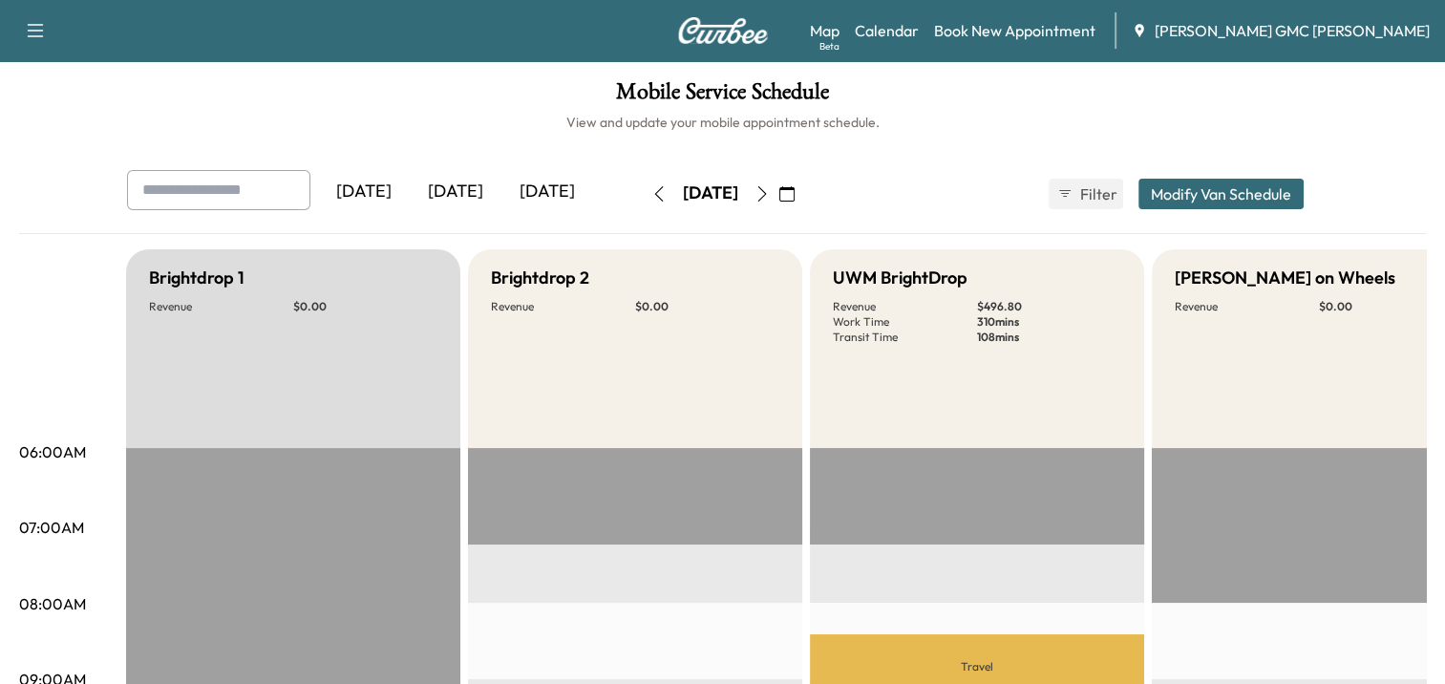
drag, startPoint x: 641, startPoint y: 409, endPoint x: 648, endPoint y: 525, distance: 116.7
click at [312, 356] on div "Brightdrop 1 Revenue $ 0.00" at bounding box center [293, 348] width 334 height 199
click at [1223, 202] on button "Modify Van Schedule" at bounding box center [1220, 194] width 165 height 31
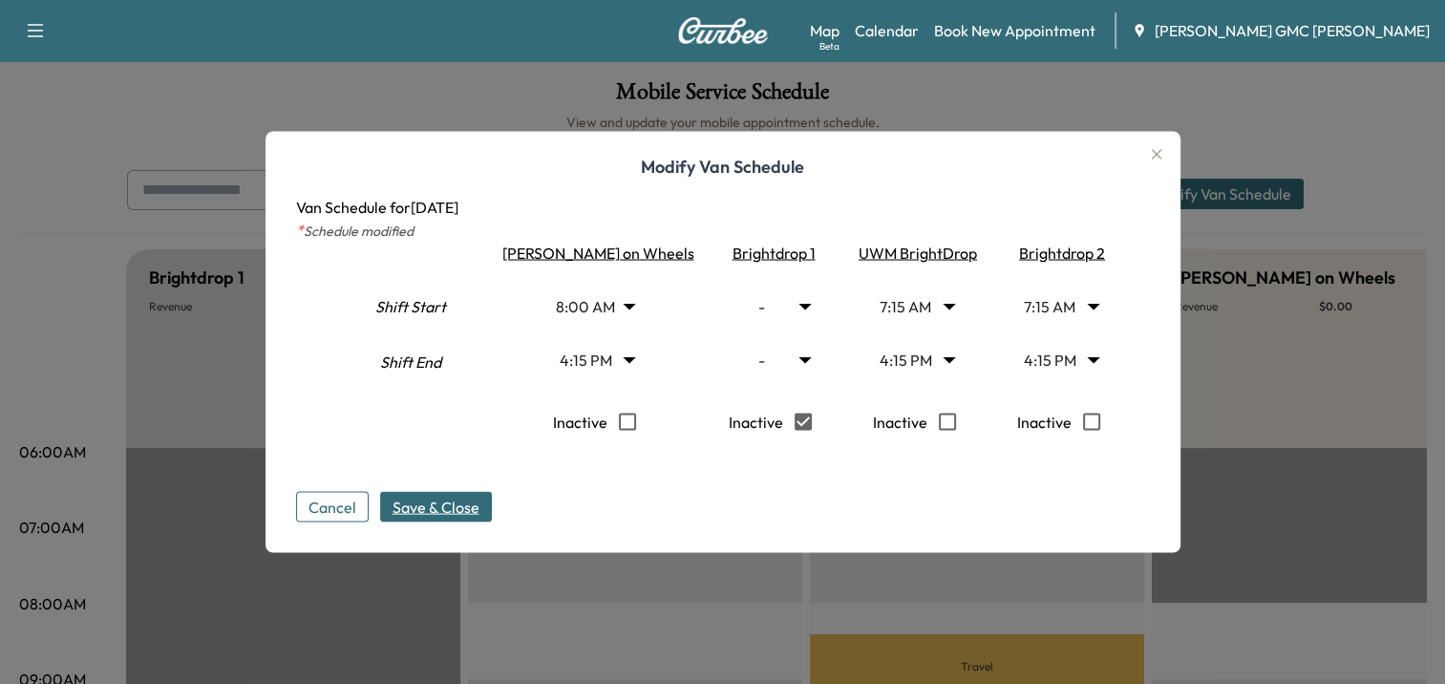
click at [479, 513] on span "Save & Close" at bounding box center [436, 507] width 87 height 23
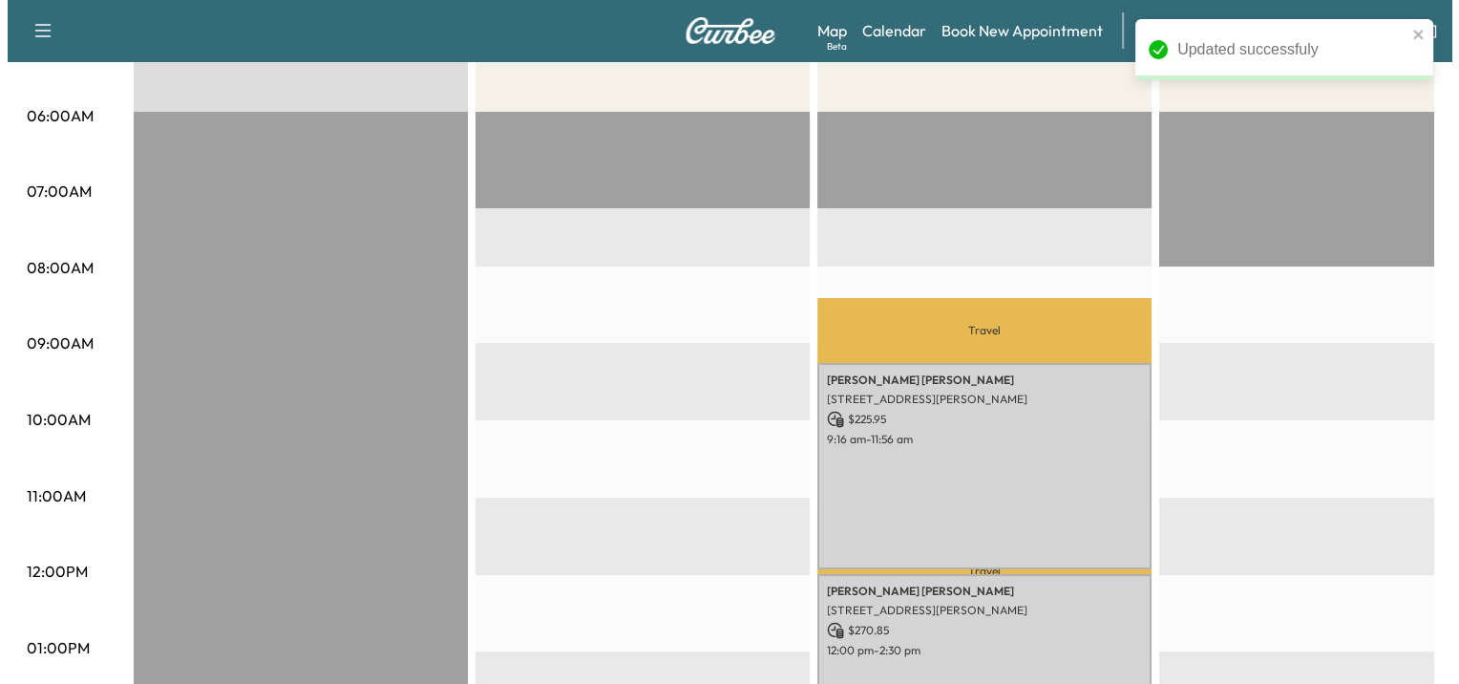
scroll to position [382, 0]
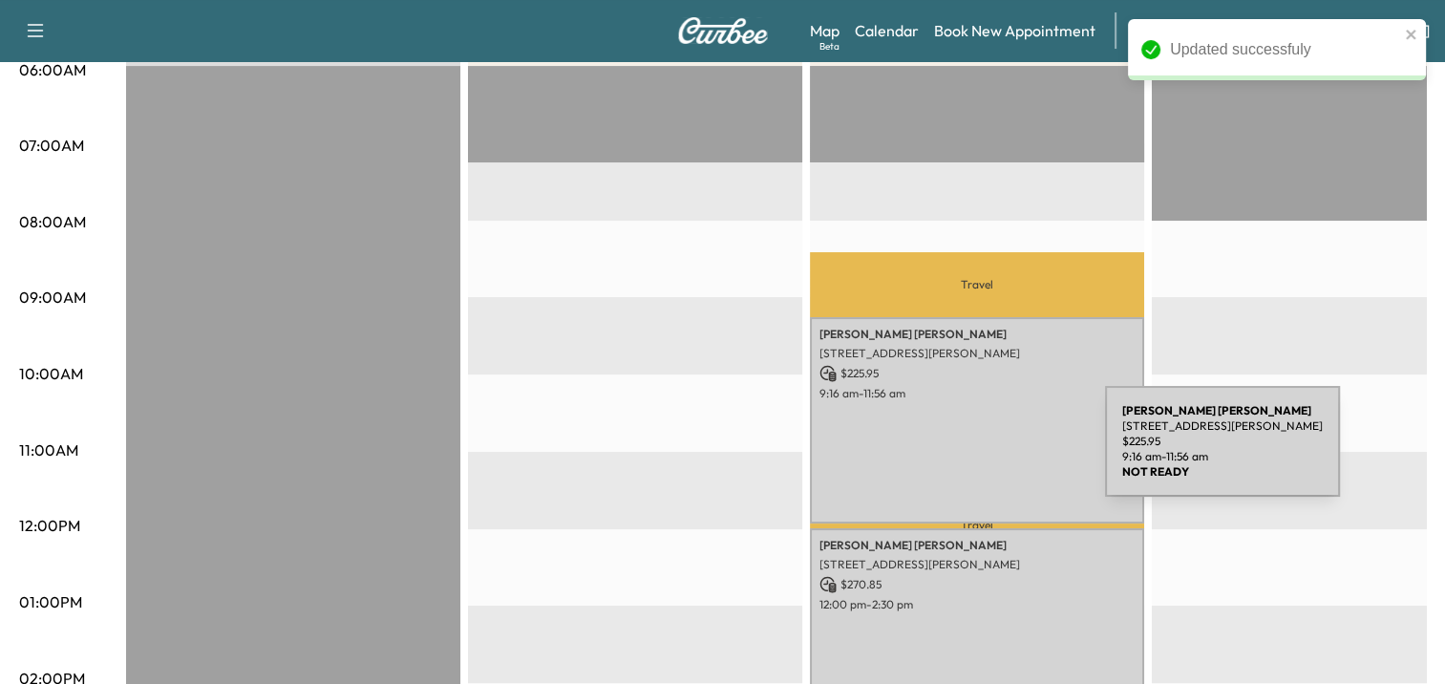
click at [962, 453] on div "[PERSON_NAME] [STREET_ADDRESS][PERSON_NAME] $ 225.95 9:16 am - 11:56 am" at bounding box center [977, 419] width 334 height 205
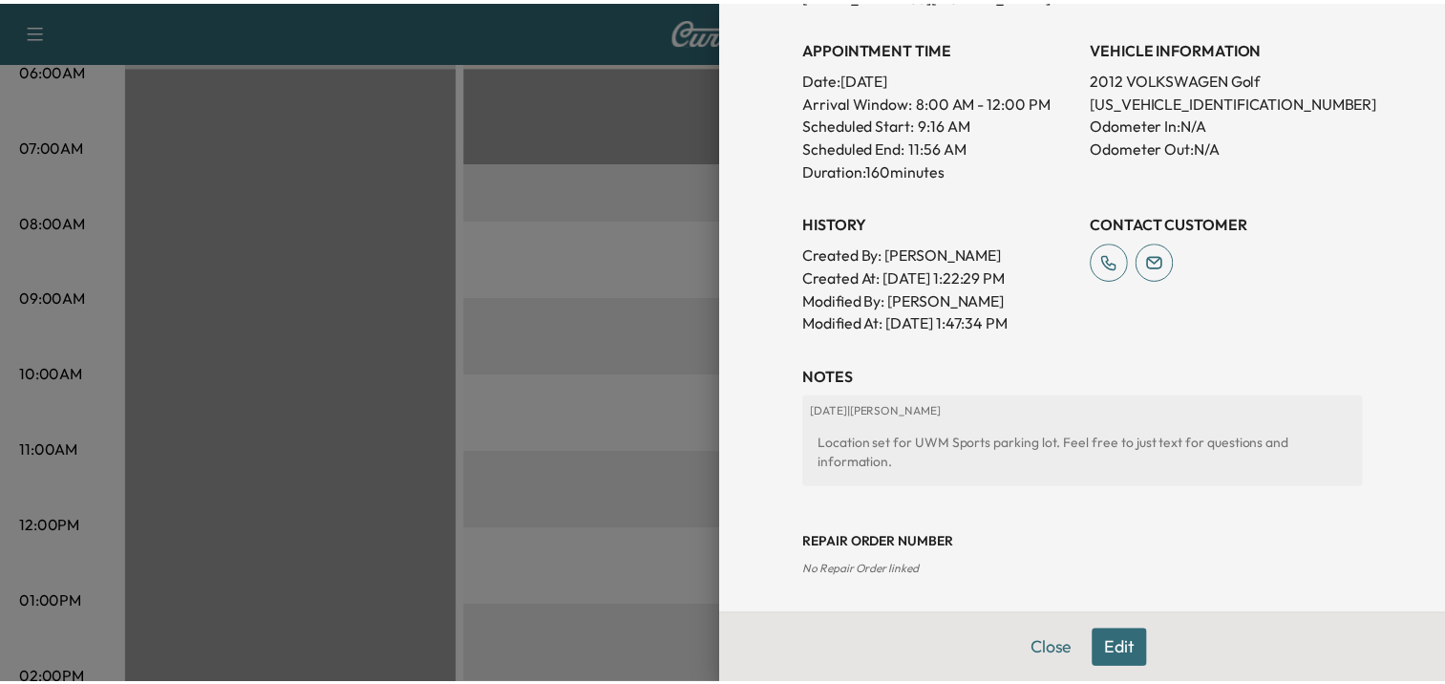
scroll to position [0, 0]
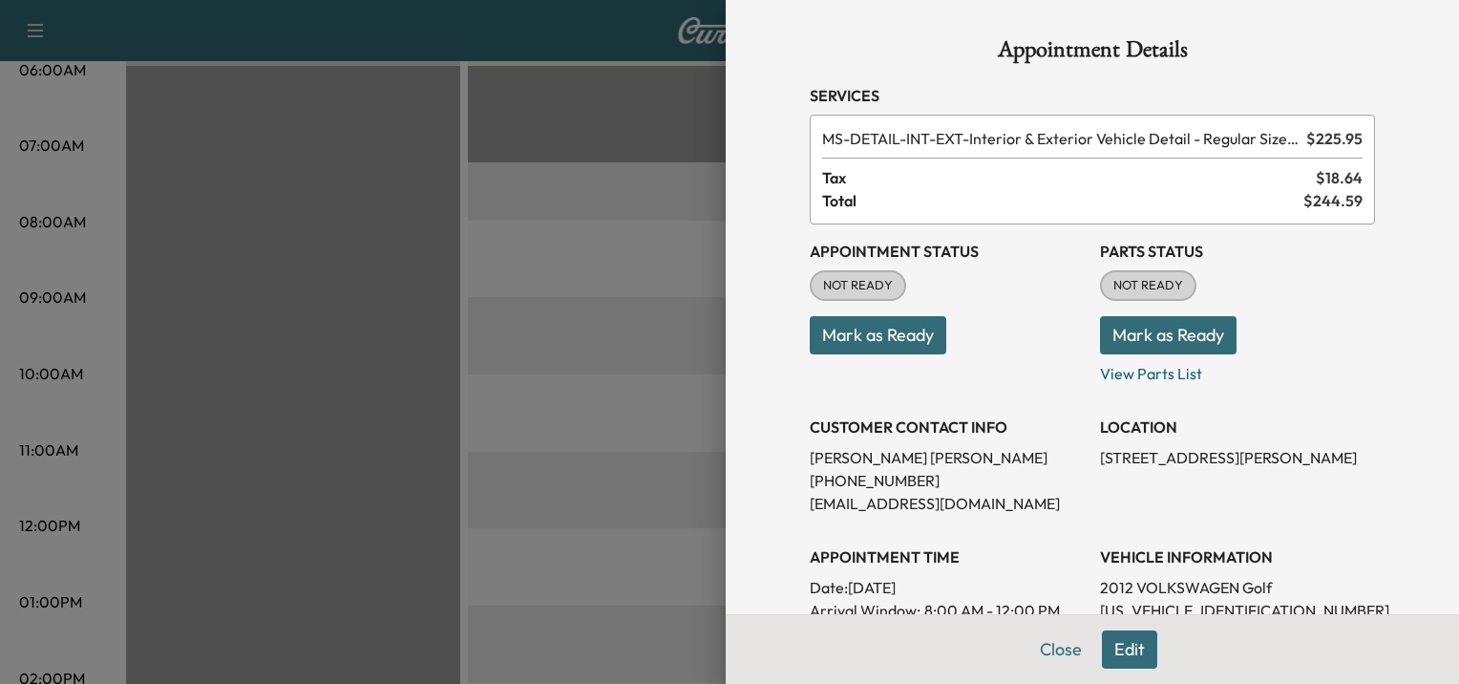
click at [1127, 649] on button "Edit" at bounding box center [1129, 649] width 55 height 38
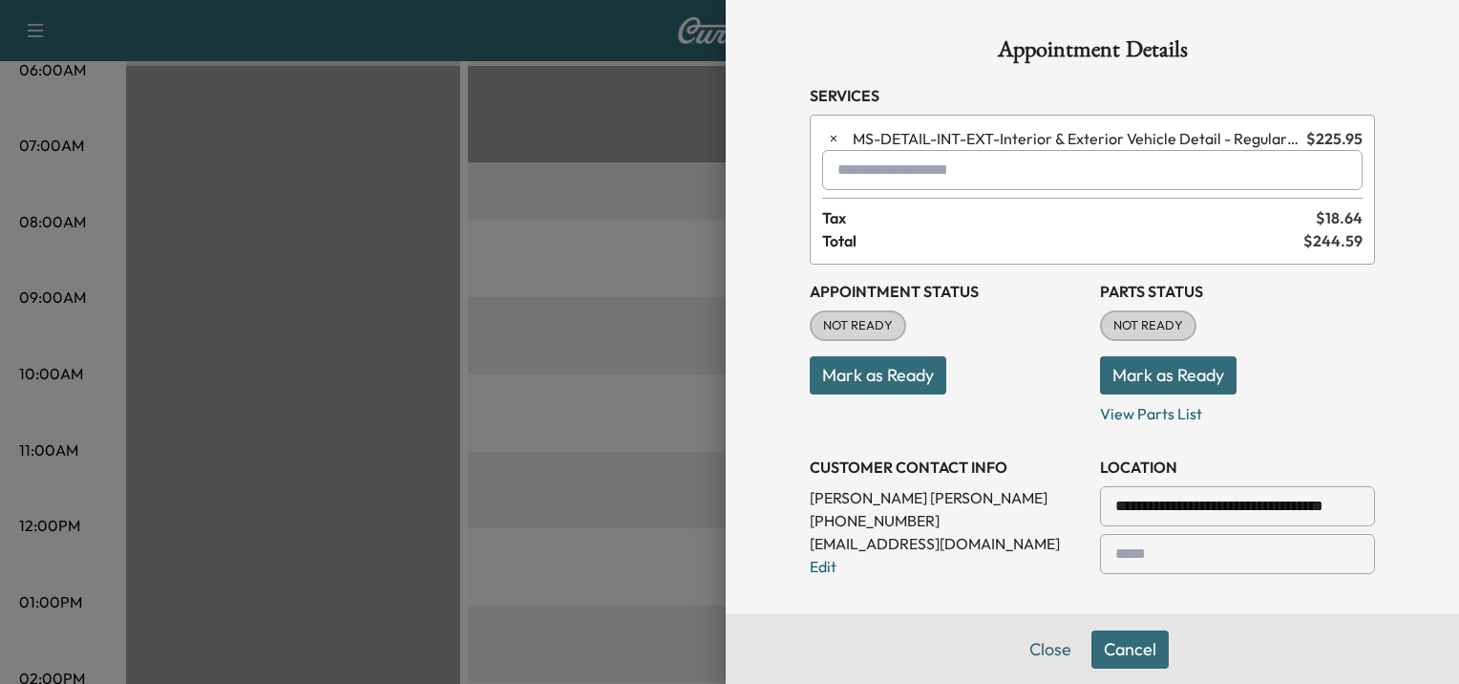
click at [989, 177] on input "text" at bounding box center [1092, 170] width 541 height 40
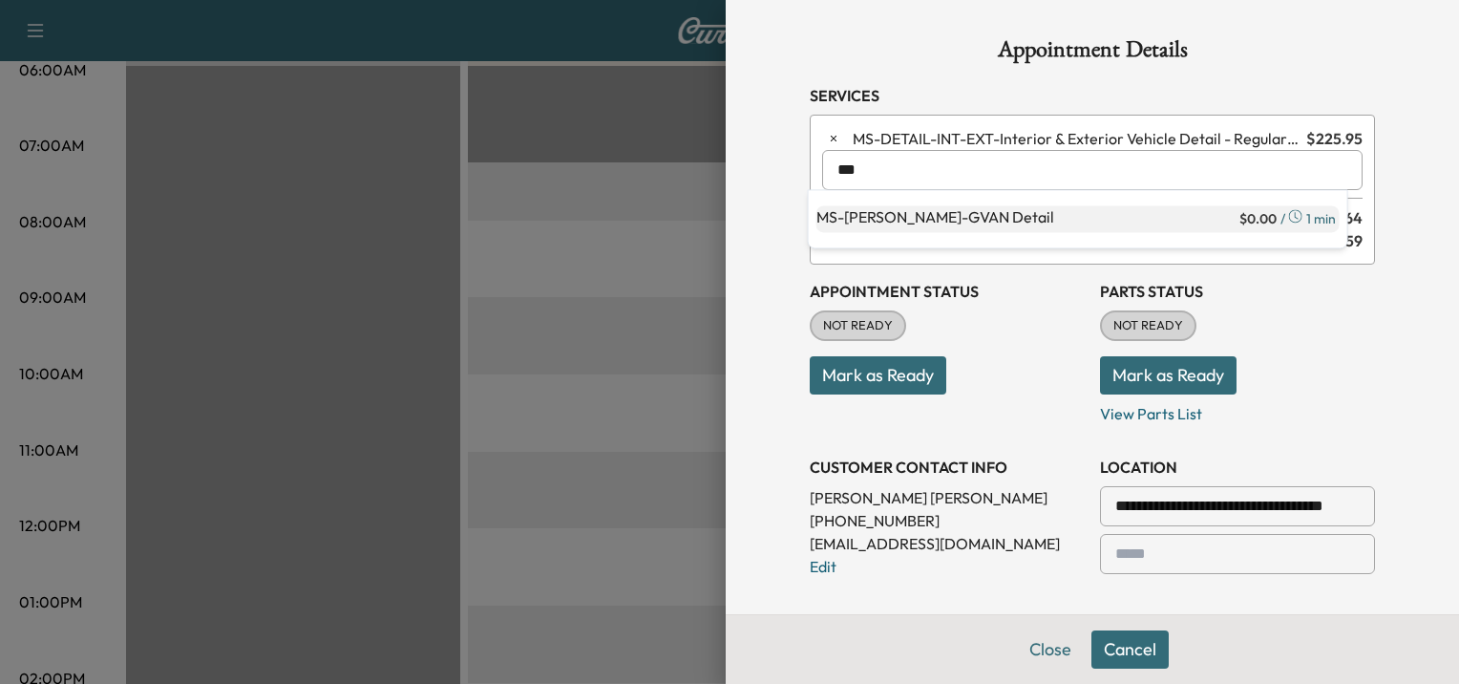
click at [937, 216] on p "MS-[PERSON_NAME] Detail" at bounding box center [1026, 218] width 419 height 27
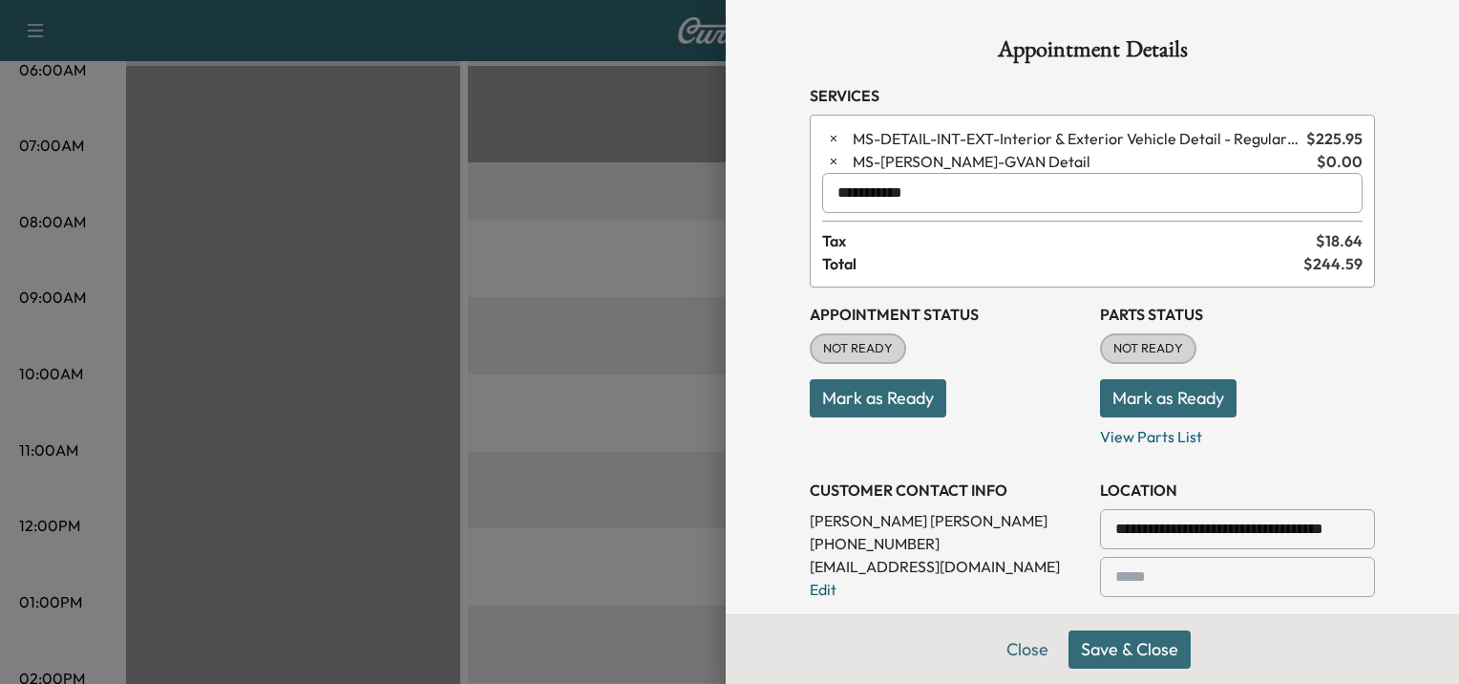
type input "**********"
click at [1121, 651] on button "Save & Close" at bounding box center [1130, 649] width 122 height 38
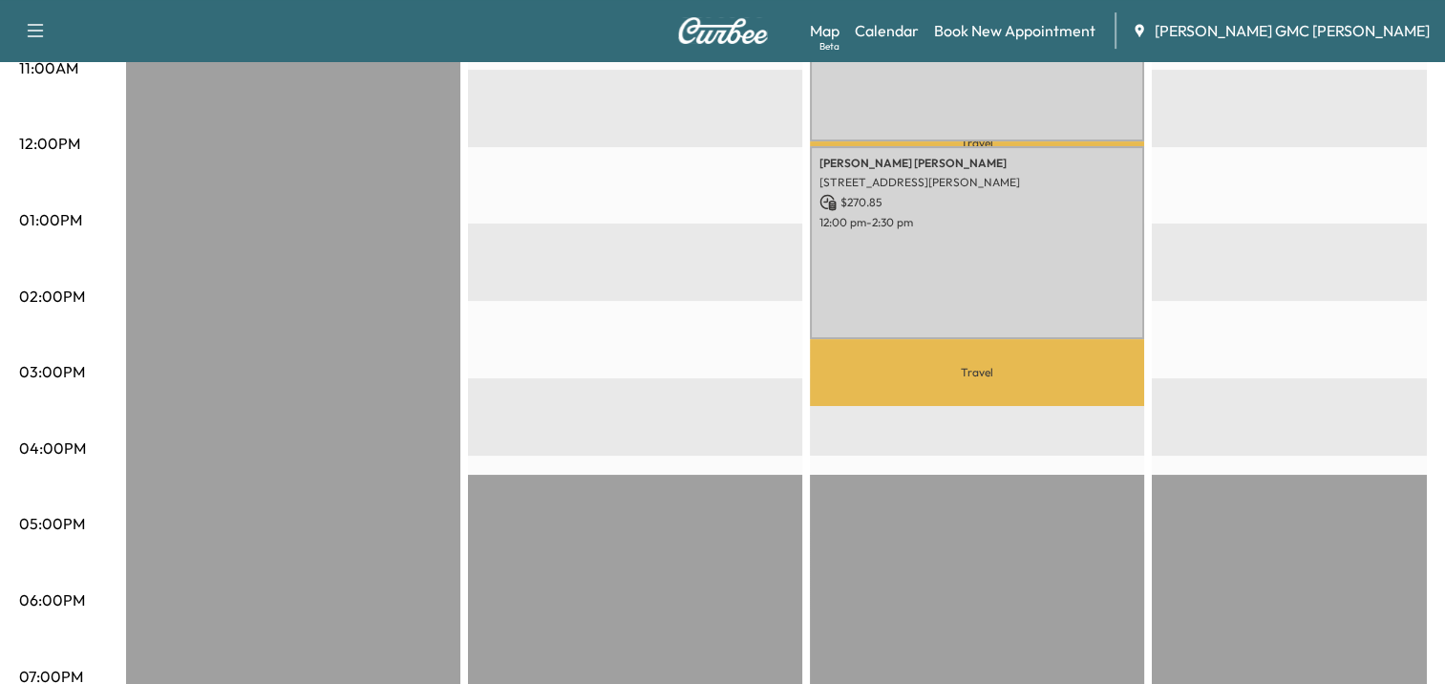
scroll to position [254, 0]
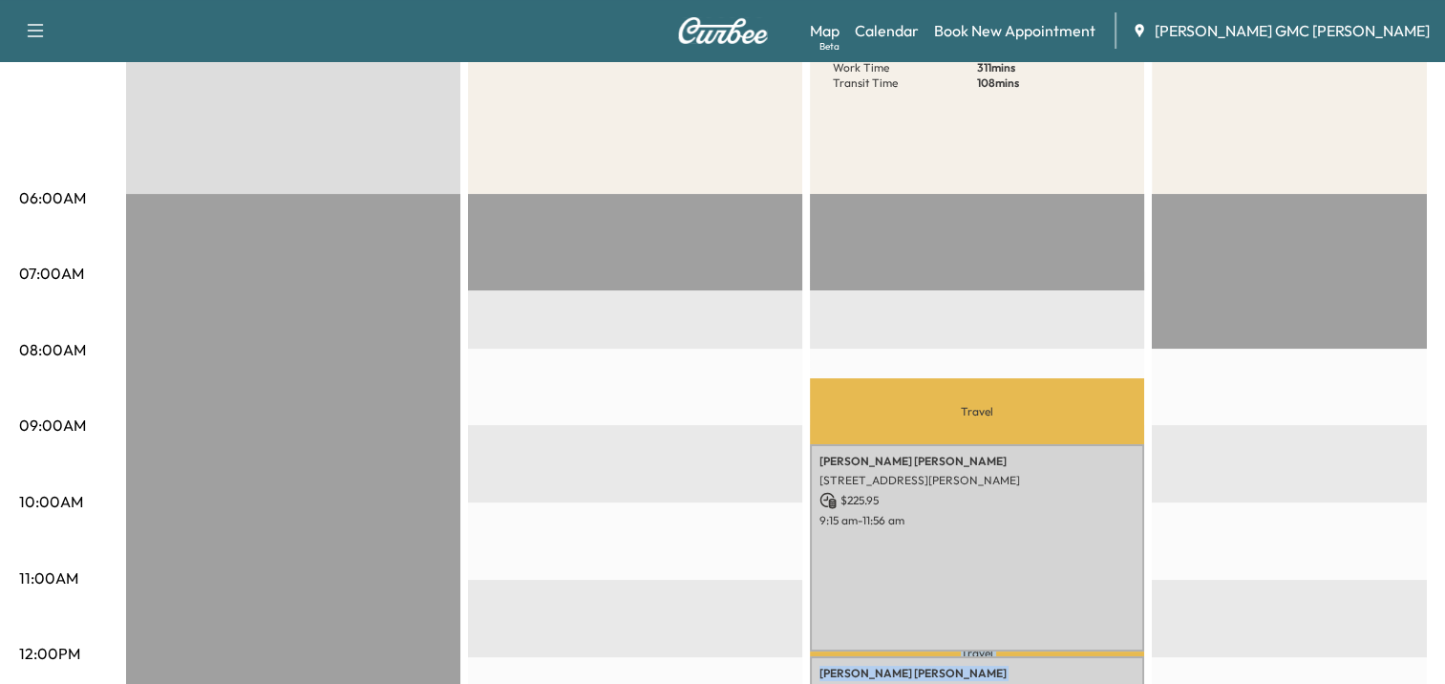
drag, startPoint x: 934, startPoint y: 528, endPoint x: 1188, endPoint y: 455, distance: 264.5
drag, startPoint x: 1188, startPoint y: 455, endPoint x: 1074, endPoint y: 267, distance: 219.5
